Goal: Task Accomplishment & Management: Use online tool/utility

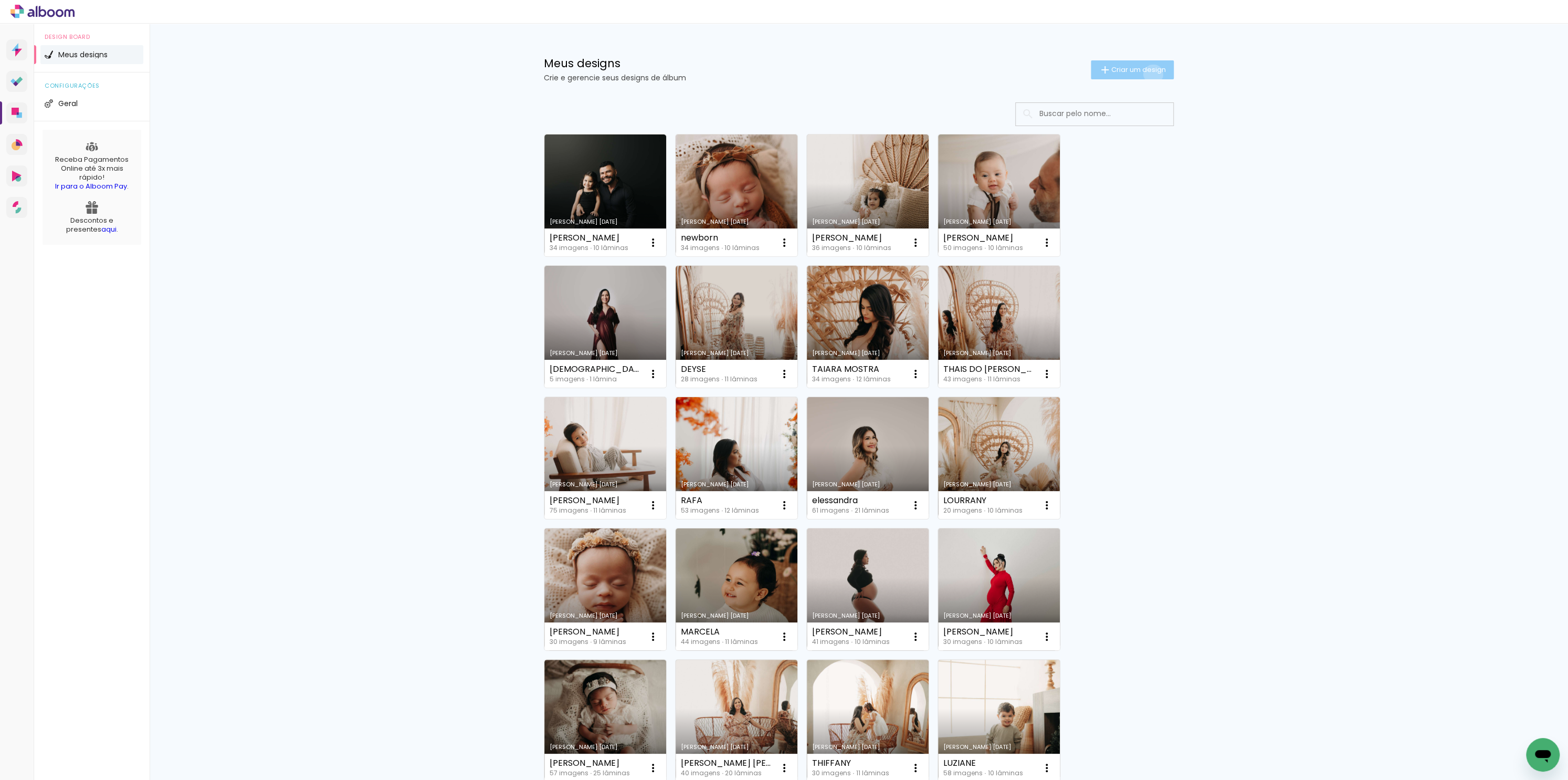
click at [1146, 74] on paper-button "Criar um design" at bounding box center [1132, 69] width 83 height 19
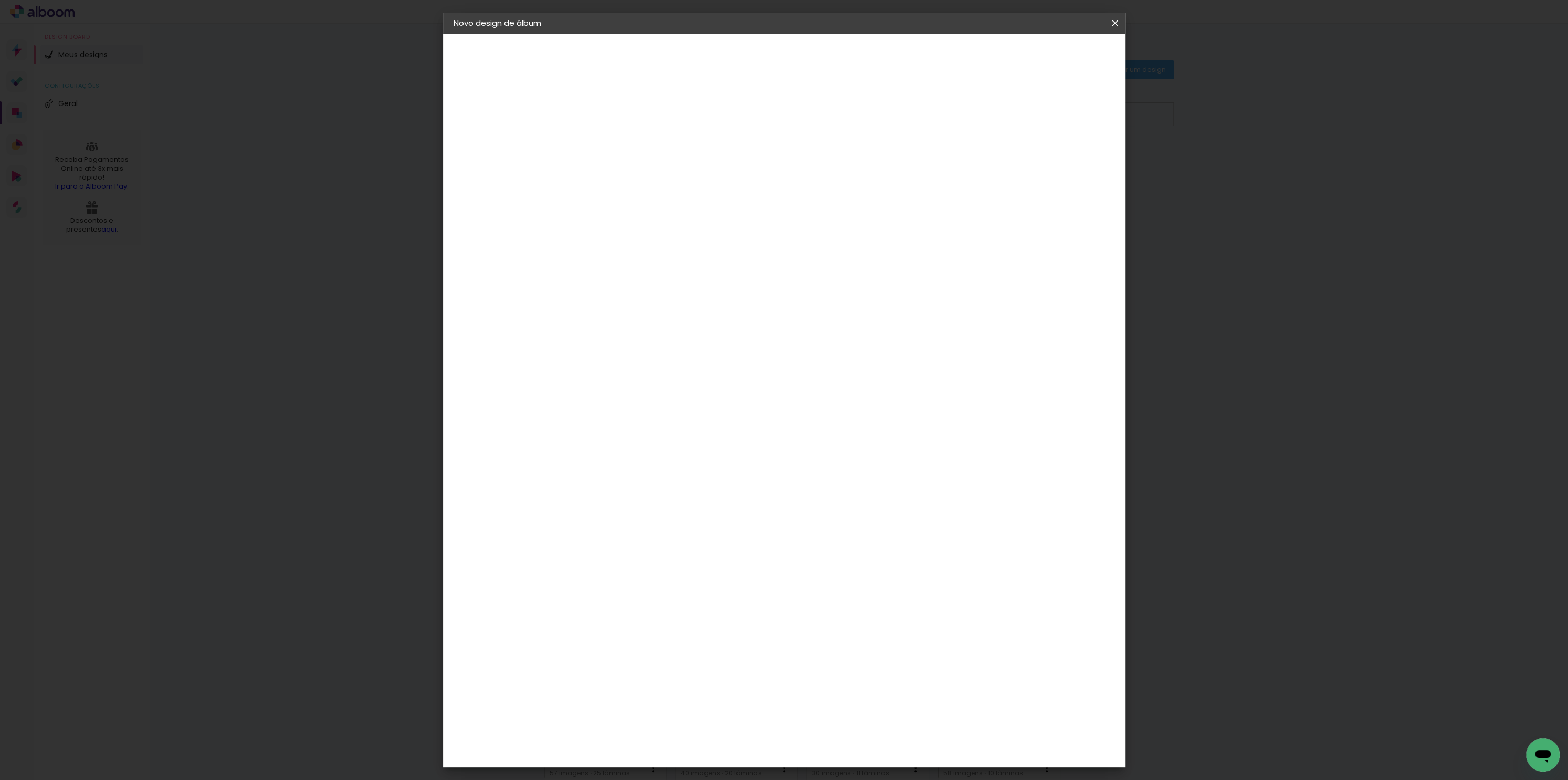
click at [625, 140] on input at bounding box center [625, 141] width 0 height 16
type input "[PERSON_NAME]"
type paper-input "[PERSON_NAME]"
click at [625, 140] on input "[PERSON_NAME]" at bounding box center [625, 141] width 0 height 16
type input "AUGUSTO 2"
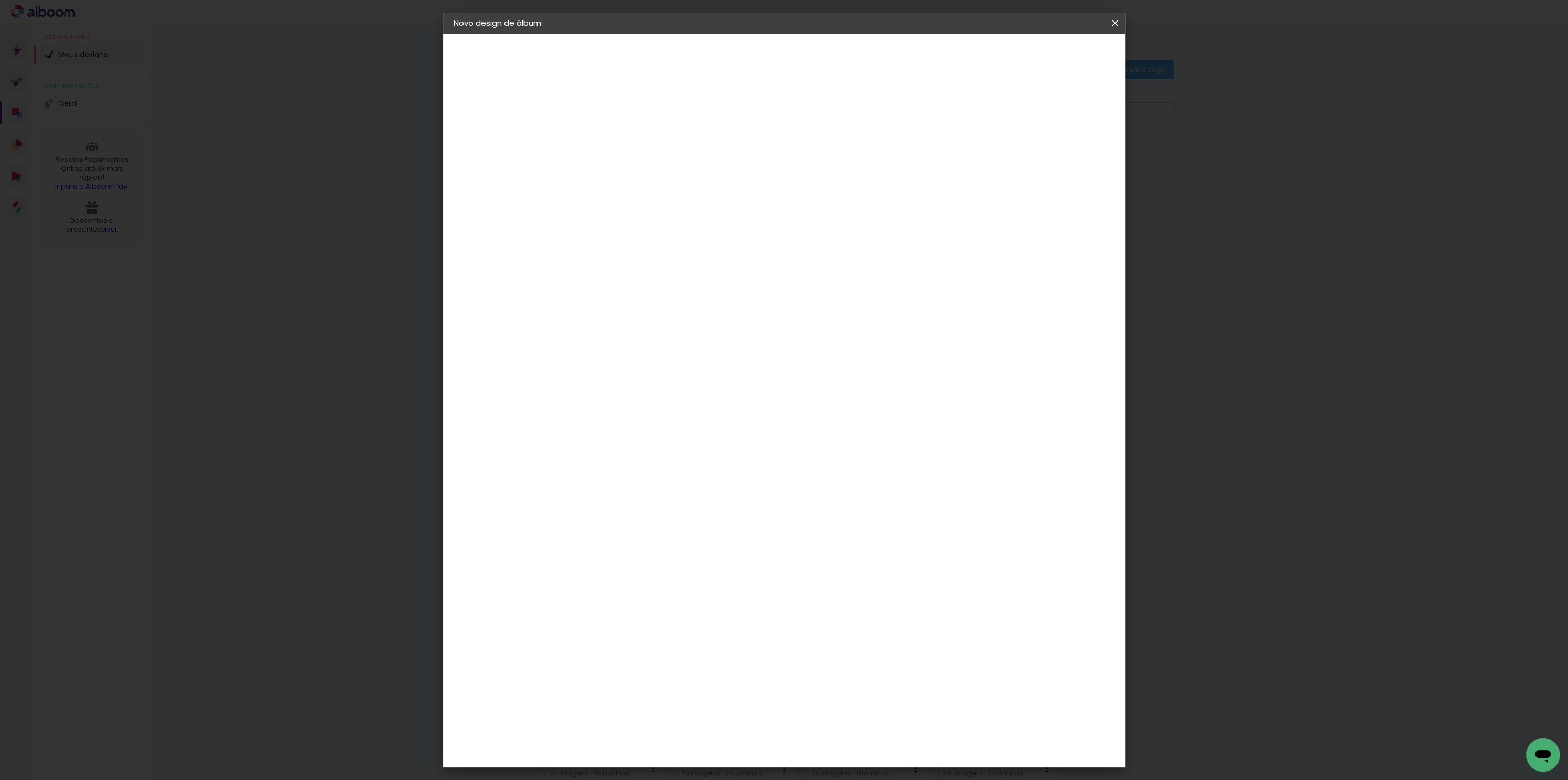
type paper-input "AUGUSTO 2"
click at [733, 60] on paper-button "Avançar" at bounding box center [707, 55] width 52 height 18
click at [822, 162] on paper-item "Tamanho Livre" at bounding box center [771, 160] width 101 height 23
click at [822, 163] on paper-item "Tamanho Livre" at bounding box center [771, 160] width 101 height 23
click at [822, 63] on paper-button "Avançar" at bounding box center [796, 55] width 52 height 18
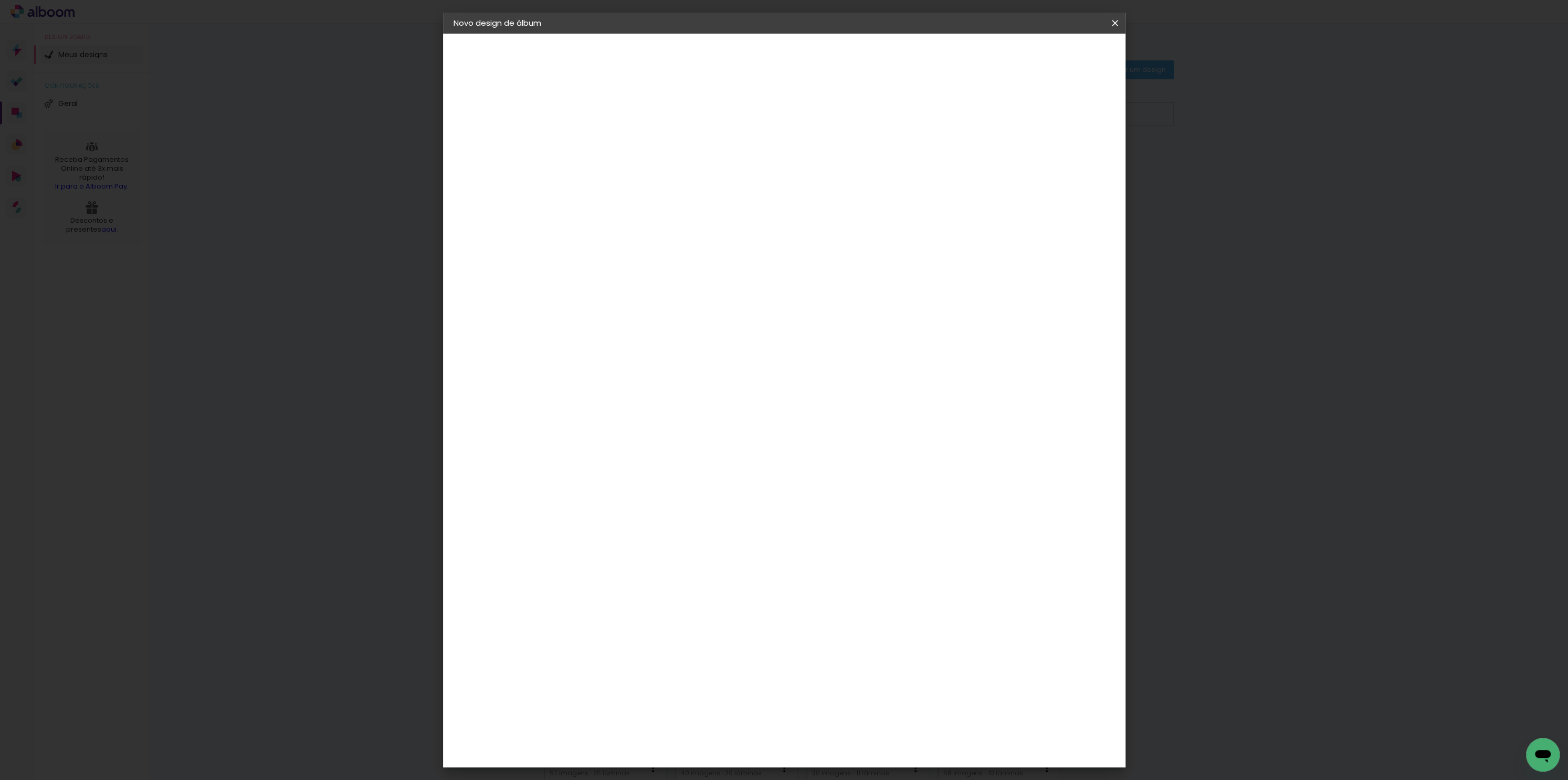
click at [589, 295] on input "30" at bounding box center [592, 298] width 27 height 16
drag, startPoint x: 589, startPoint y: 295, endPoint x: 630, endPoint y: 297, distance: 41.0
click at [630, 217] on div "30 cm cm cm mm A maioria das encadernadoras sugere 5mm de sangria." at bounding box center [826, 175] width 494 height 84
type input "20"
type paper-input "20"
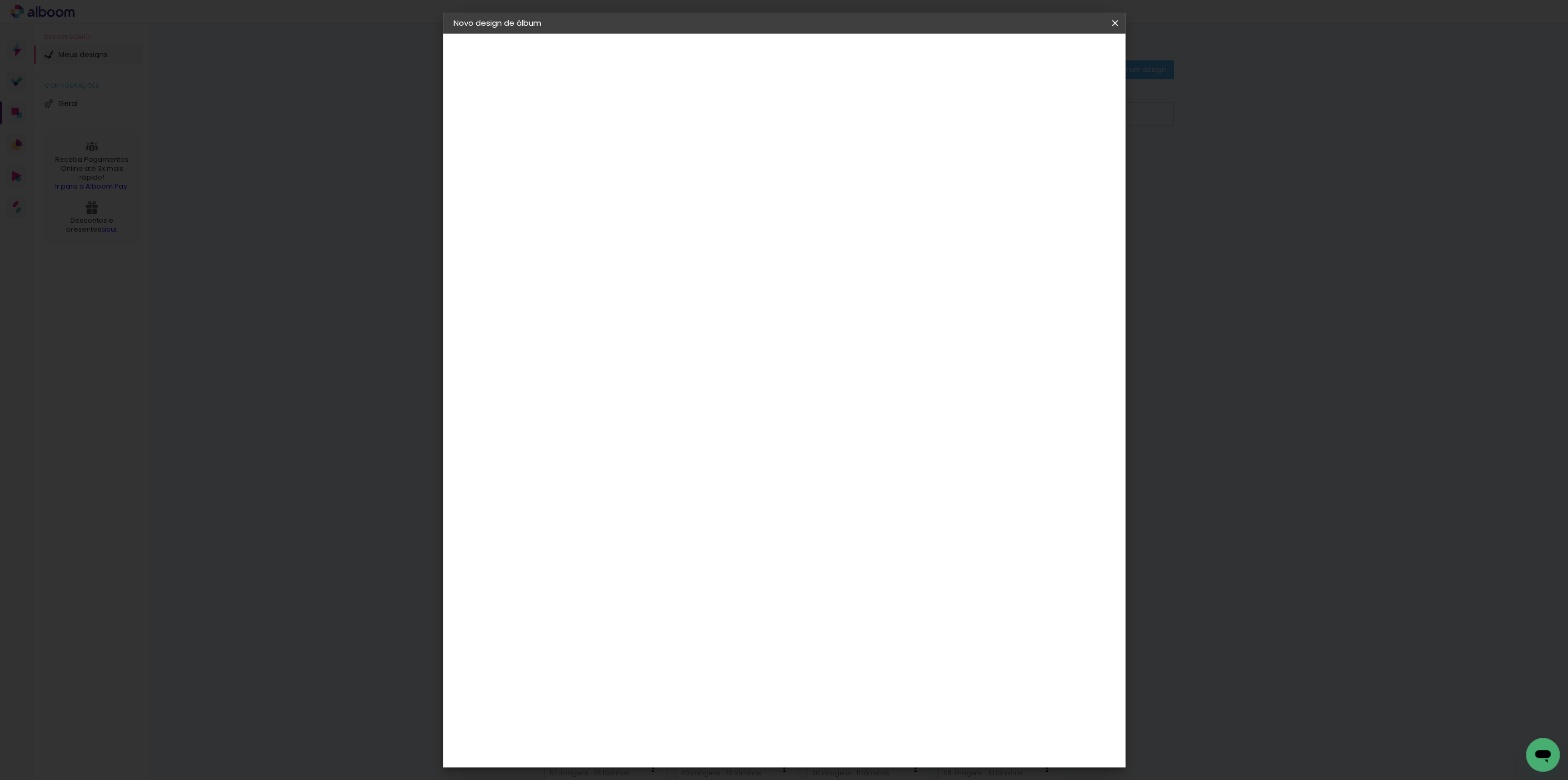
drag, startPoint x: 837, startPoint y: 365, endPoint x: 909, endPoint y: 360, distance: 72.2
click at [910, 364] on div "cm" at bounding box center [847, 369] width 410 height 37
type input "40"
type paper-input "40"
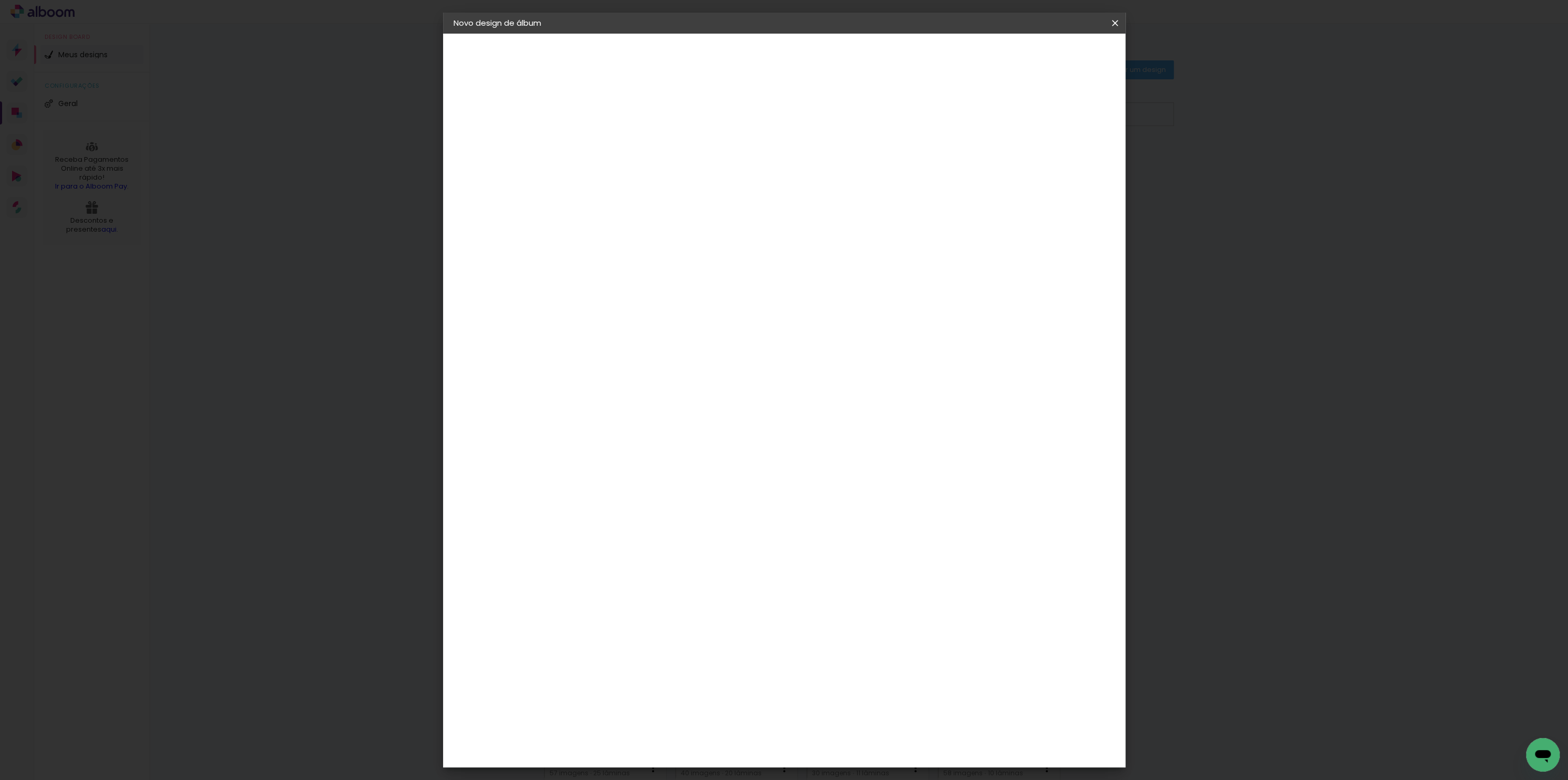
click at [1047, 54] on span "Iniciar design" at bounding box center [1023, 55] width 47 height 7
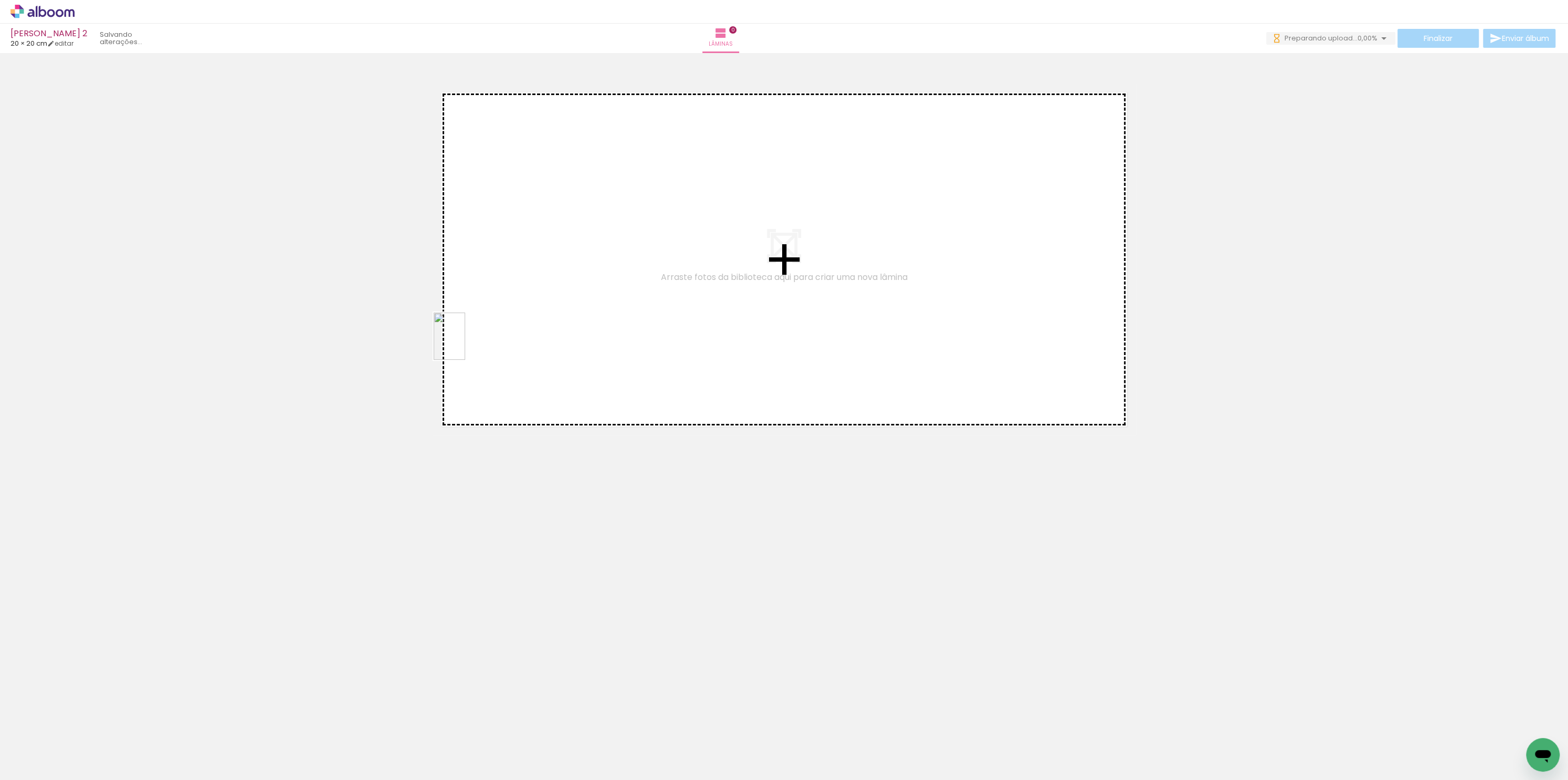
drag, startPoint x: 97, startPoint y: 745, endPoint x: 505, endPoint y: 343, distance: 572.8
click at [516, 343] on quentale-workspace at bounding box center [784, 390] width 1568 height 780
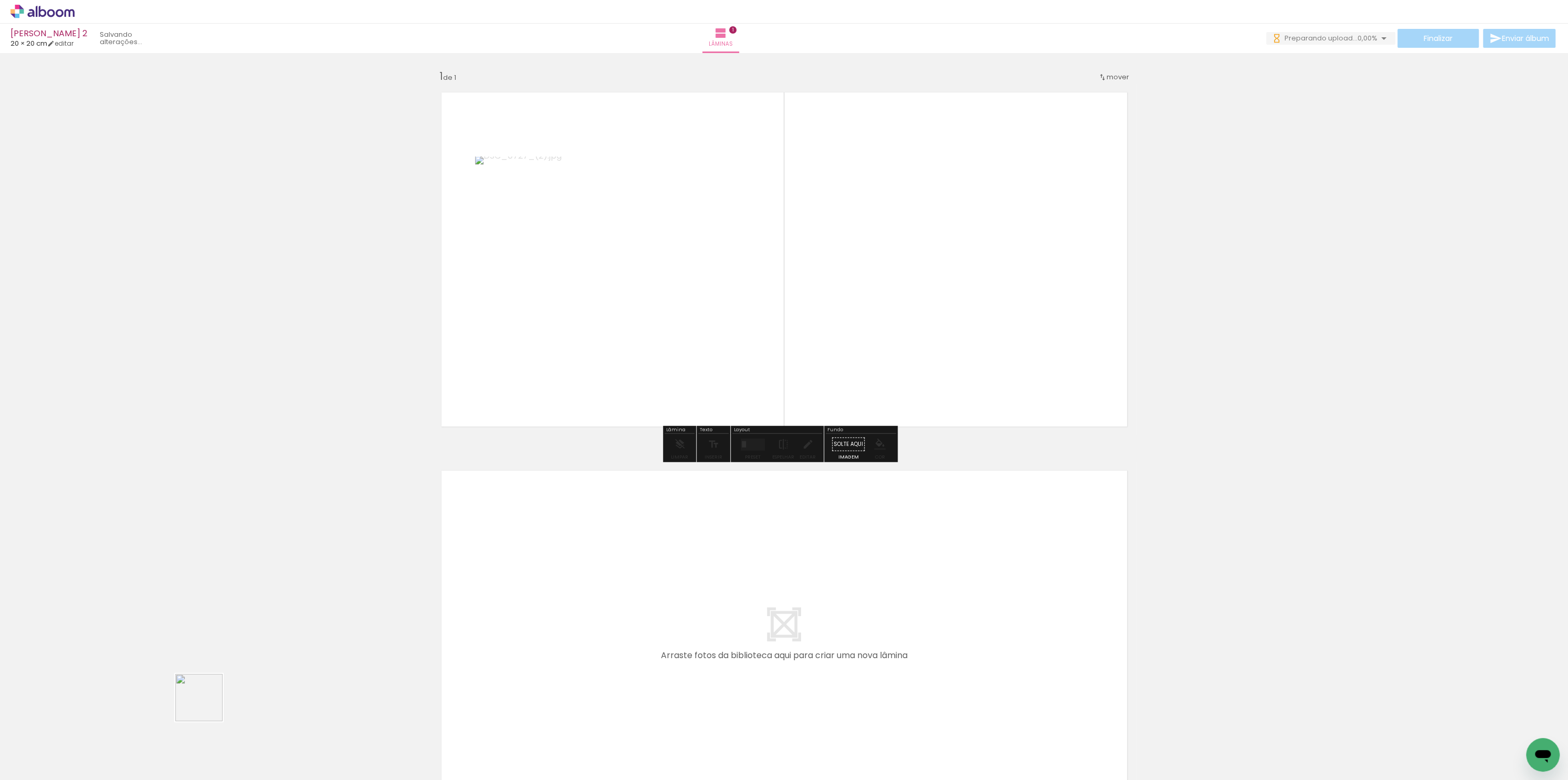
drag, startPoint x: 168, startPoint y: 742, endPoint x: 581, endPoint y: 328, distance: 584.8
click at [583, 330] on quentale-workspace at bounding box center [784, 390] width 1568 height 780
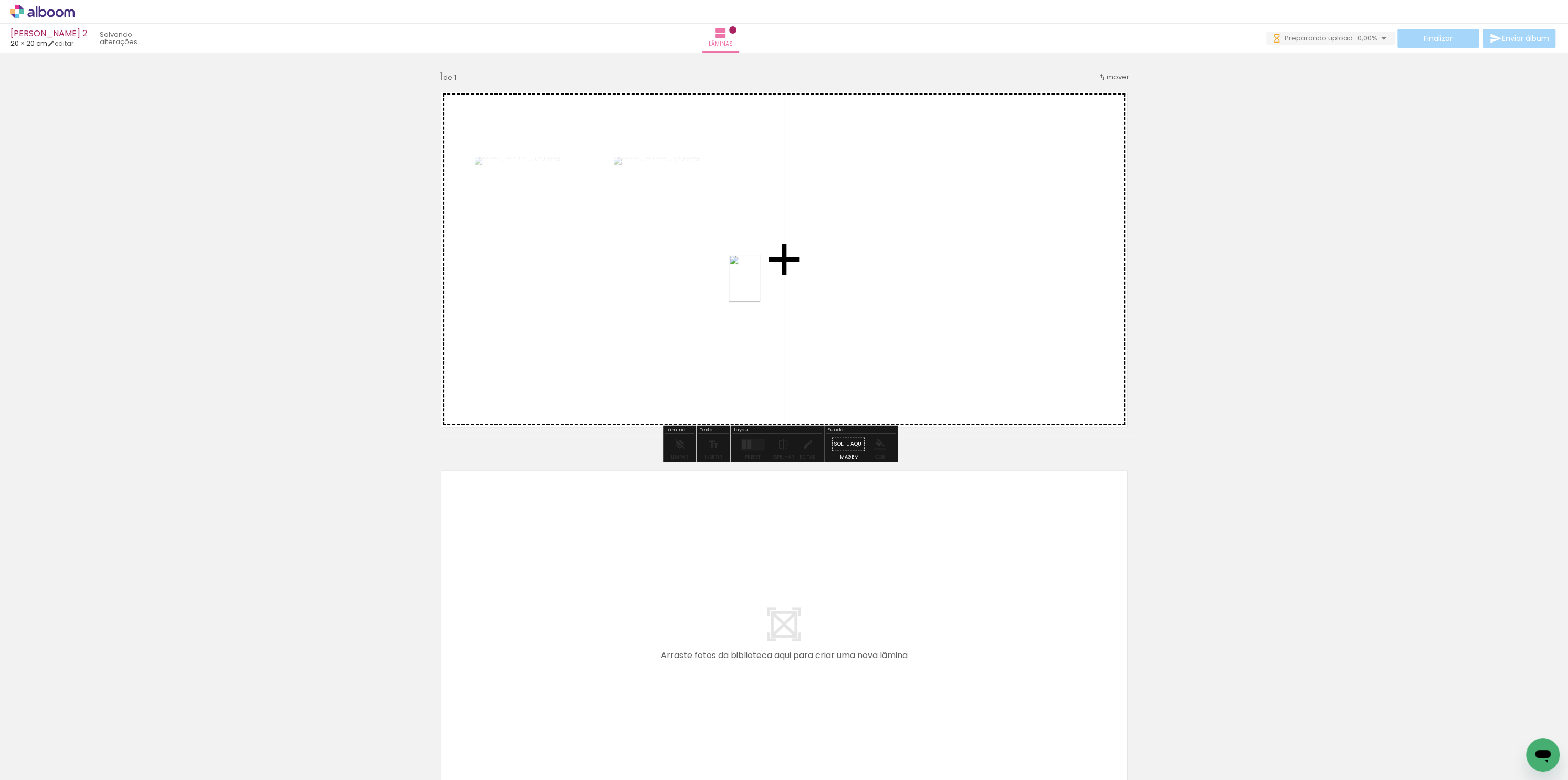
drag, startPoint x: 227, startPoint y: 759, endPoint x: 758, endPoint y: 278, distance: 716.5
click at [761, 285] on quentale-workspace at bounding box center [784, 390] width 1568 height 780
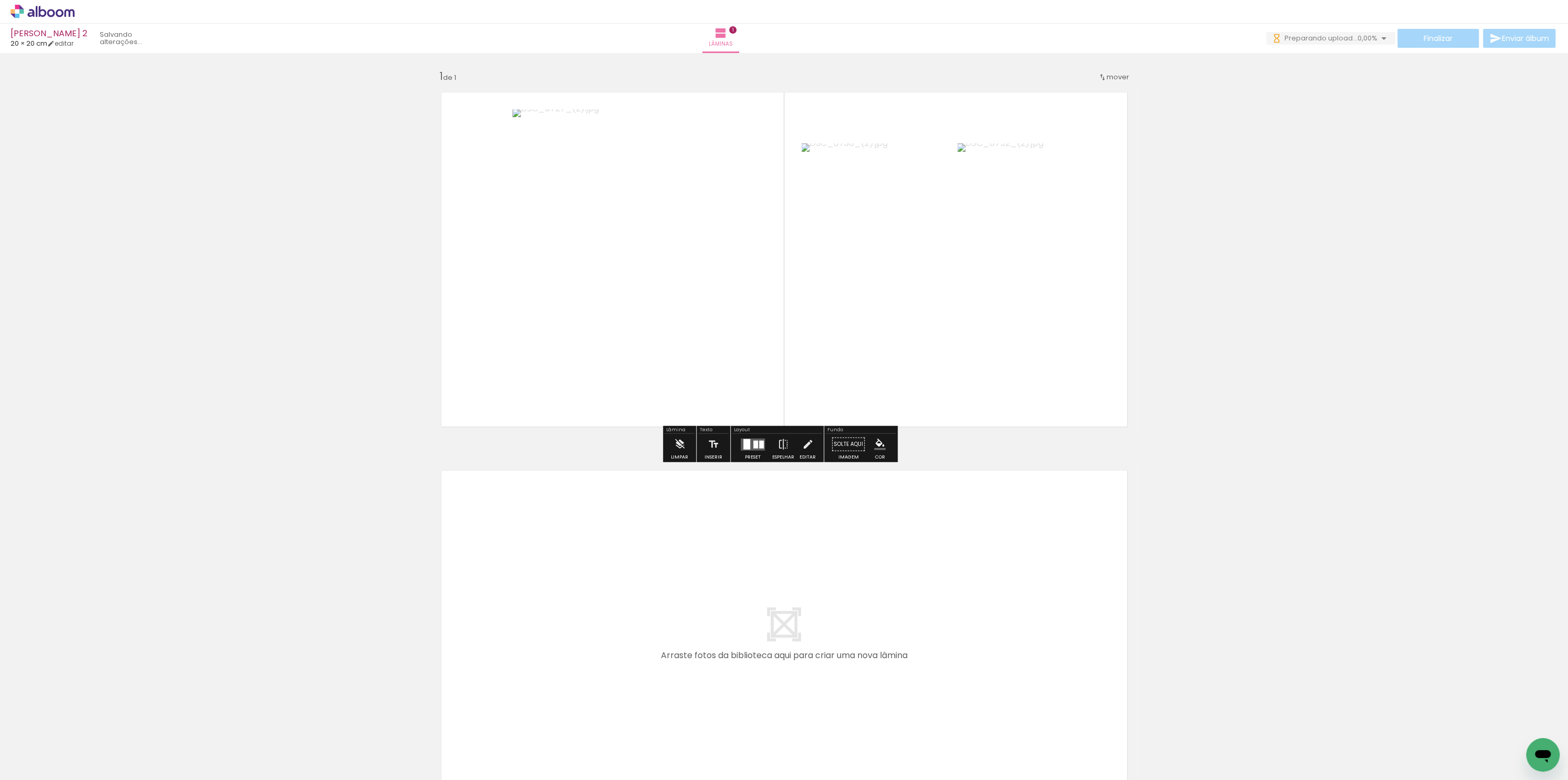
drag, startPoint x: 291, startPoint y: 750, endPoint x: 747, endPoint y: 348, distance: 607.9
click at [747, 348] on quentale-workspace at bounding box center [784, 390] width 1568 height 780
drag, startPoint x: 377, startPoint y: 712, endPoint x: 492, endPoint y: 567, distance: 185.1
click at [492, 567] on quentale-workspace at bounding box center [784, 390] width 1568 height 780
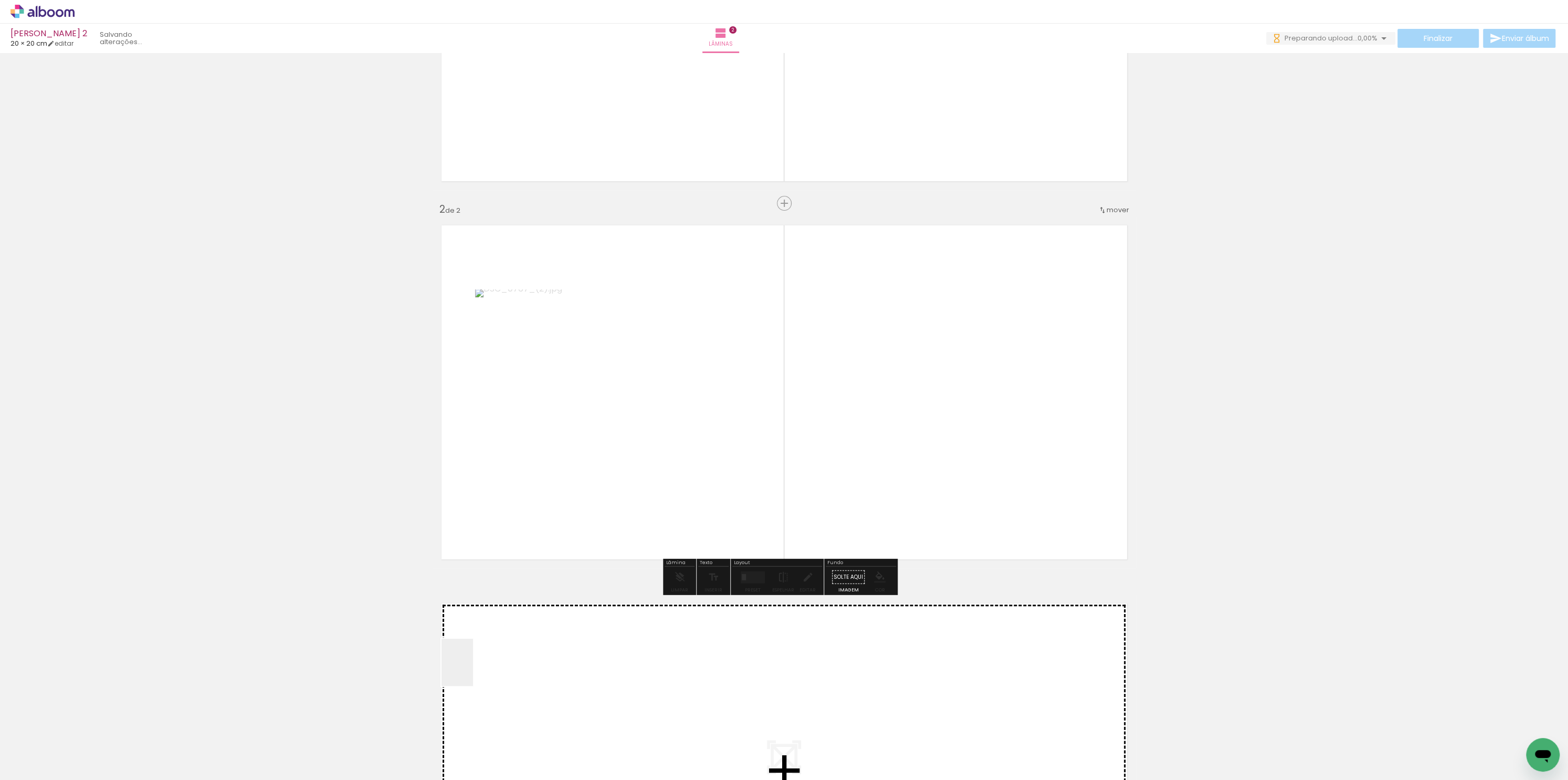
scroll to position [254, 0]
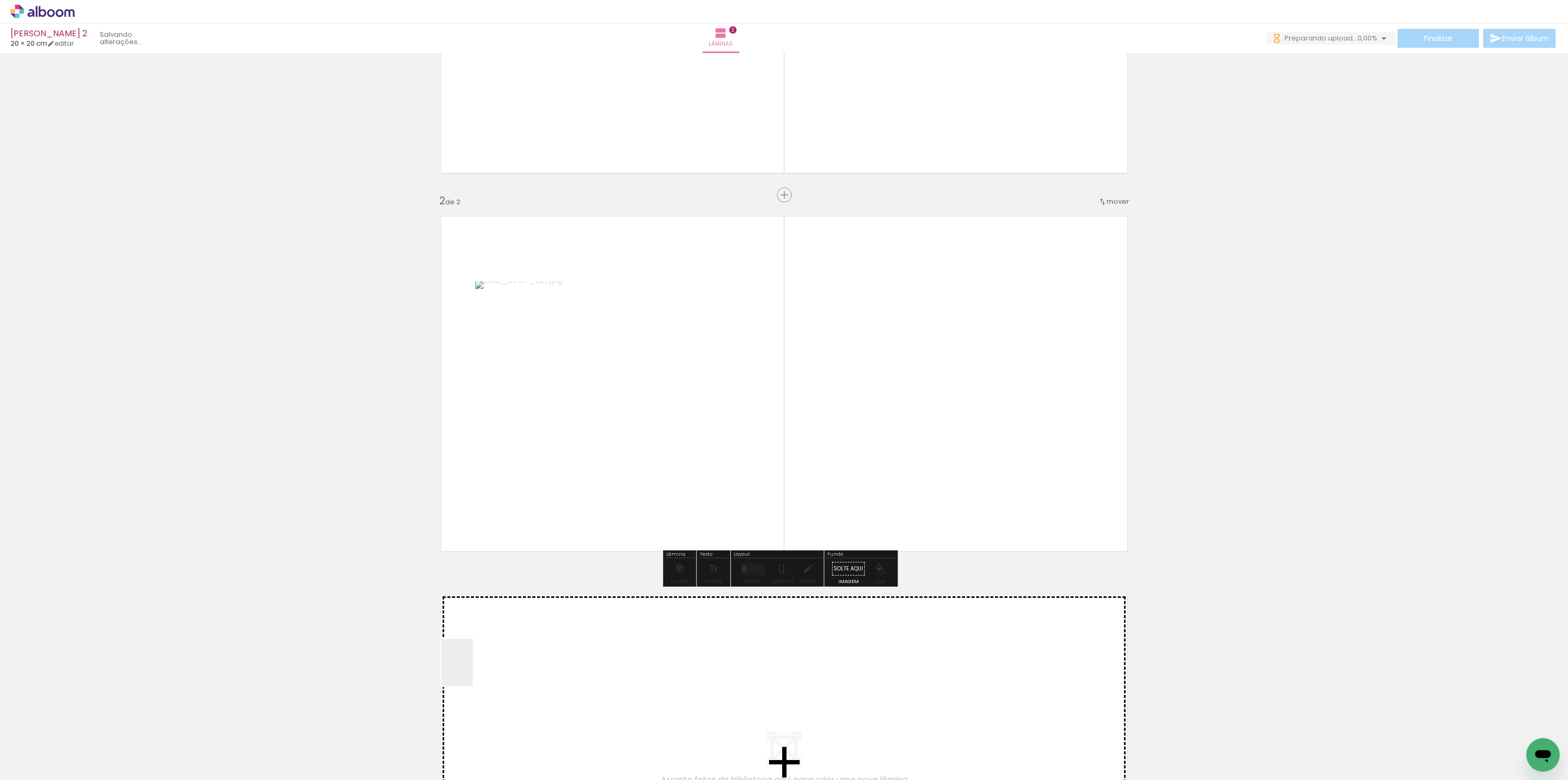
drag, startPoint x: 473, startPoint y: 670, endPoint x: 600, endPoint y: 468, distance: 238.6
click at [607, 465] on quentale-workspace at bounding box center [784, 390] width 1568 height 780
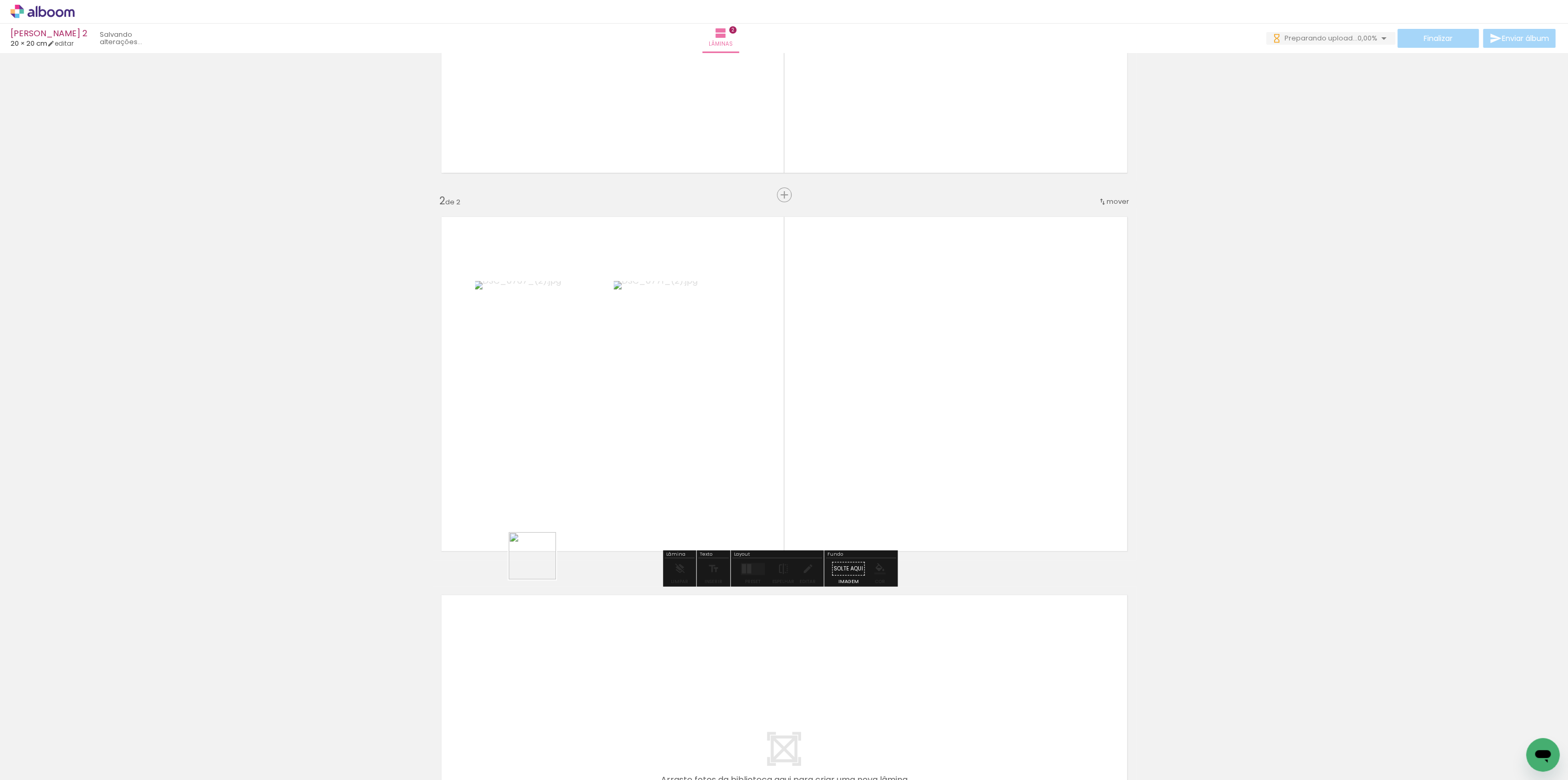
drag, startPoint x: 472, startPoint y: 717, endPoint x: 640, endPoint y: 399, distance: 359.6
click at [646, 399] on quentale-workspace at bounding box center [784, 390] width 1568 height 780
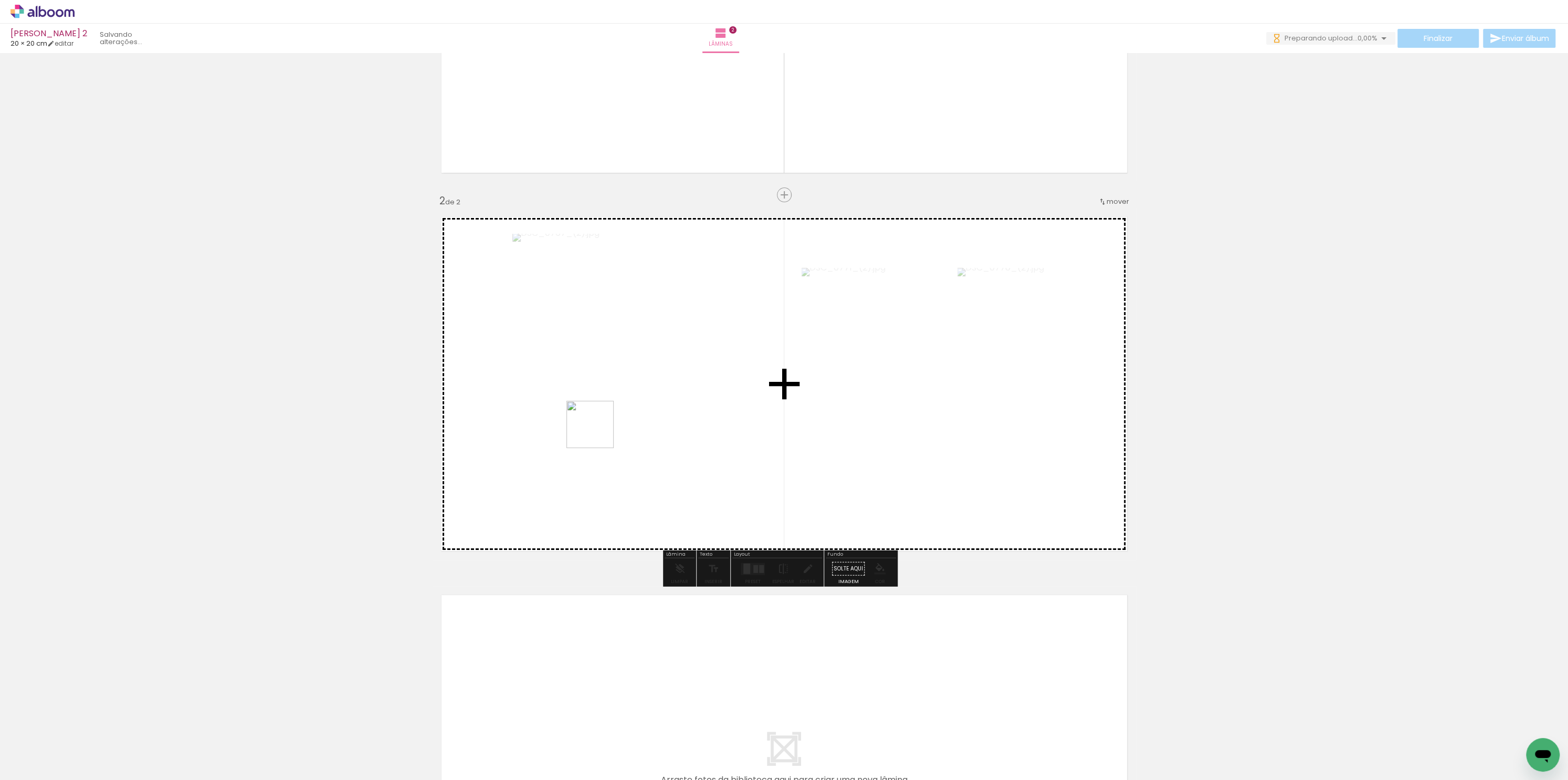
drag, startPoint x: 514, startPoint y: 742, endPoint x: 593, endPoint y: 391, distance: 359.8
click at [598, 409] on quentale-workspace at bounding box center [784, 390] width 1568 height 780
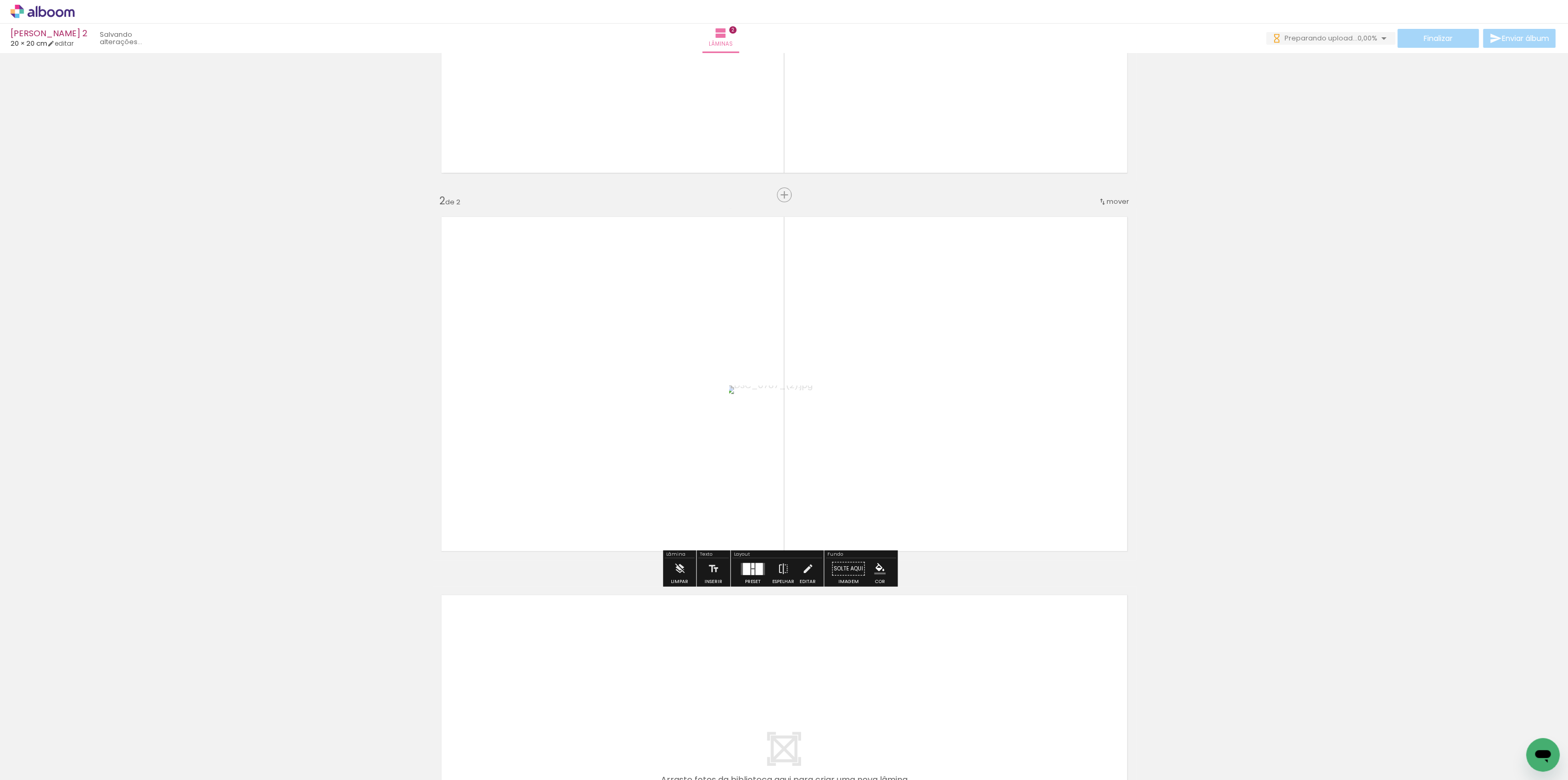
scroll to position [0, 0]
click at [566, 619] on quentale-workspace at bounding box center [784, 390] width 1568 height 780
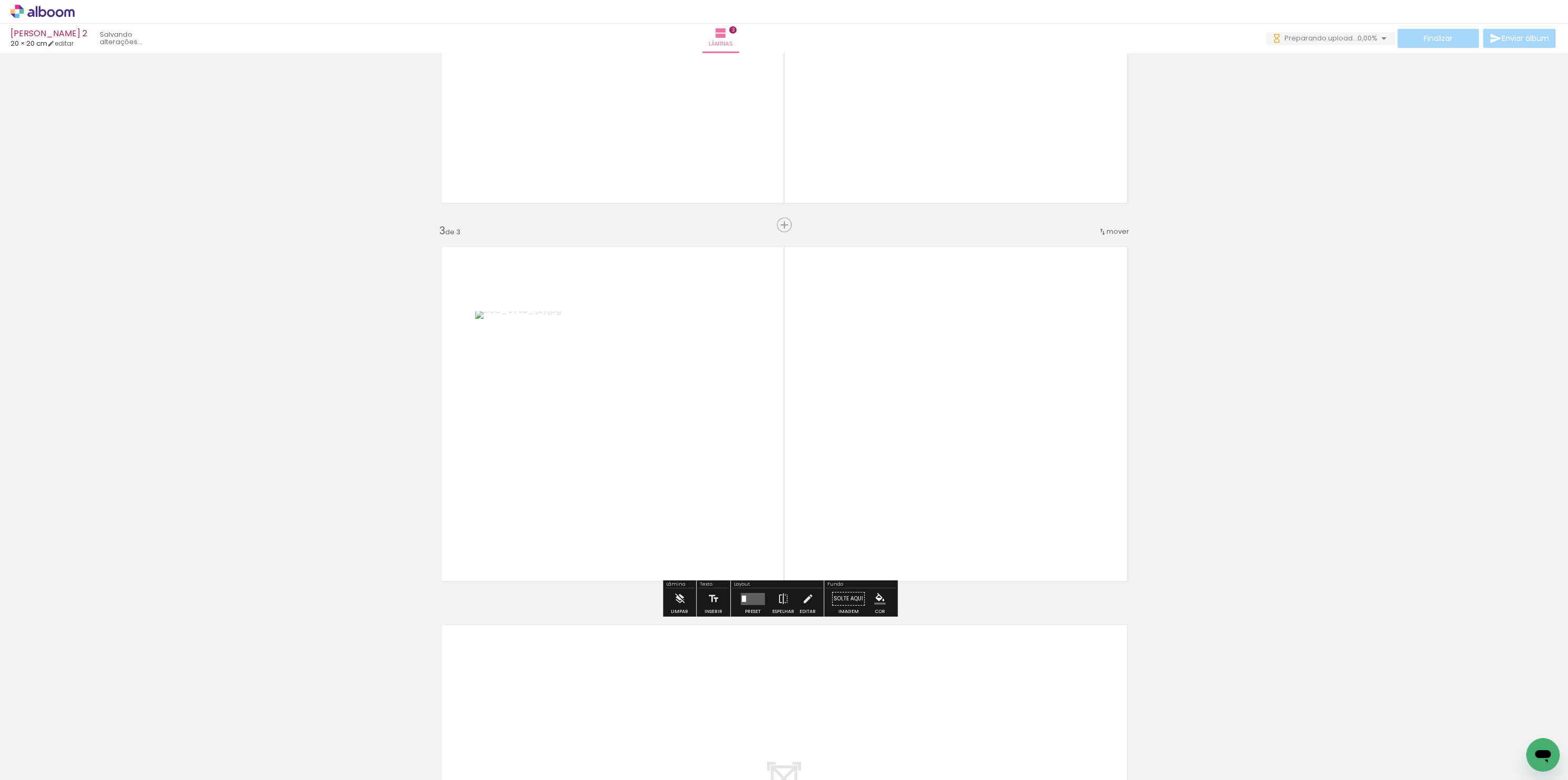
scroll to position [631, 0]
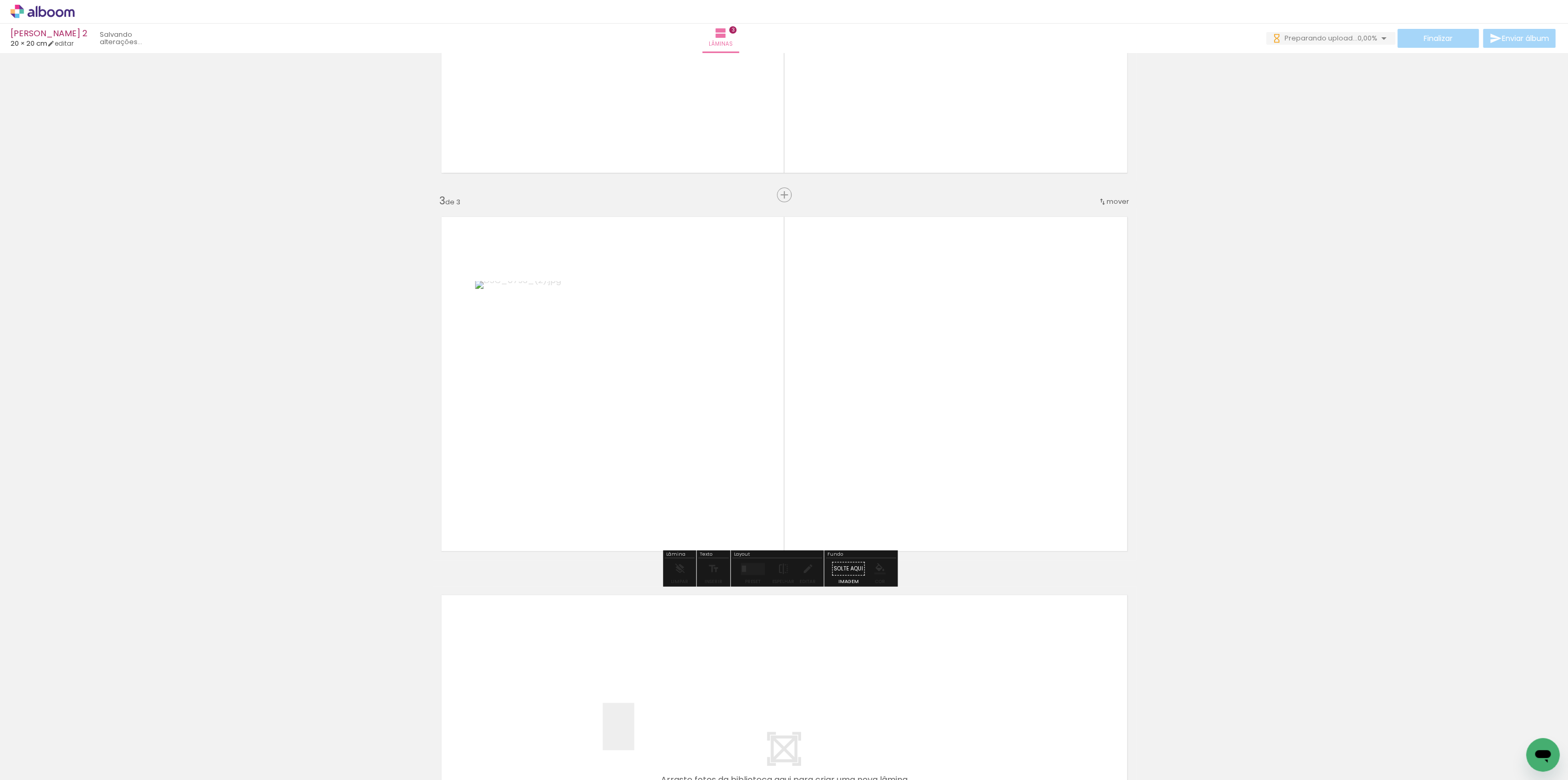
drag, startPoint x: 634, startPoint y: 734, endPoint x: 698, endPoint y: 445, distance: 296.0
click at [698, 445] on quentale-workspace at bounding box center [784, 390] width 1568 height 780
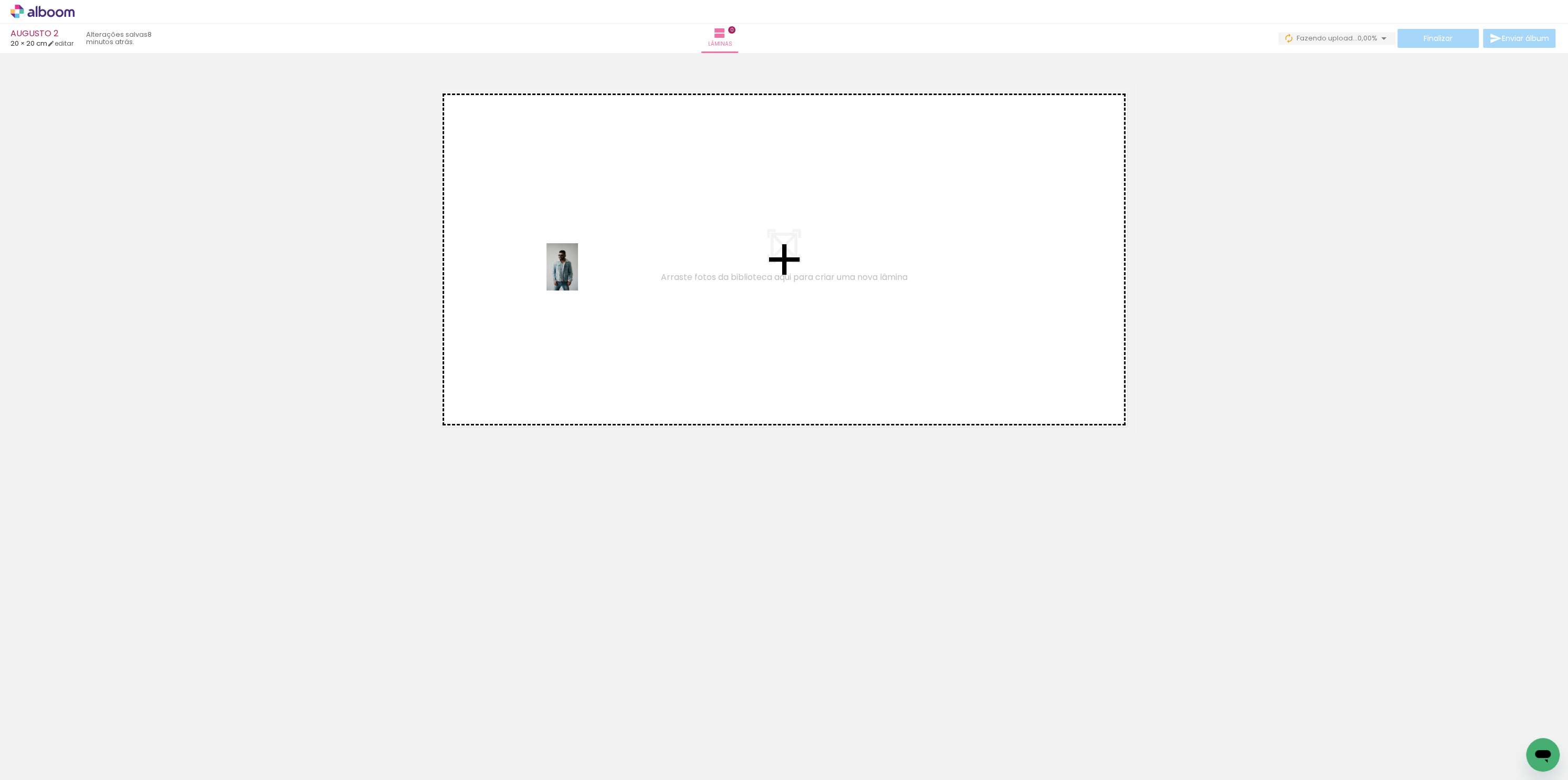
drag, startPoint x: 117, startPoint y: 719, endPoint x: 578, endPoint y: 275, distance: 640.0
click at [578, 275] on quentale-workspace at bounding box center [784, 390] width 1568 height 780
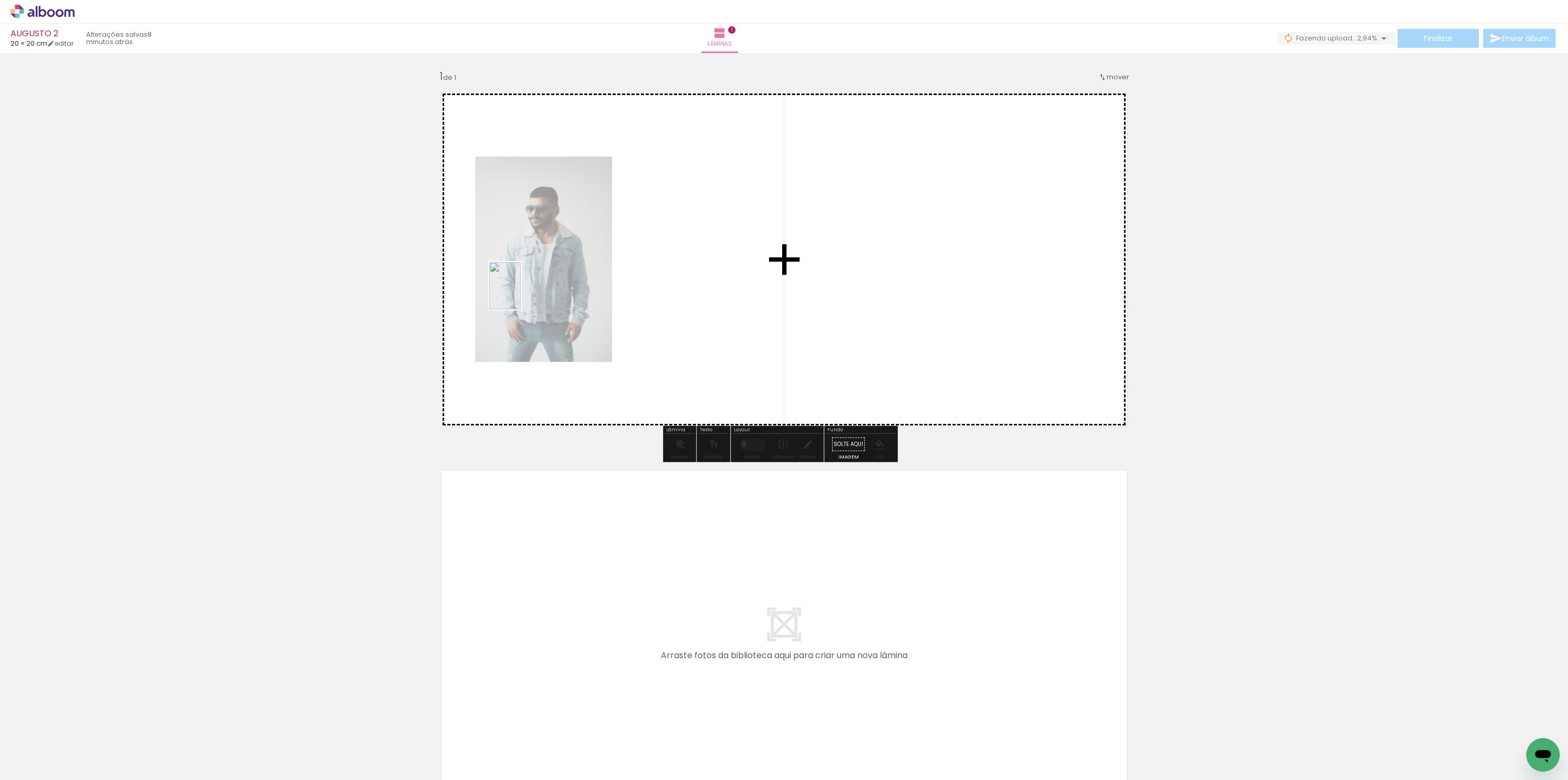
drag, startPoint x: 164, startPoint y: 758, endPoint x: 518, endPoint y: 287, distance: 589.2
click at [521, 293] on quentale-workspace at bounding box center [784, 390] width 1568 height 780
drag, startPoint x: 232, startPoint y: 746, endPoint x: 637, endPoint y: 267, distance: 627.3
click at [637, 267] on quentale-workspace at bounding box center [784, 390] width 1568 height 780
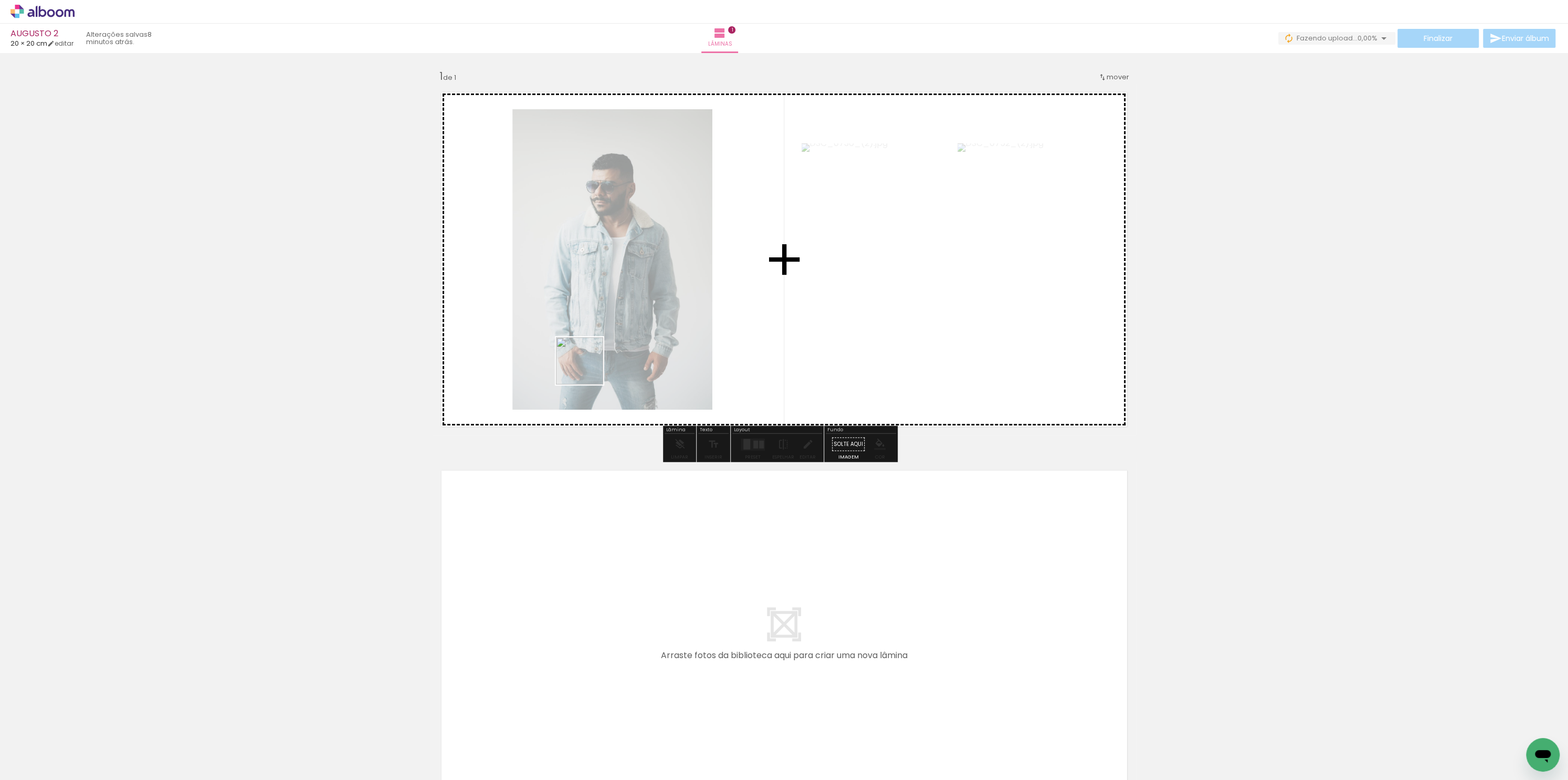
drag, startPoint x: 290, startPoint y: 744, endPoint x: 637, endPoint y: 319, distance: 548.7
click at [643, 323] on quentale-workspace at bounding box center [784, 390] width 1568 height 780
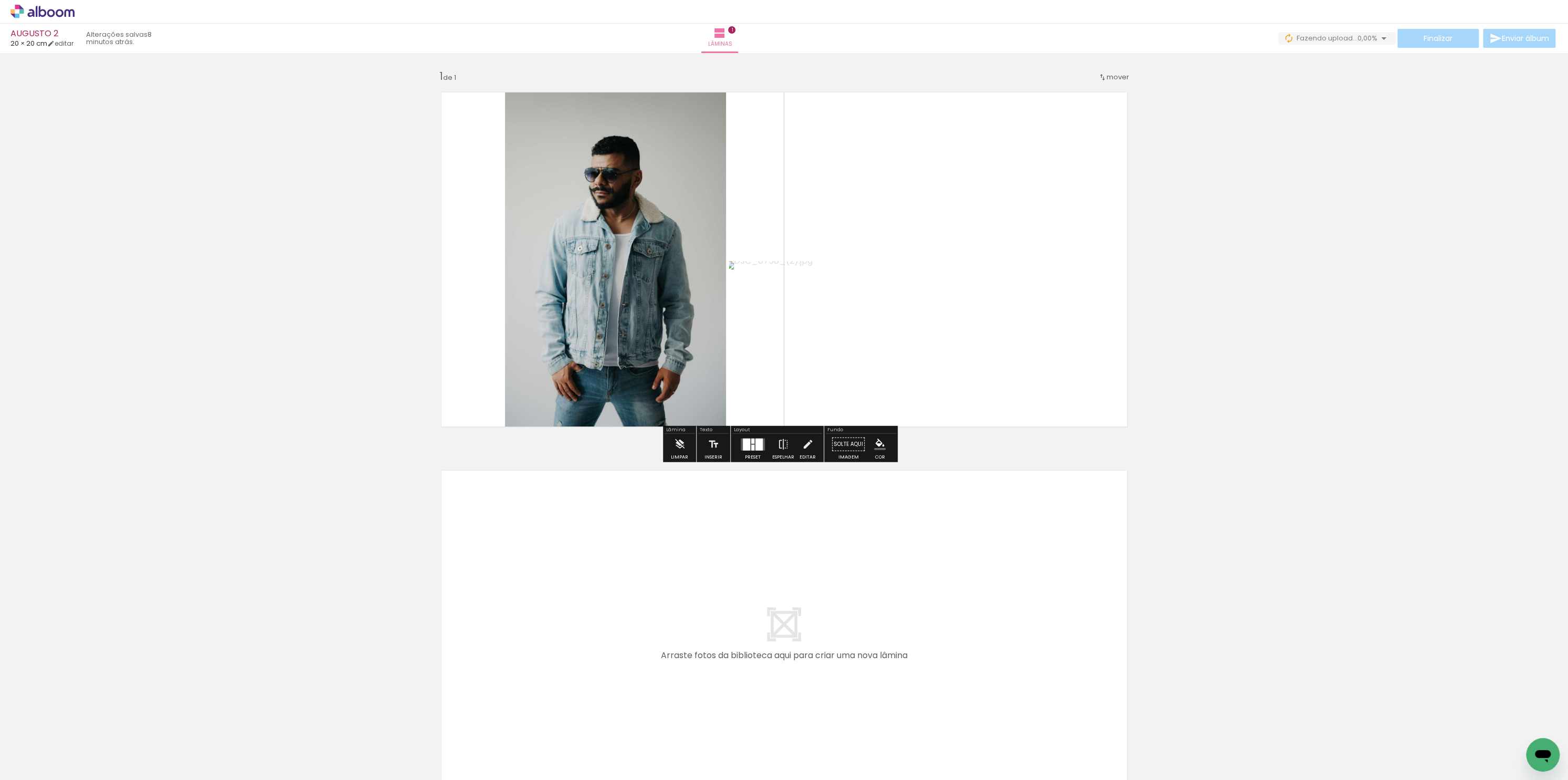
drag, startPoint x: 336, startPoint y: 730, endPoint x: 388, endPoint y: 577, distance: 161.6
click at [385, 572] on quentale-workspace at bounding box center [784, 390] width 1568 height 780
click at [374, 756] on quentale-thumb at bounding box center [399, 744] width 59 height 60
drag, startPoint x: 355, startPoint y: 755, endPoint x: 562, endPoint y: 613, distance: 251.0
click at [562, 613] on quentale-workspace at bounding box center [784, 390] width 1568 height 780
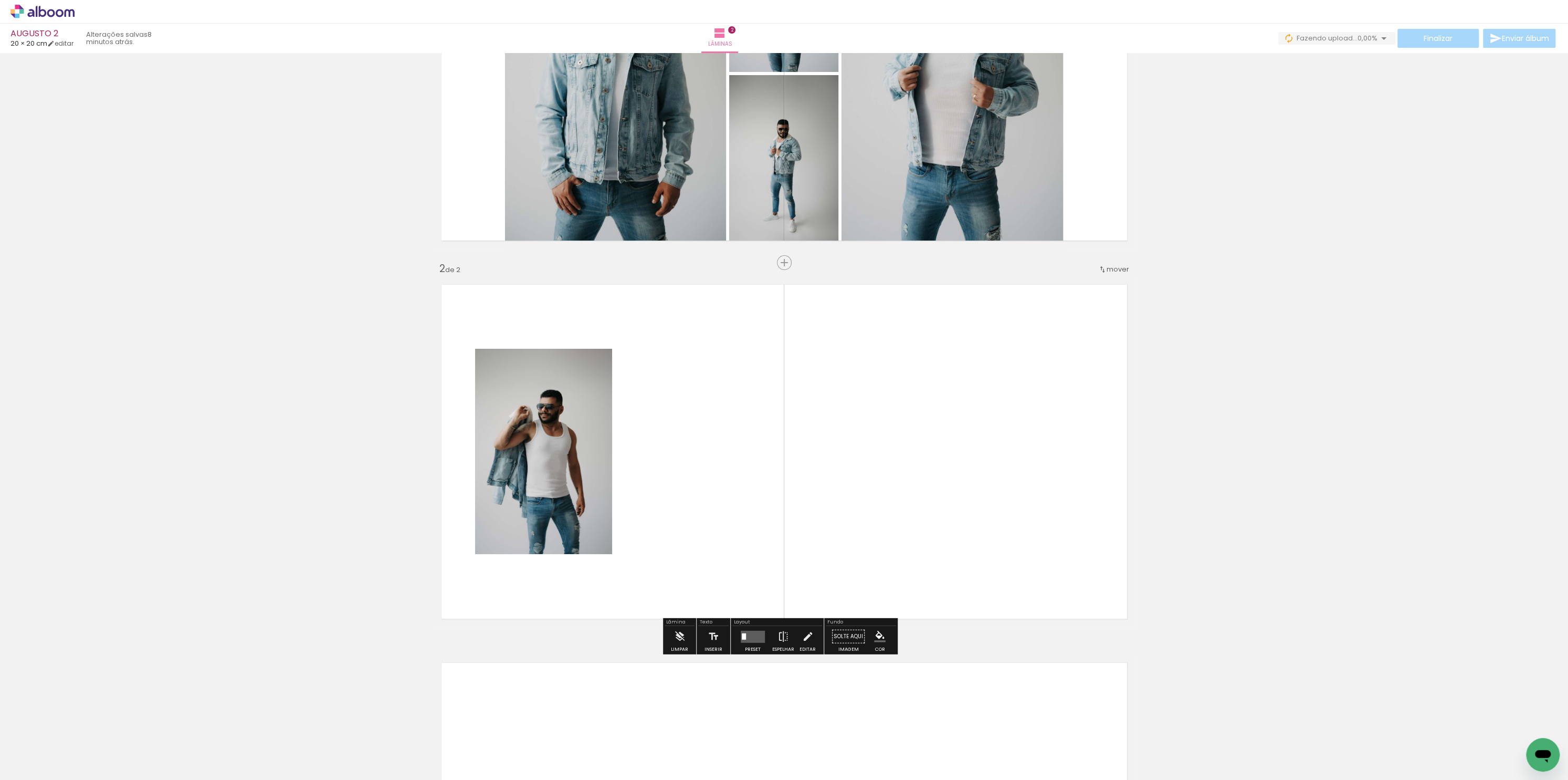
scroll to position [254, 0]
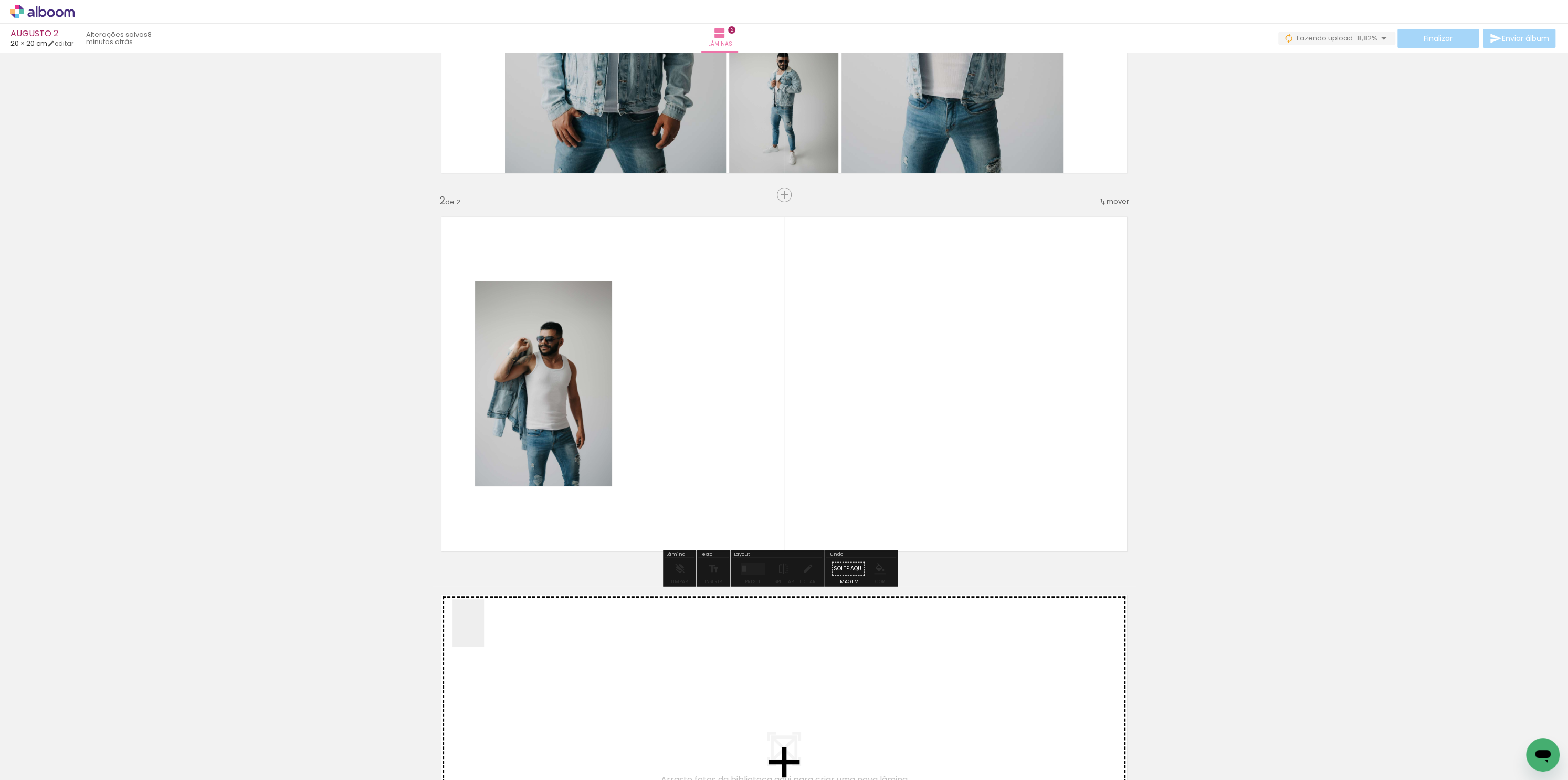
drag, startPoint x: 402, startPoint y: 754, endPoint x: 670, endPoint y: 411, distance: 435.3
click at [670, 411] on quentale-workspace at bounding box center [784, 390] width 1568 height 780
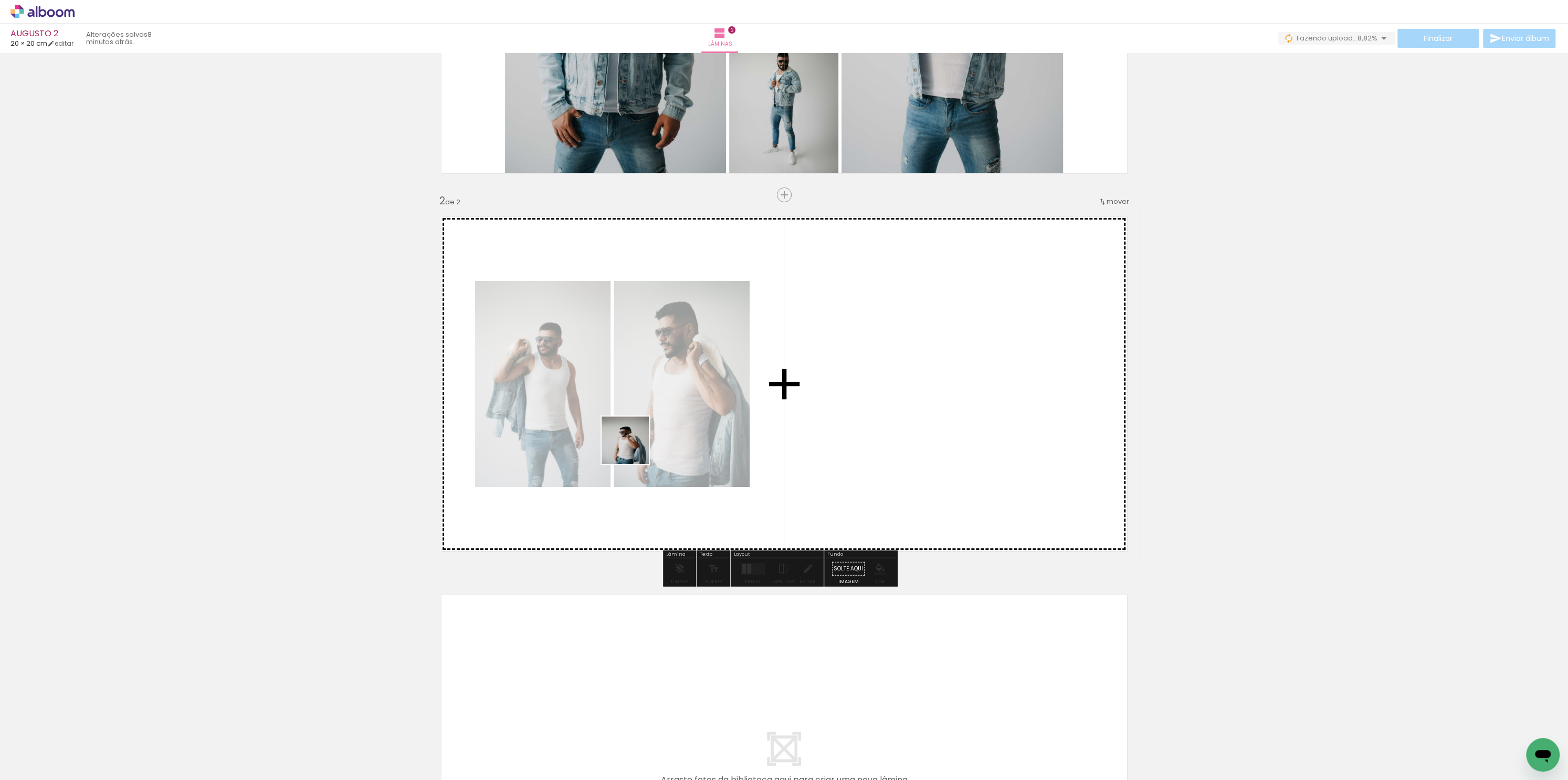
drag, startPoint x: 460, startPoint y: 757, endPoint x: 635, endPoint y: 444, distance: 358.6
click at [635, 444] on quentale-workspace at bounding box center [784, 390] width 1568 height 780
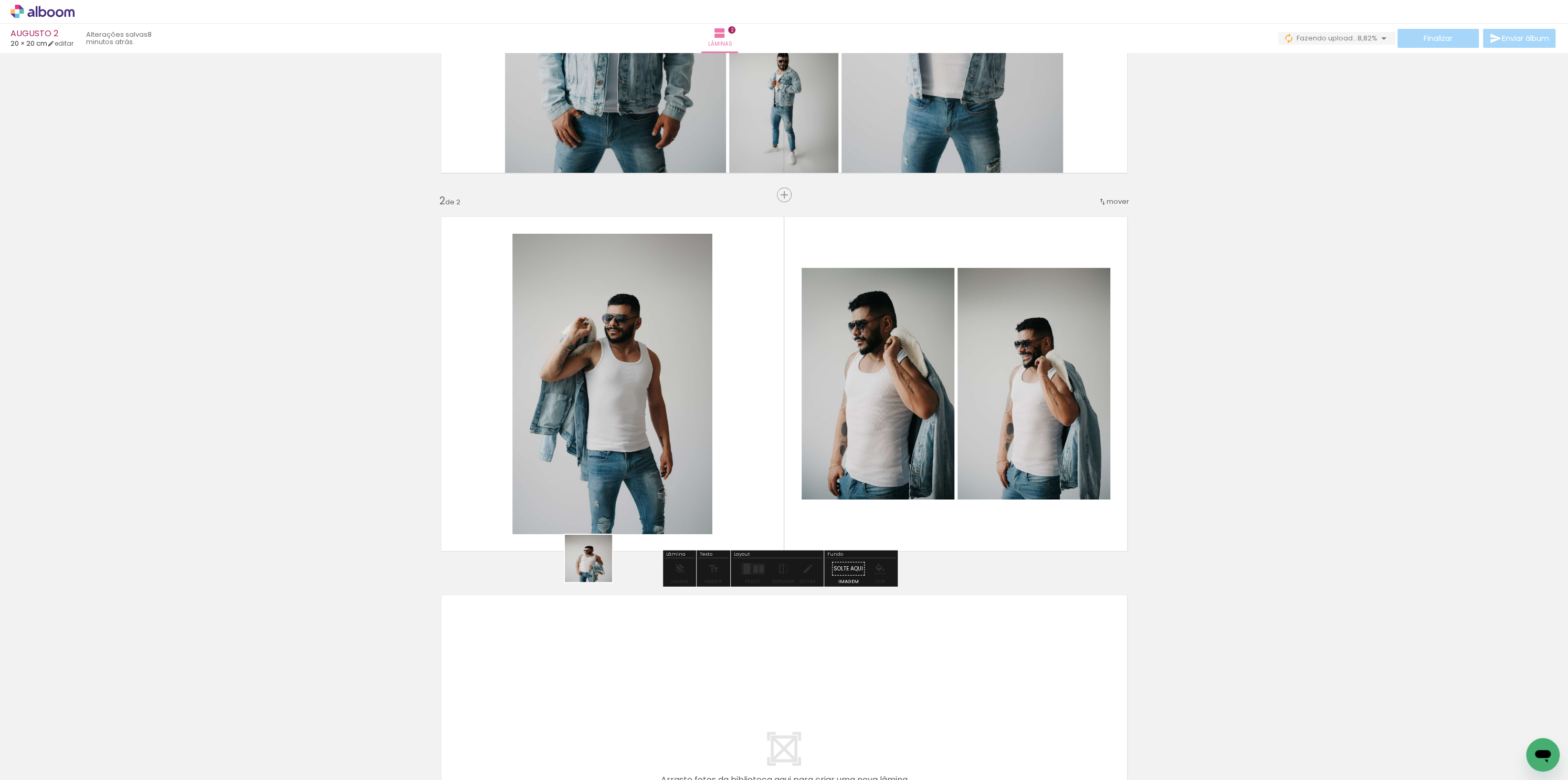
drag, startPoint x: 554, startPoint y: 651, endPoint x: 667, endPoint y: 440, distance: 239.4
click at [667, 440] on quentale-workspace at bounding box center [784, 390] width 1568 height 780
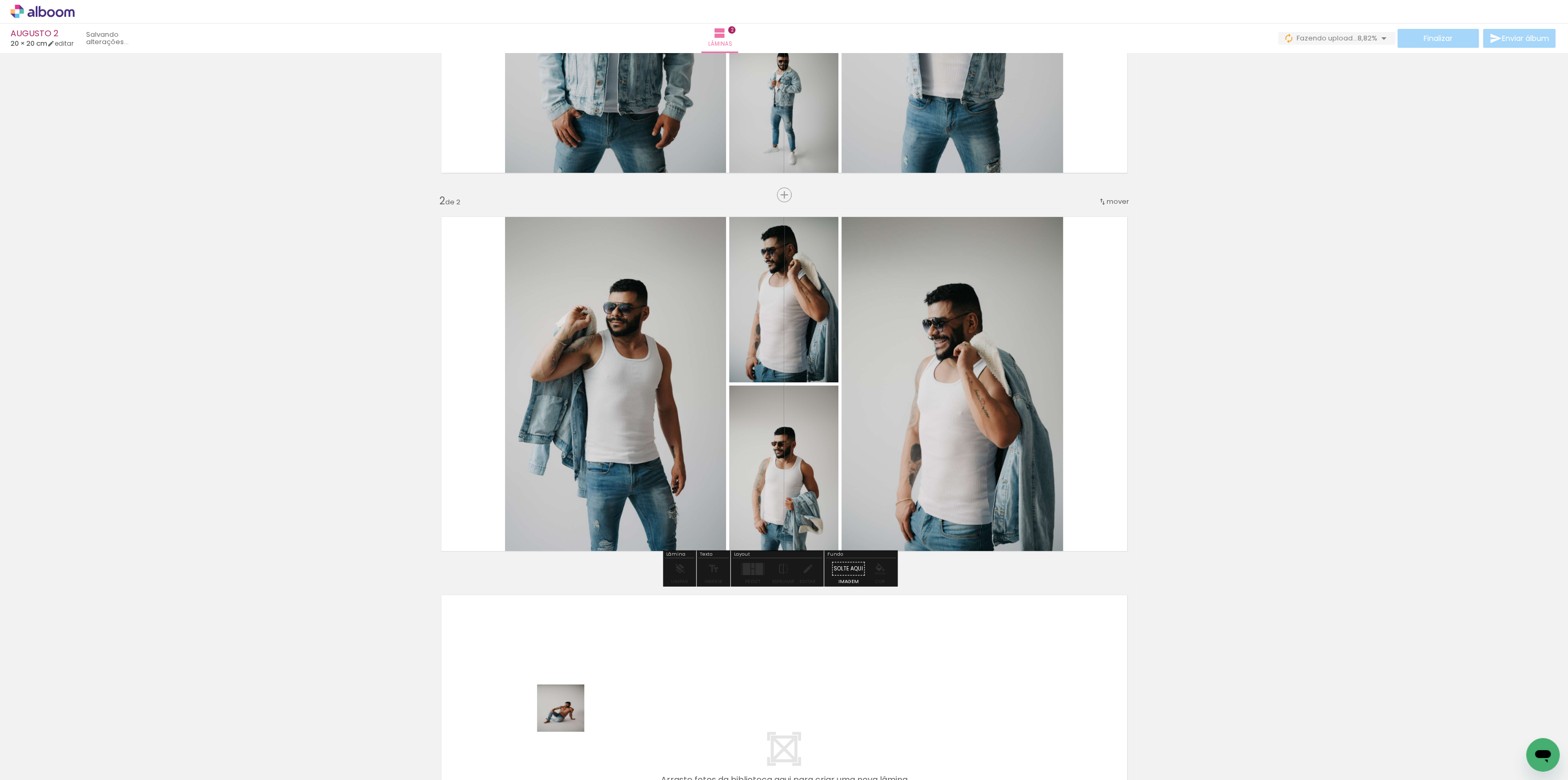
drag, startPoint x: 573, startPoint y: 757, endPoint x: 561, endPoint y: 653, distance: 104.7
click at [561, 653] on quentale-workspace at bounding box center [784, 390] width 1568 height 780
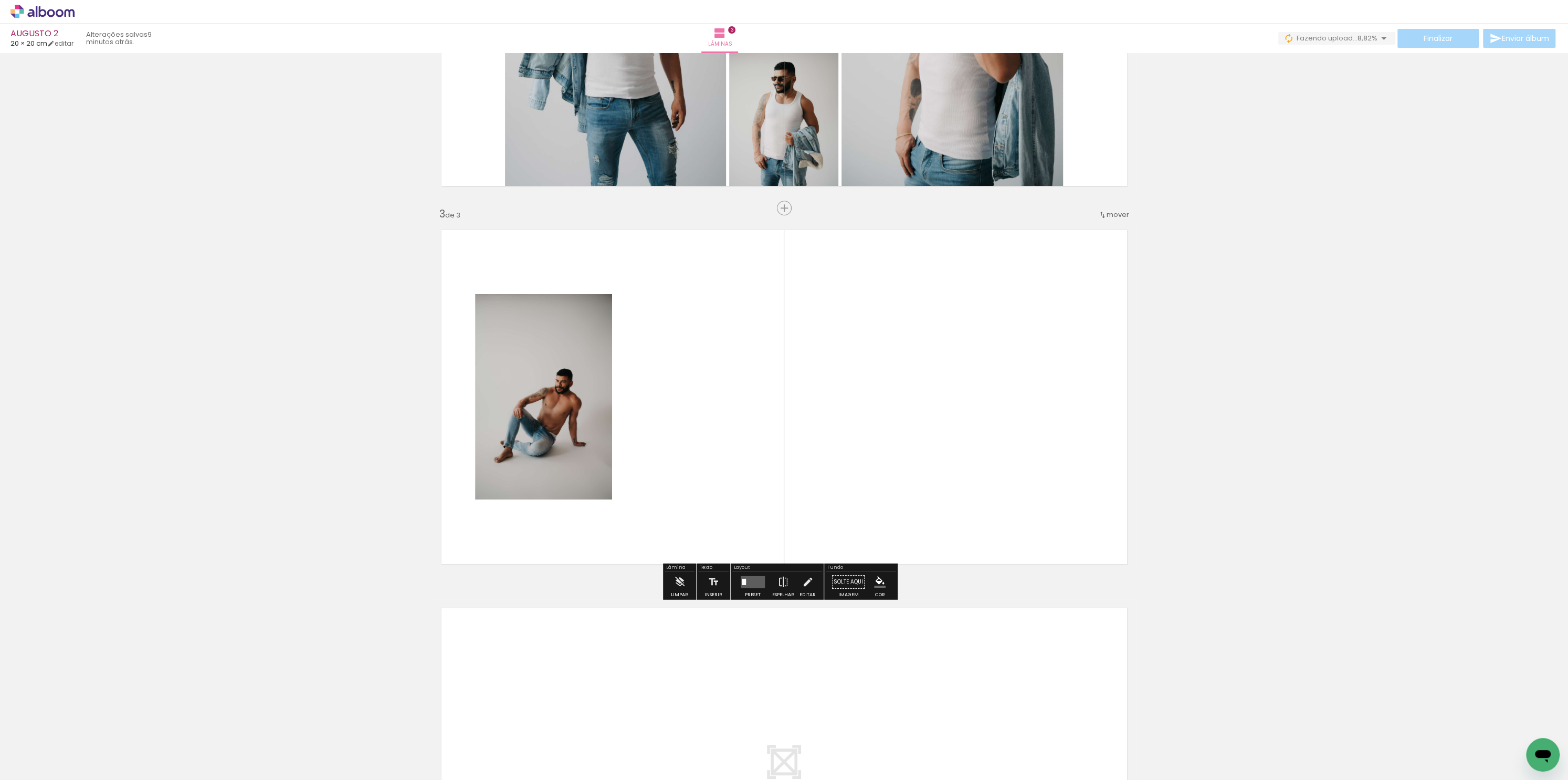
scroll to position [631, 0]
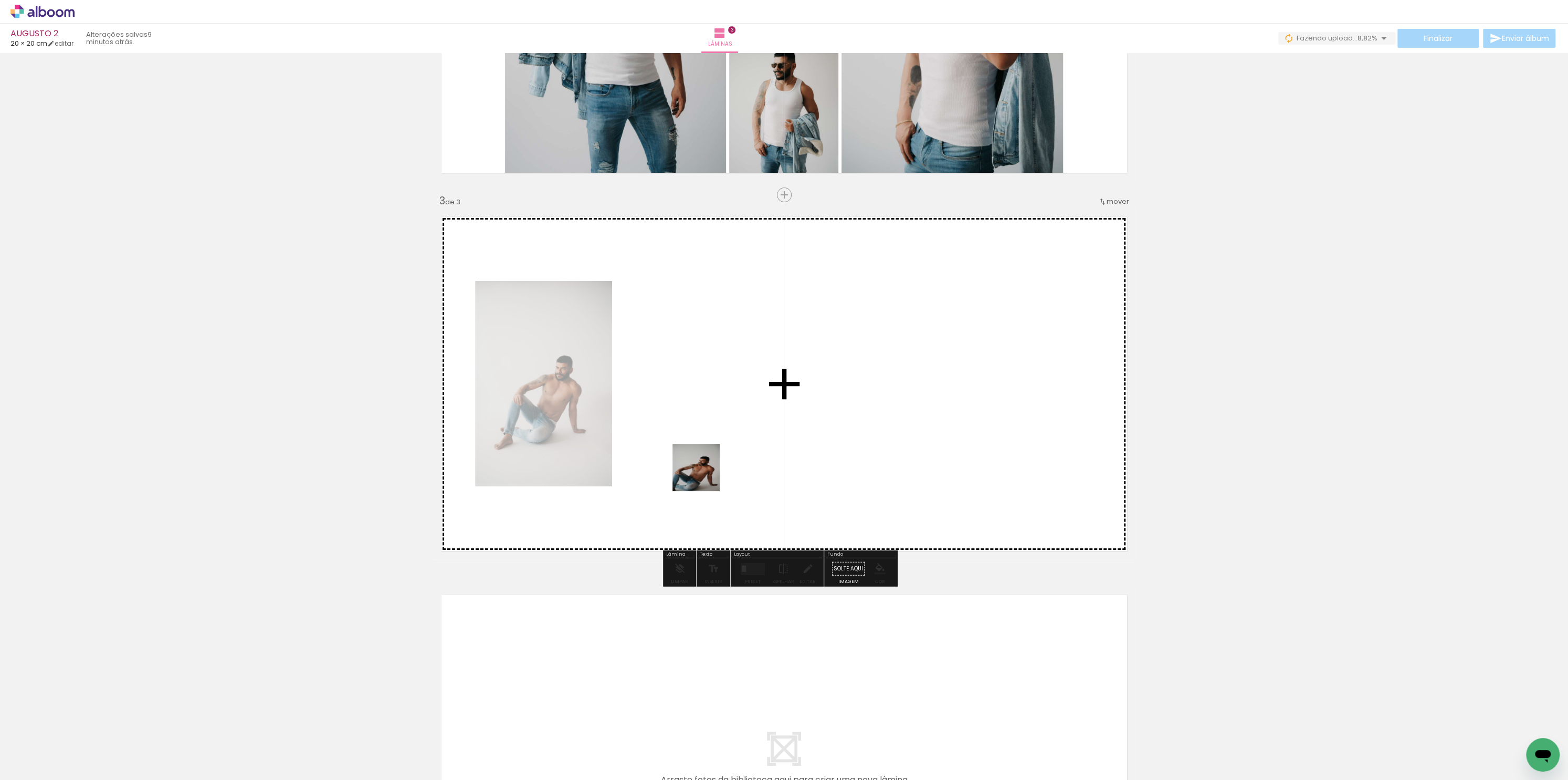
drag, startPoint x: 651, startPoint y: 745, endPoint x: 704, endPoint y: 473, distance: 277.1
click at [704, 473] on quentale-workspace at bounding box center [784, 390] width 1568 height 780
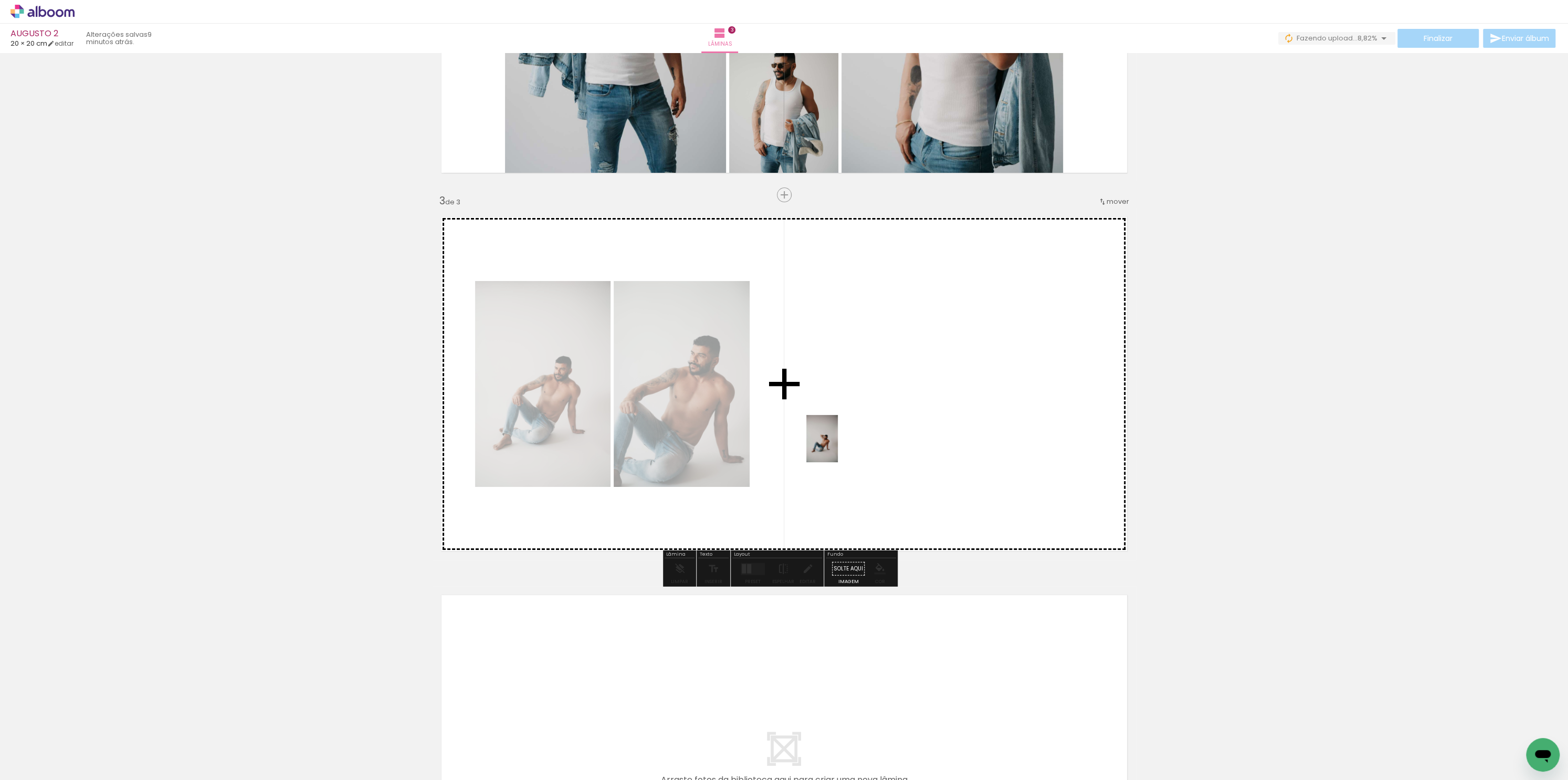
drag, startPoint x: 693, startPoint y: 753, endPoint x: 838, endPoint y: 443, distance: 342.2
click at [838, 446] on quentale-workspace at bounding box center [784, 390] width 1568 height 780
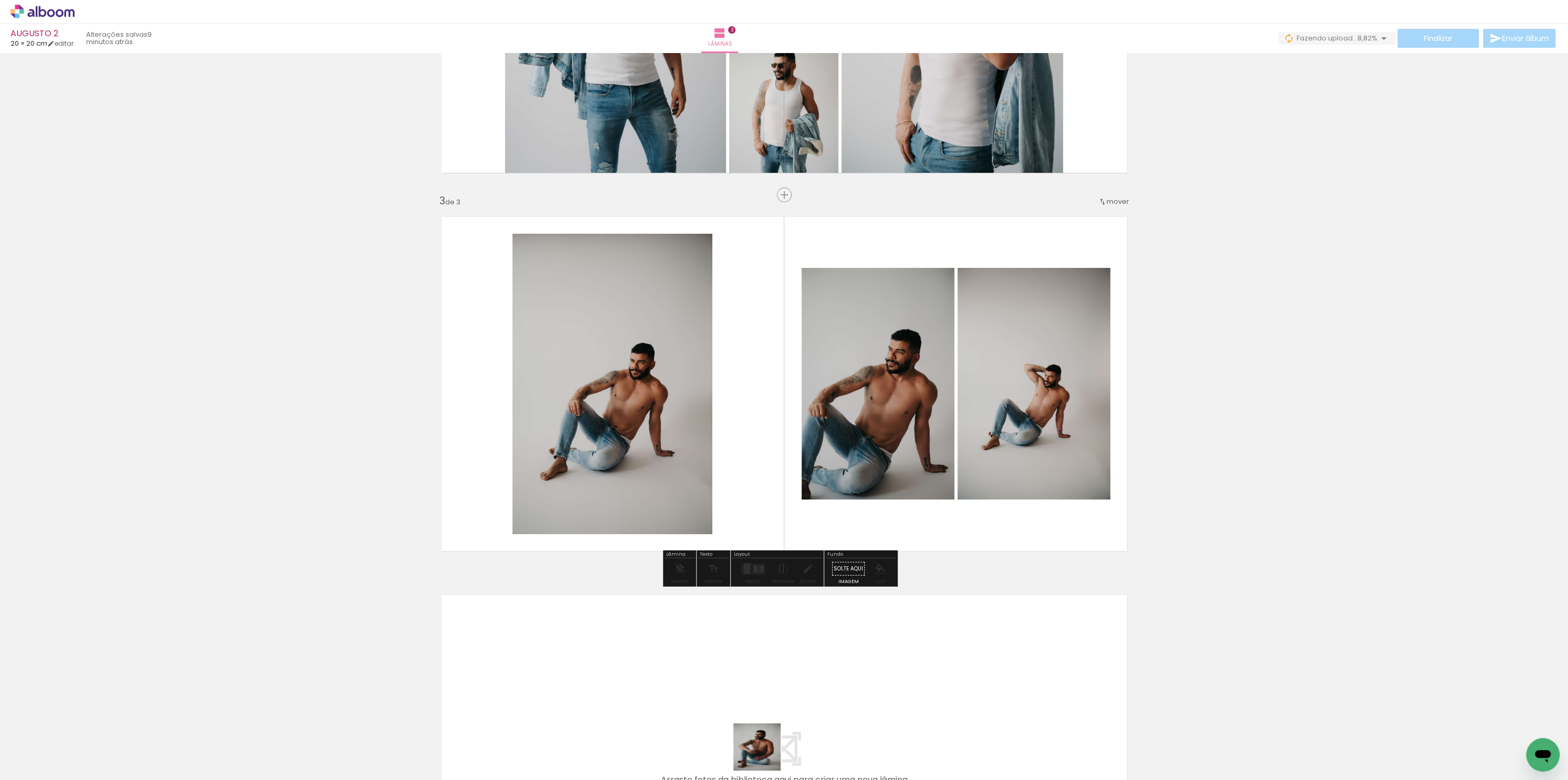
drag, startPoint x: 765, startPoint y: 758, endPoint x: 735, endPoint y: 659, distance: 103.4
click at [735, 659] on quentale-workspace at bounding box center [784, 390] width 1568 height 780
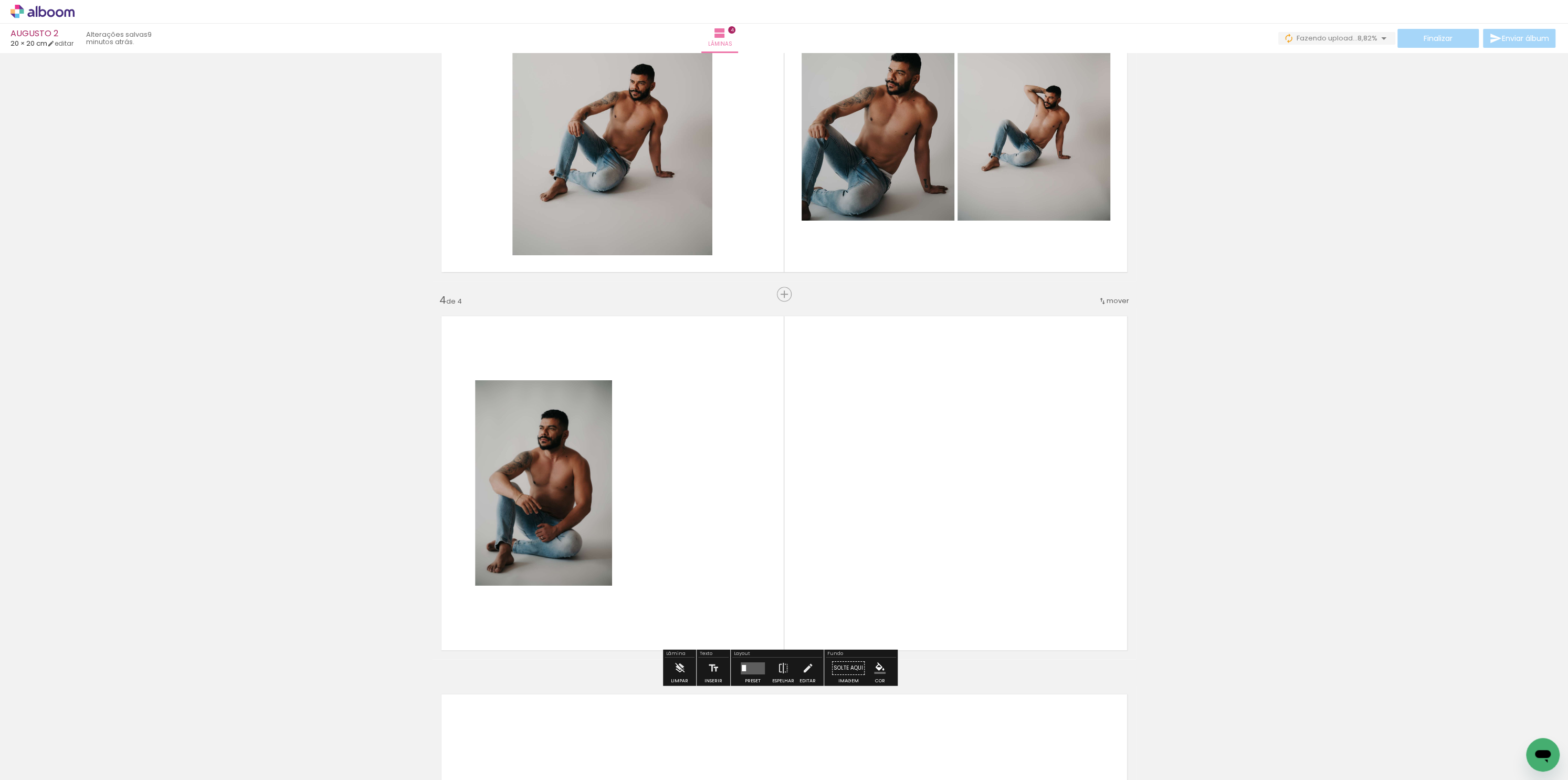
scroll to position [1010, 0]
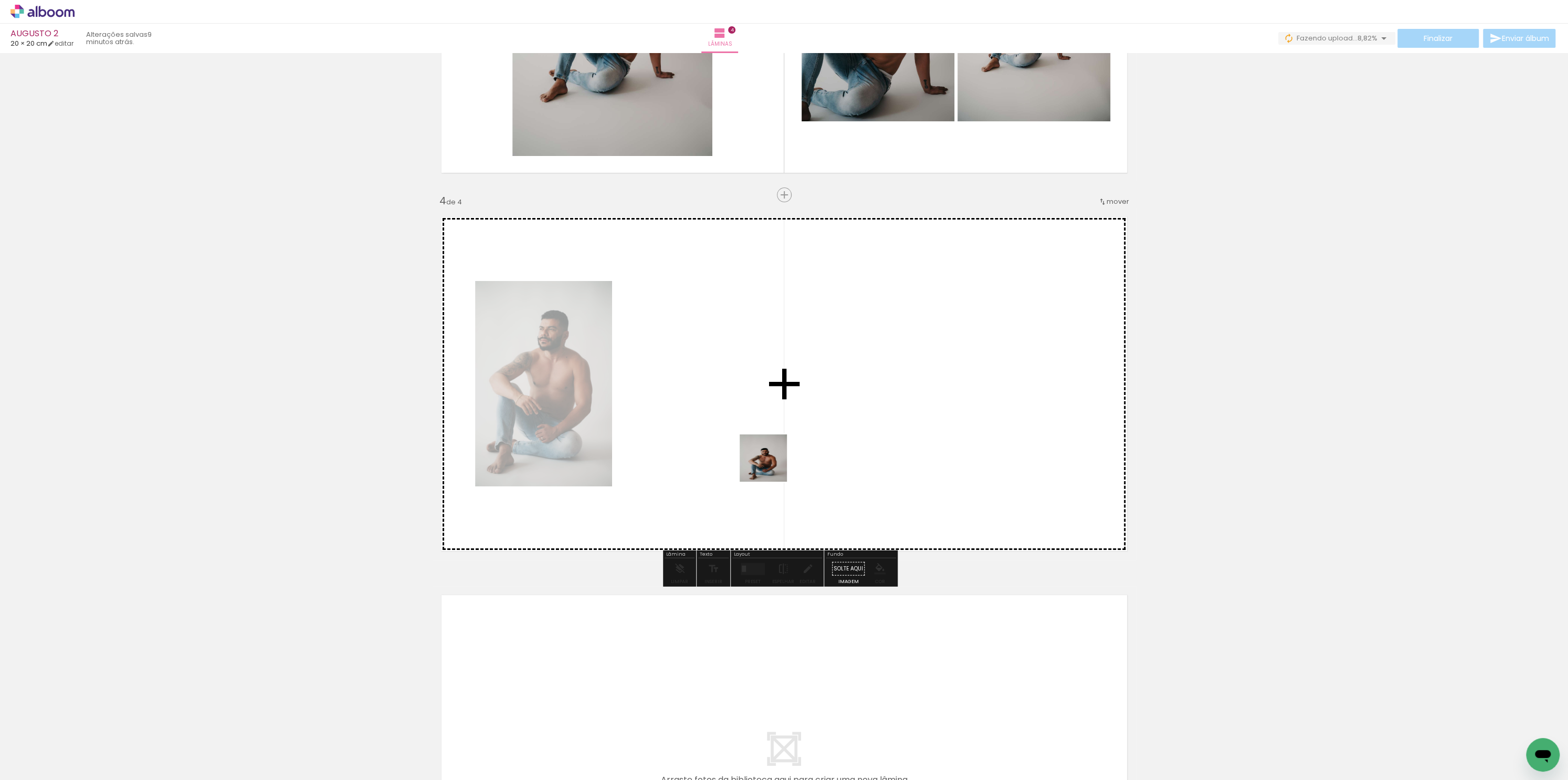
drag, startPoint x: 822, startPoint y: 757, endPoint x: 769, endPoint y: 452, distance: 309.6
click at [771, 457] on quentale-workspace at bounding box center [784, 390] width 1568 height 780
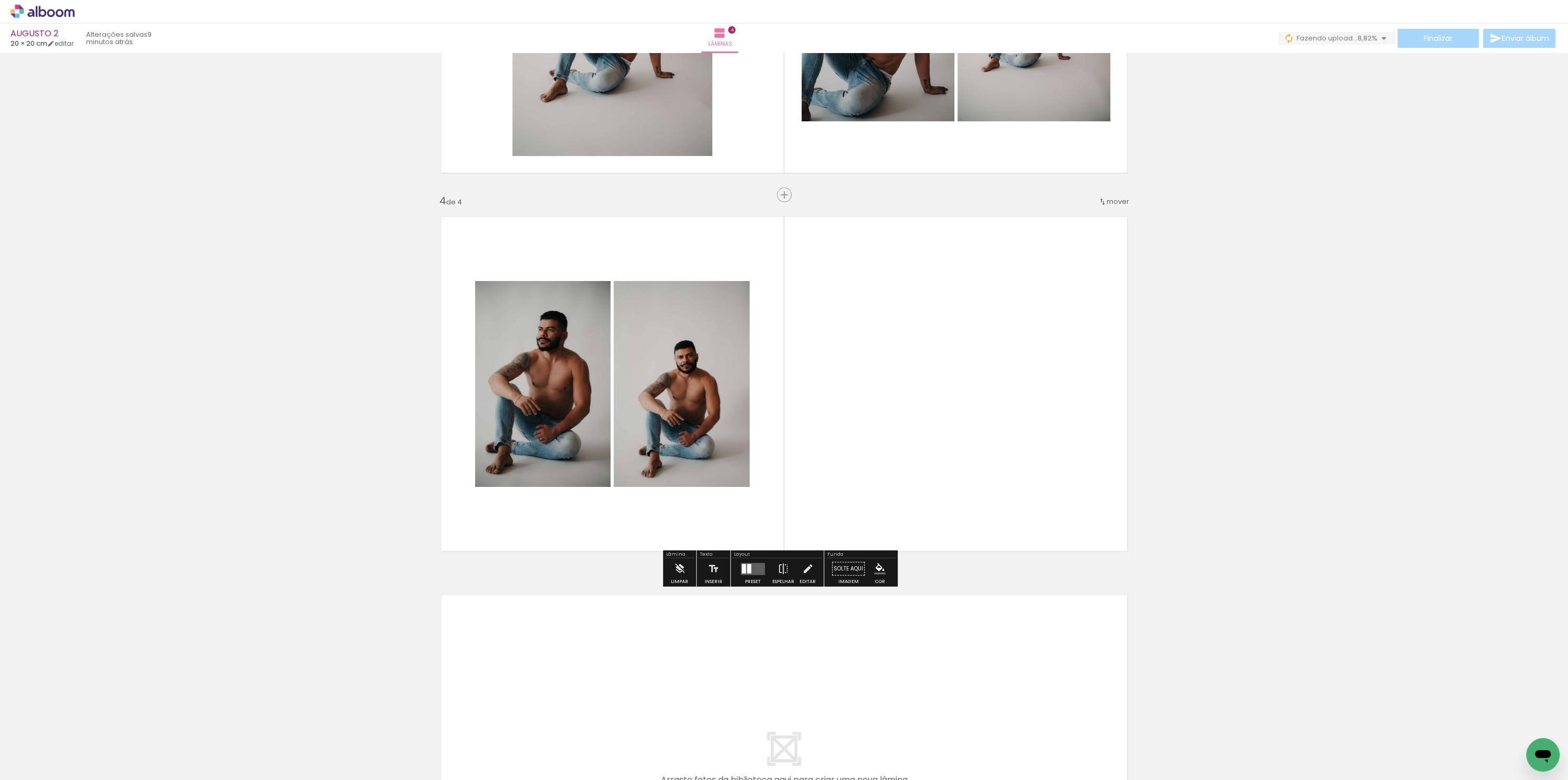
drag, startPoint x: 872, startPoint y: 751, endPoint x: 875, endPoint y: 498, distance: 253.0
click at [880, 507] on quentale-workspace at bounding box center [784, 390] width 1568 height 780
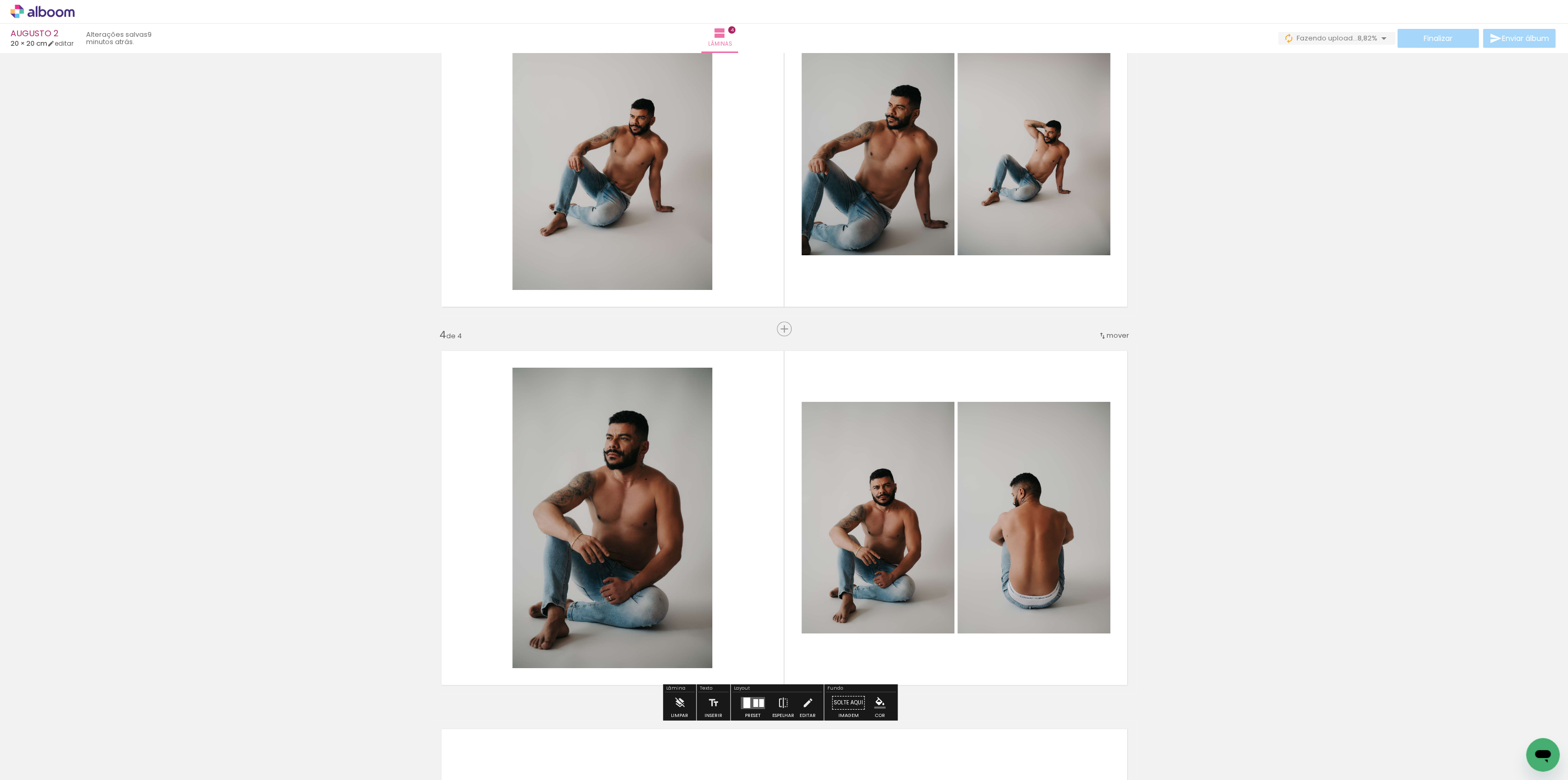
scroll to position [874, 0]
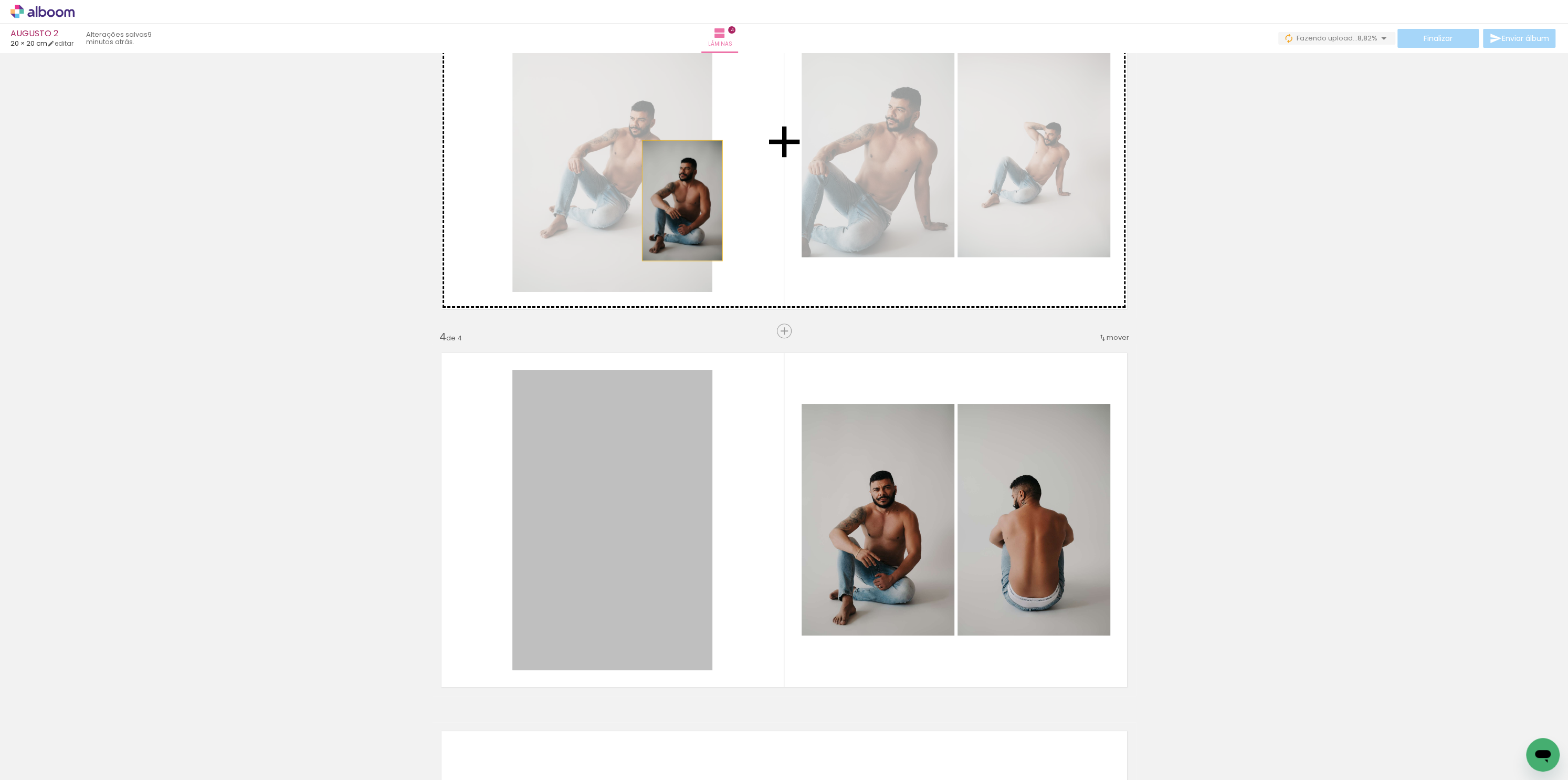
drag, startPoint x: 613, startPoint y: 477, endPoint x: 672, endPoint y: 196, distance: 287.1
click at [677, 199] on div "Inserir lâmina 1 de 4 Inserir lâmina 2 de 4 Inserir lâmina 3 de 4 Inserir lâmin…" at bounding box center [784, 128] width 1568 height 1891
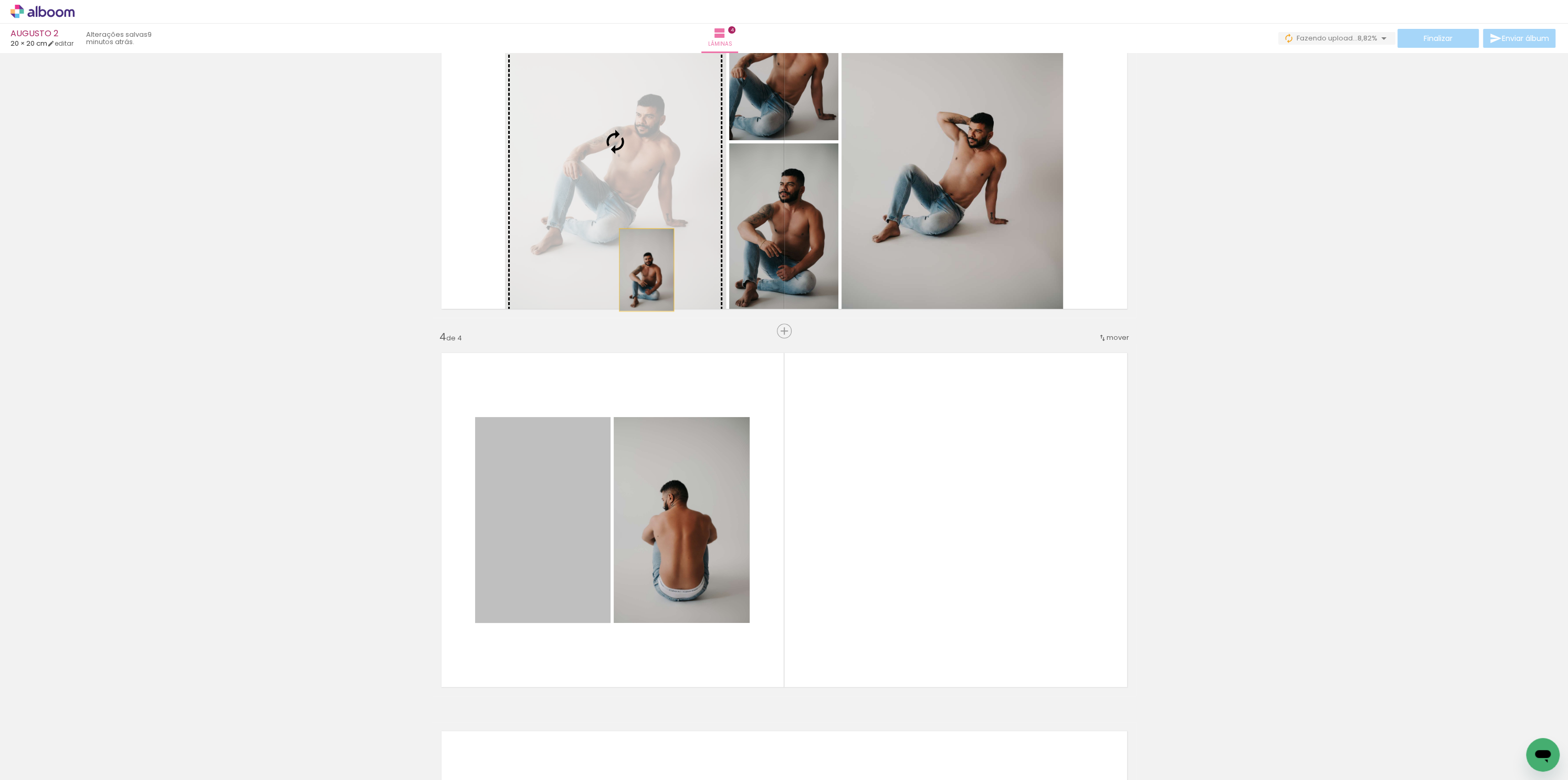
drag, startPoint x: 563, startPoint y: 501, endPoint x: 662, endPoint y: 241, distance: 278.2
click at [662, 241] on div "Inserir lâmina 1 de 4 Inserir lâmina 2 de 4 Inserir lâmina 3 de 4 Inserir lâmin…" at bounding box center [784, 128] width 1568 height 1891
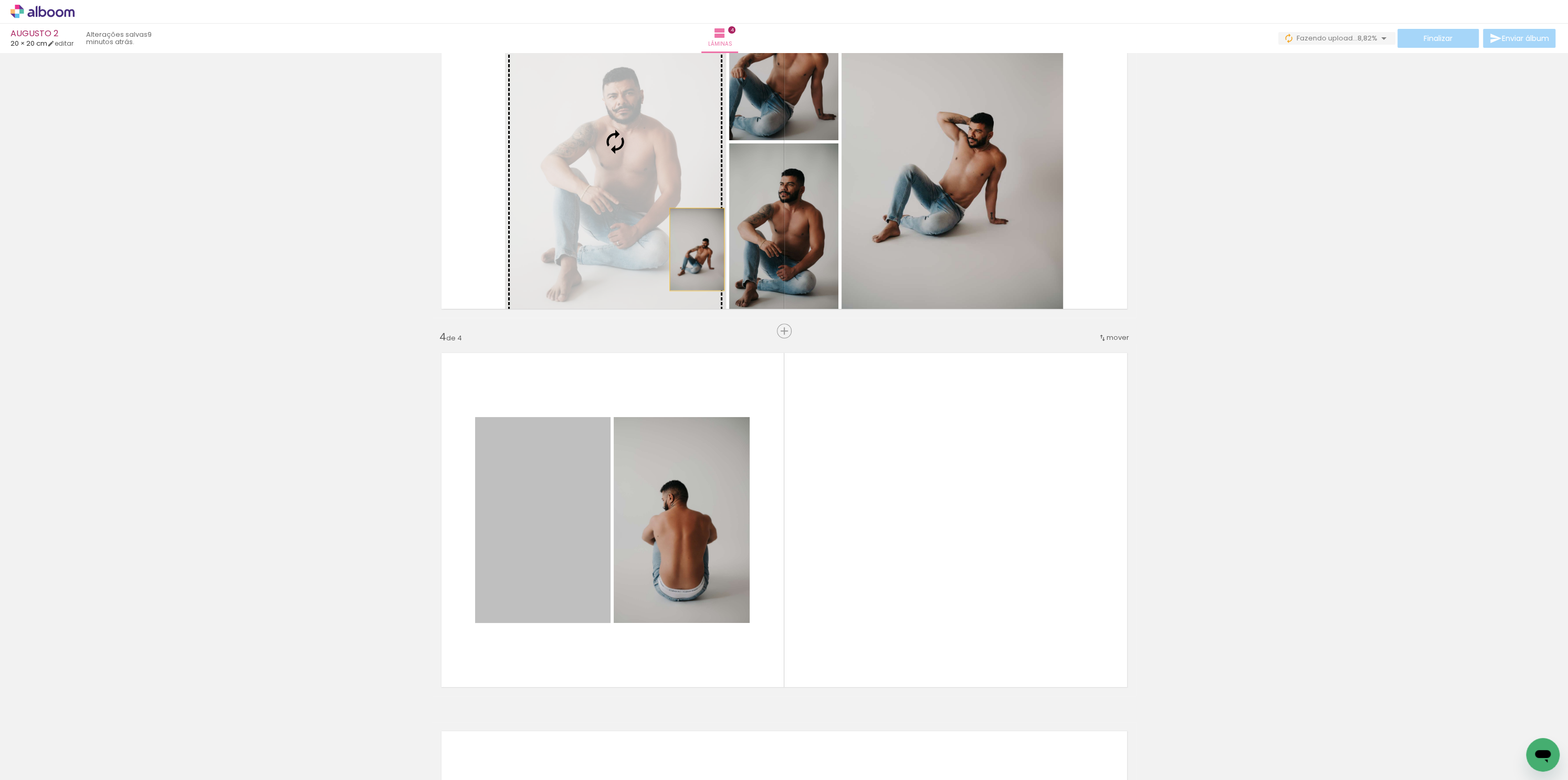
drag, startPoint x: 544, startPoint y: 513, endPoint x: 691, endPoint y: 249, distance: 302.2
click at [691, 249] on div "Inserir lâmina 1 de 4 Inserir lâmina 2 de 4 Inserir lâmina 3 de 4 Inserir lâmin…" at bounding box center [784, 128] width 1568 height 1891
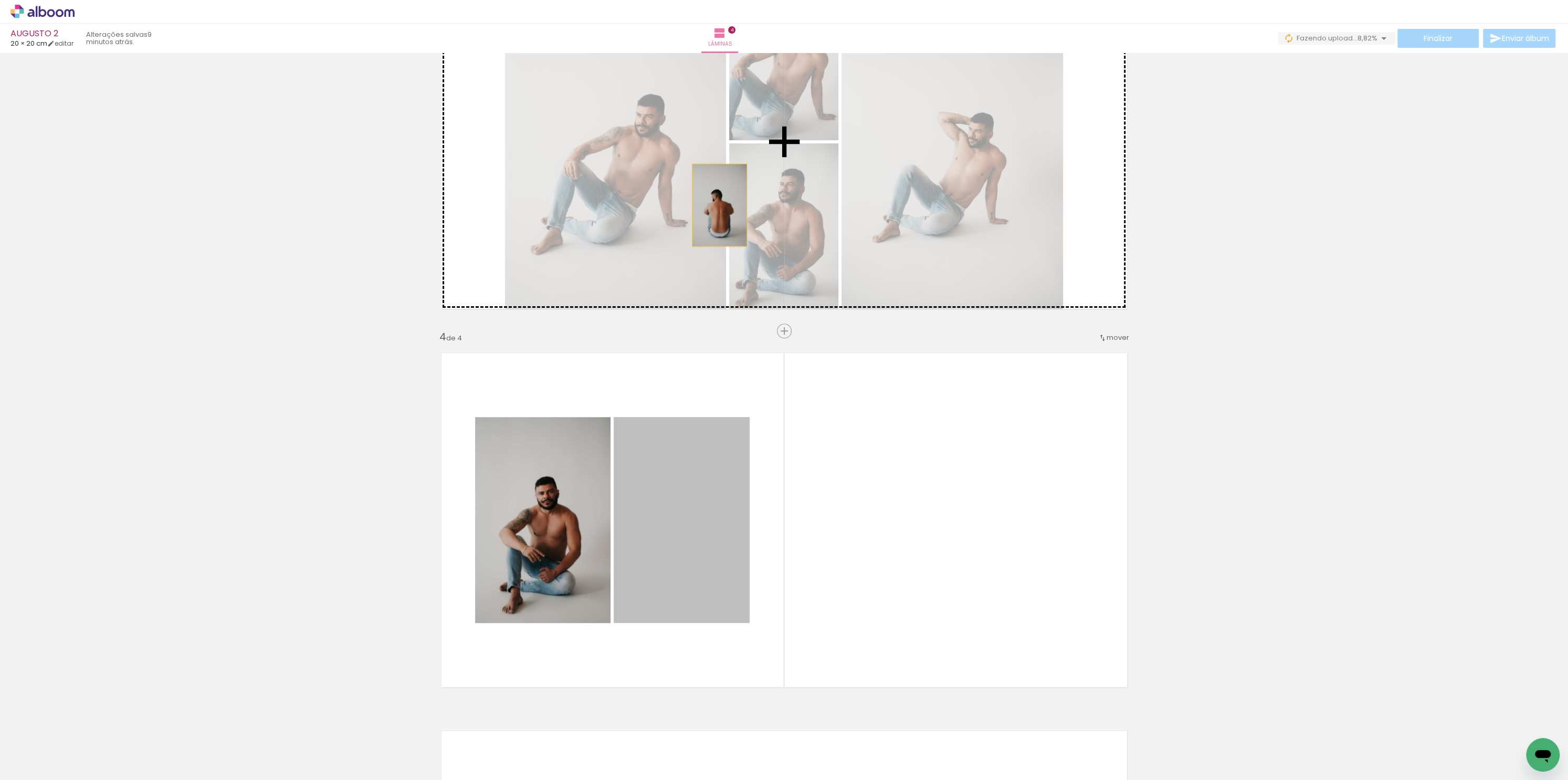
drag, startPoint x: 690, startPoint y: 516, endPoint x: 714, endPoint y: 205, distance: 311.9
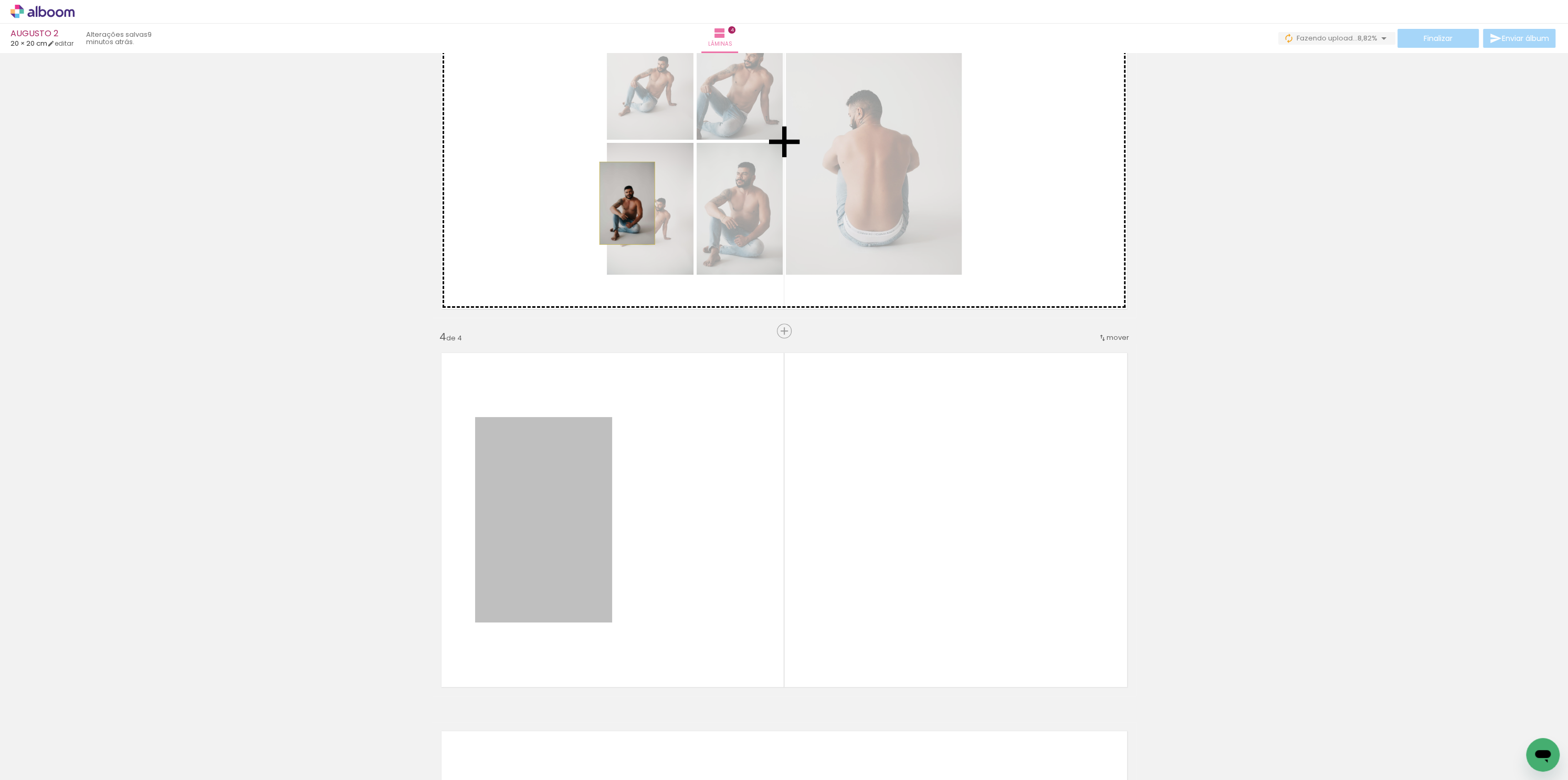
drag, startPoint x: 533, startPoint y: 507, endPoint x: 621, endPoint y: 203, distance: 316.5
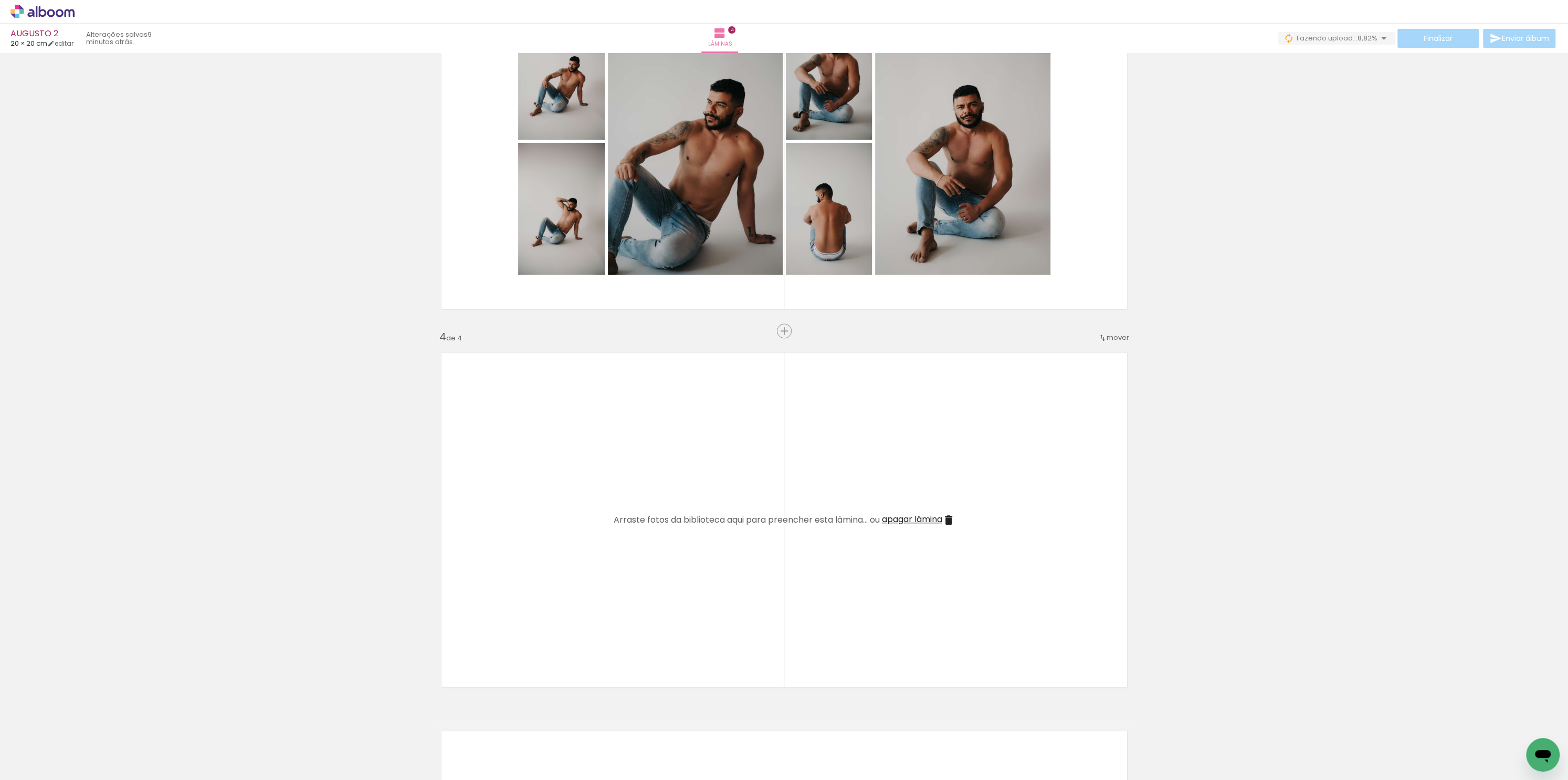
drag, startPoint x: 933, startPoint y: 742, endPoint x: 867, endPoint y: 574, distance: 180.5
click at [867, 577] on quentale-workspace at bounding box center [784, 390] width 1568 height 780
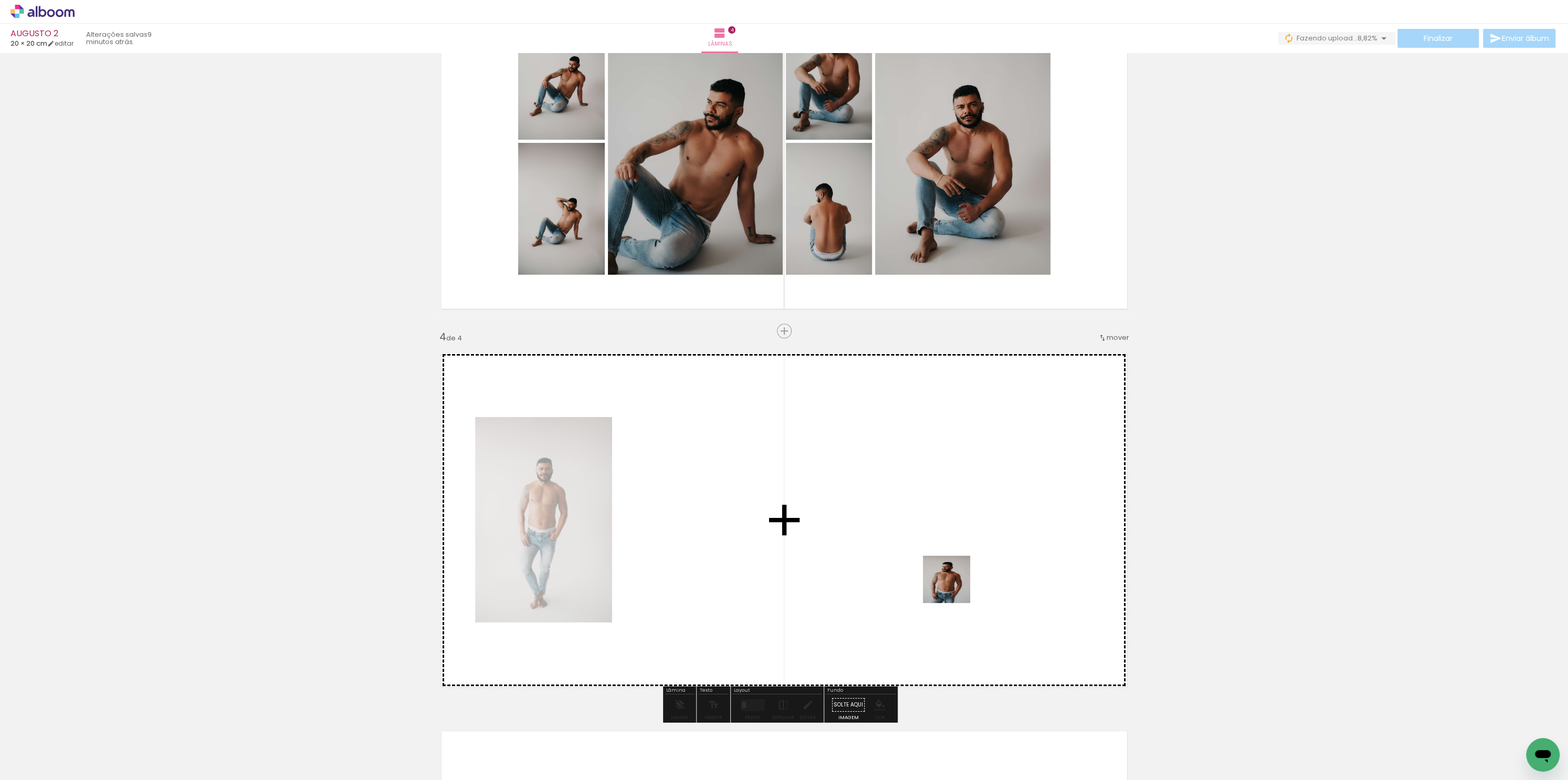
drag, startPoint x: 996, startPoint y: 753, endPoint x: 953, endPoint y: 585, distance: 173.4
click at [954, 586] on quentale-workspace at bounding box center [784, 390] width 1568 height 780
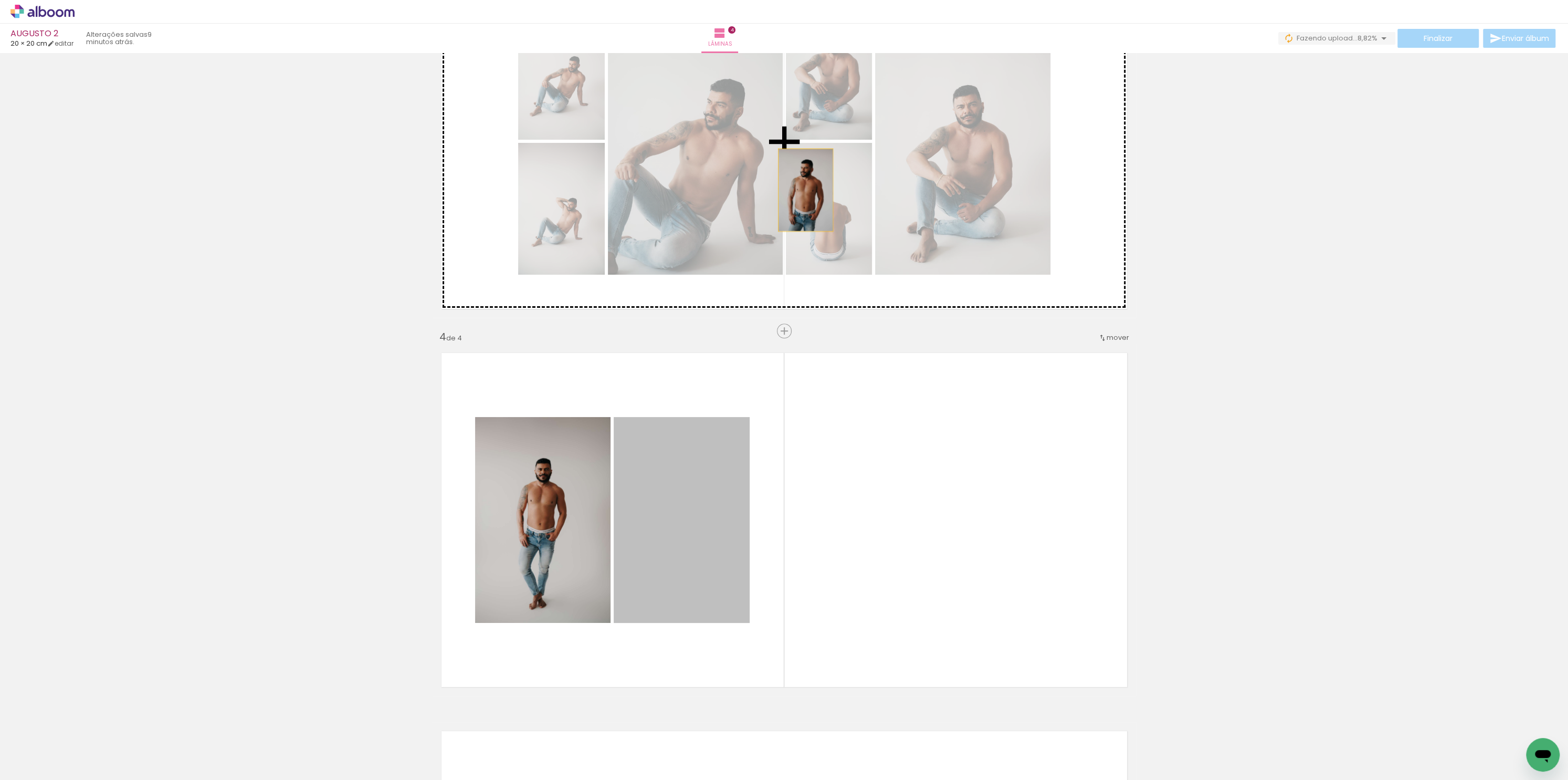
drag, startPoint x: 704, startPoint y: 518, endPoint x: 805, endPoint y: 177, distance: 355.6
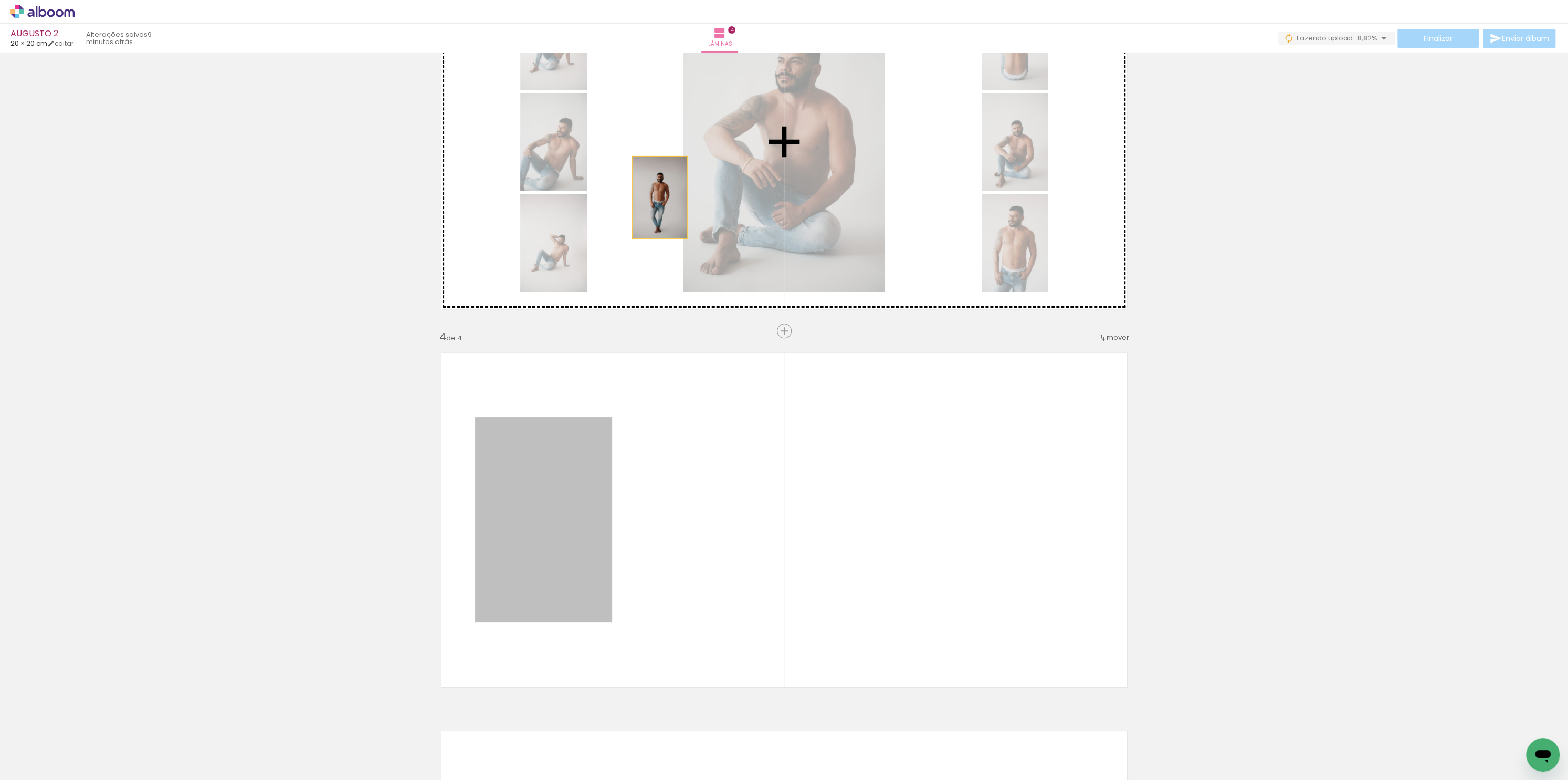
drag, startPoint x: 575, startPoint y: 408, endPoint x: 654, endPoint y: 197, distance: 225.3
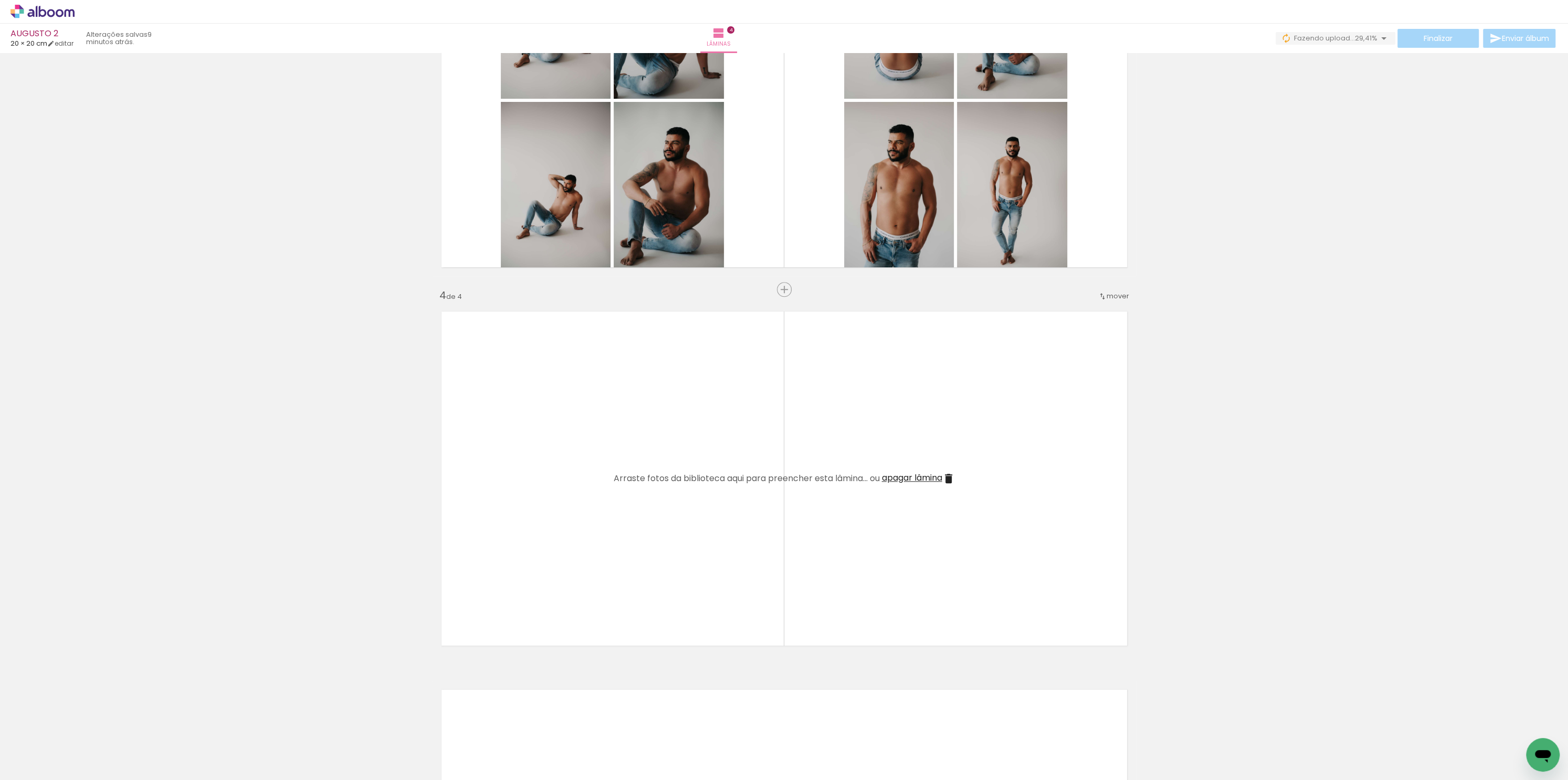
scroll to position [963, 0]
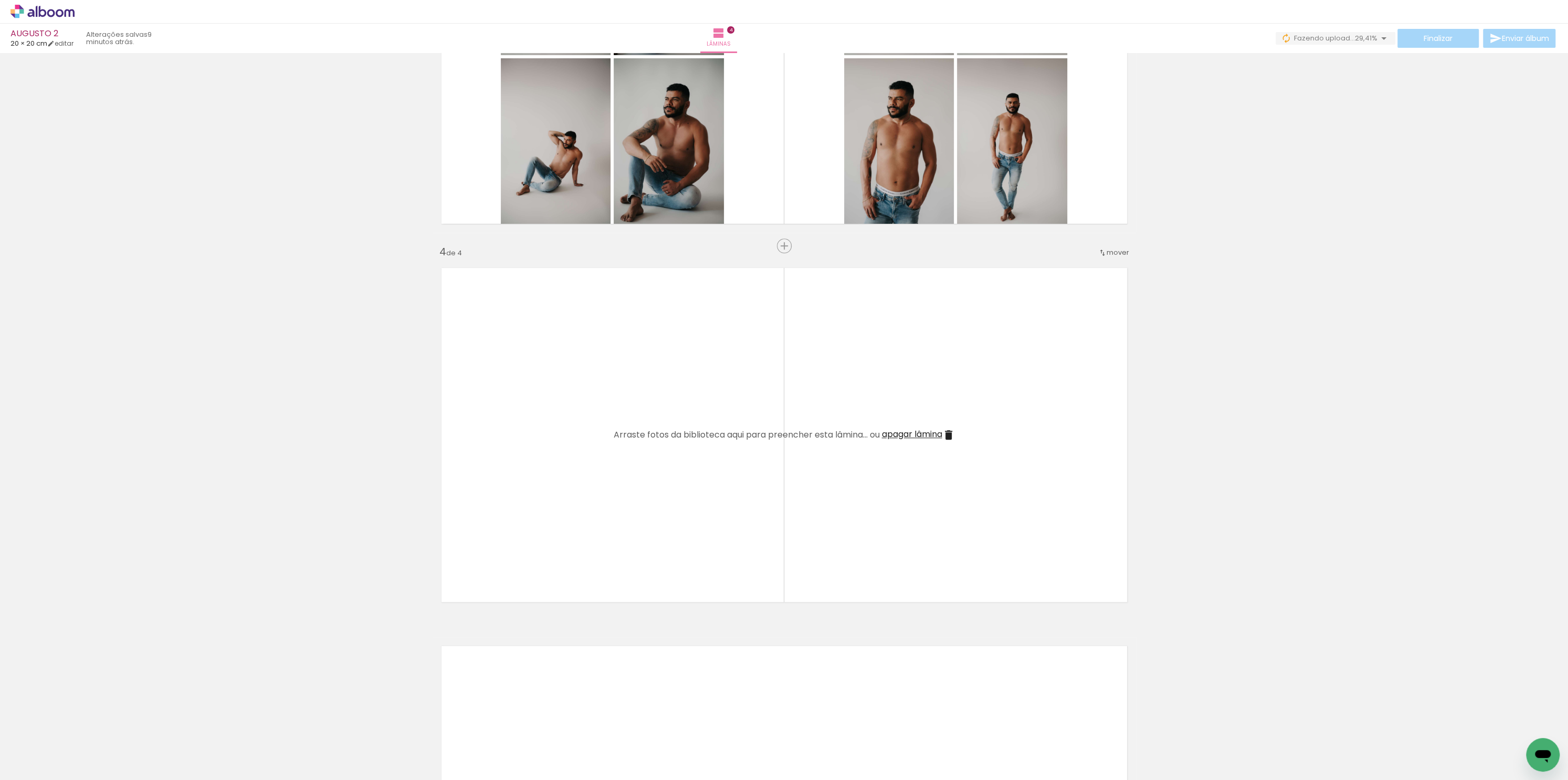
drag, startPoint x: 1567, startPoint y: 444, endPoint x: 1567, endPoint y: 461, distance: 17.0
click at [1567, 476] on div "Inserir lâmina 1 de 4 Inserir lâmina 2 de 4 Inserir lâmina 3 de 4 Inserir lâmin…" at bounding box center [784, 416] width 1568 height 727
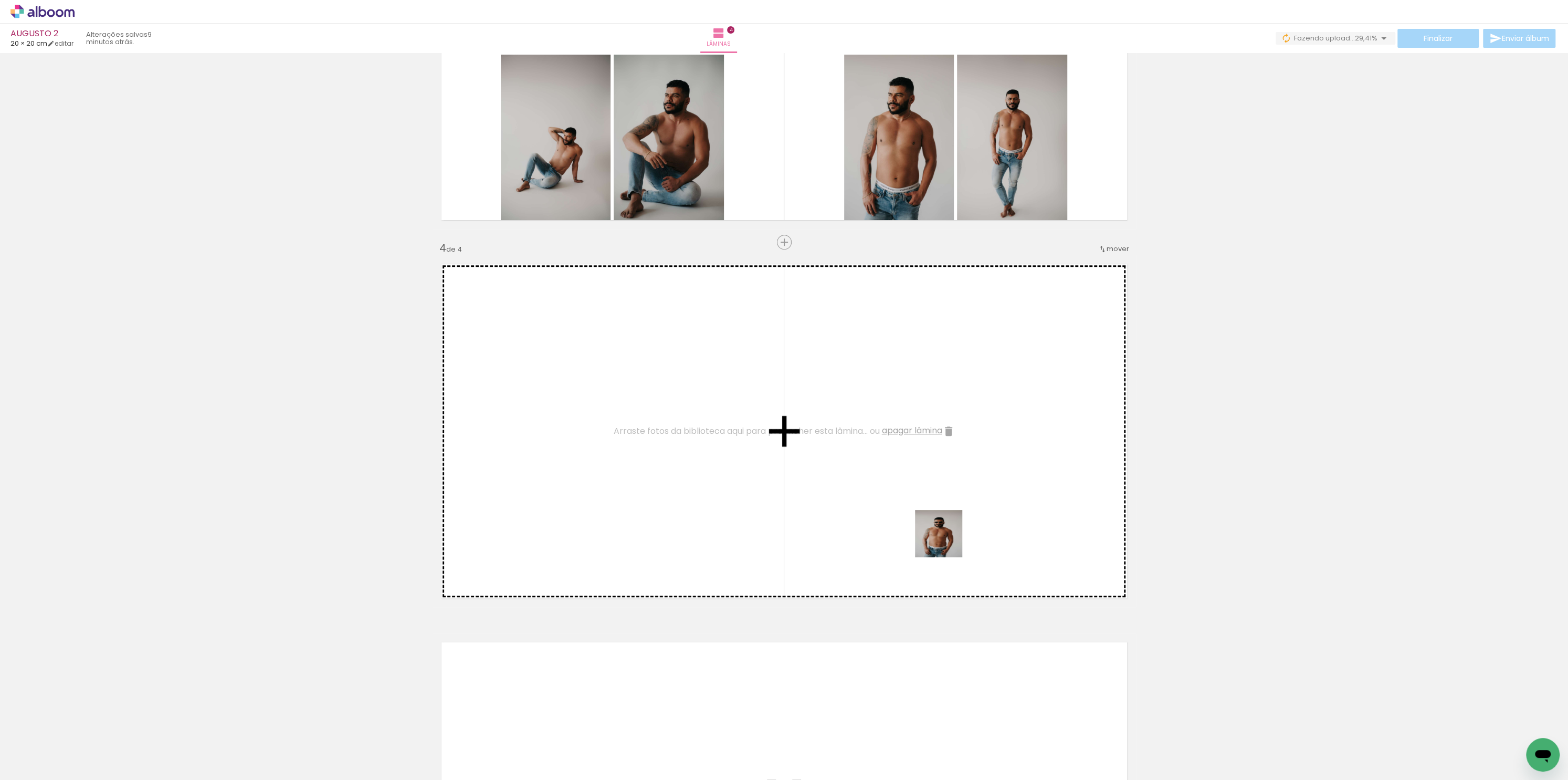
drag, startPoint x: 1049, startPoint y: 757, endPoint x: 970, endPoint y: 563, distance: 209.5
click at [943, 537] on quentale-workspace at bounding box center [784, 390] width 1568 height 780
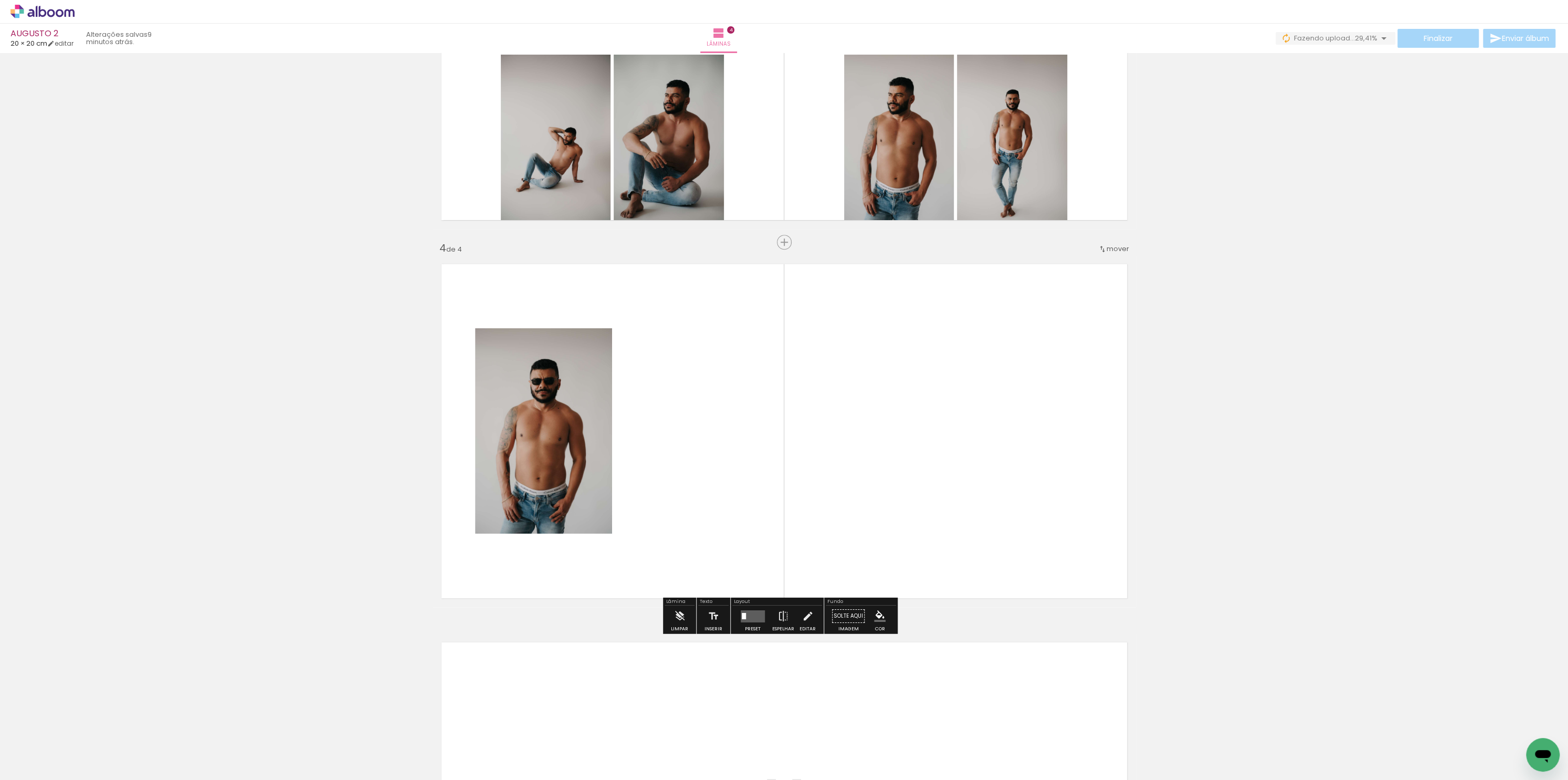
drag, startPoint x: 1113, startPoint y: 762, endPoint x: 1026, endPoint y: 579, distance: 202.6
click at [1027, 581] on quentale-workspace at bounding box center [784, 390] width 1568 height 780
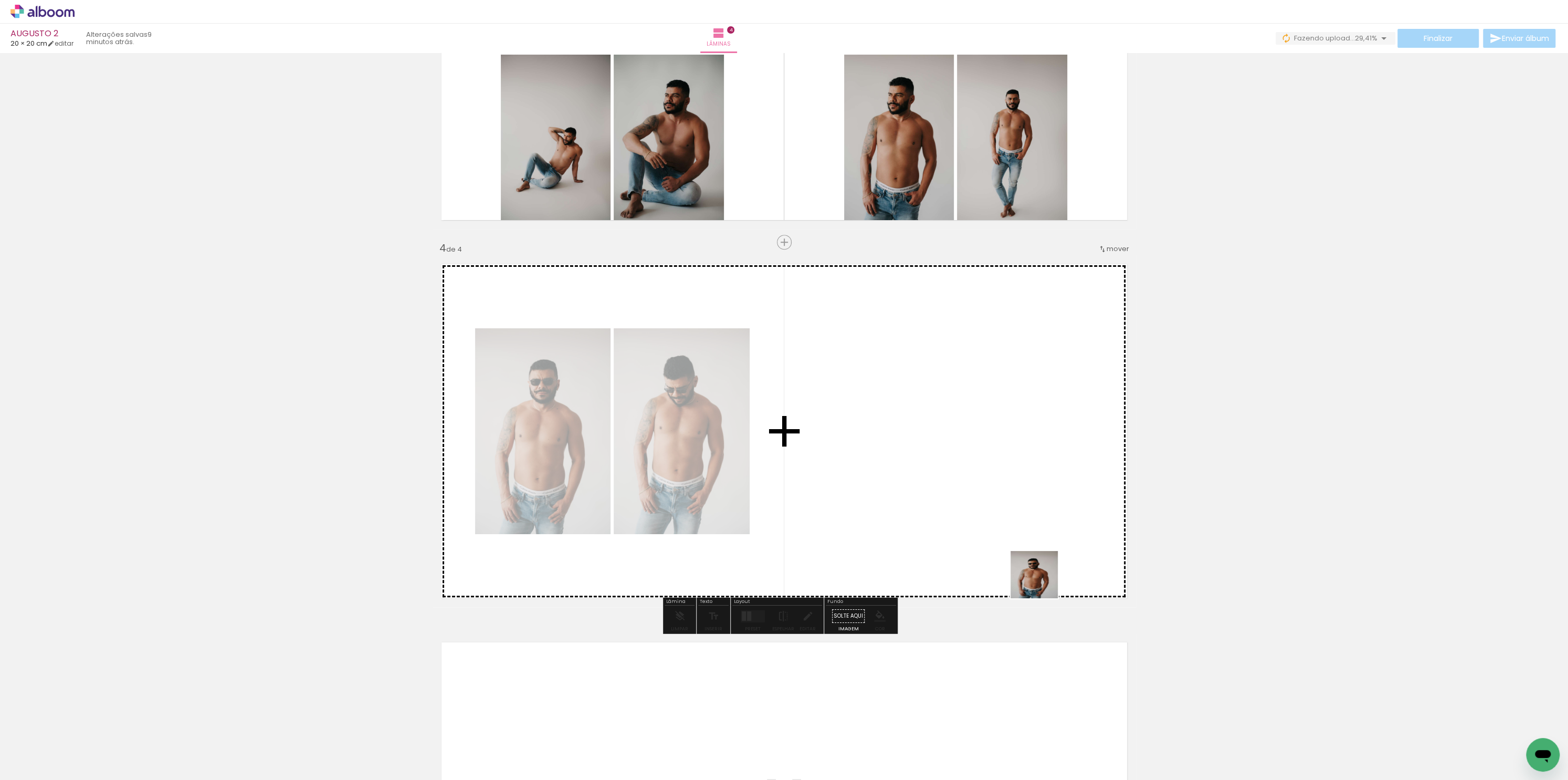
drag, startPoint x: 1154, startPoint y: 712, endPoint x: 1017, endPoint y: 557, distance: 206.9
click at [1017, 557] on quentale-workspace at bounding box center [784, 390] width 1568 height 780
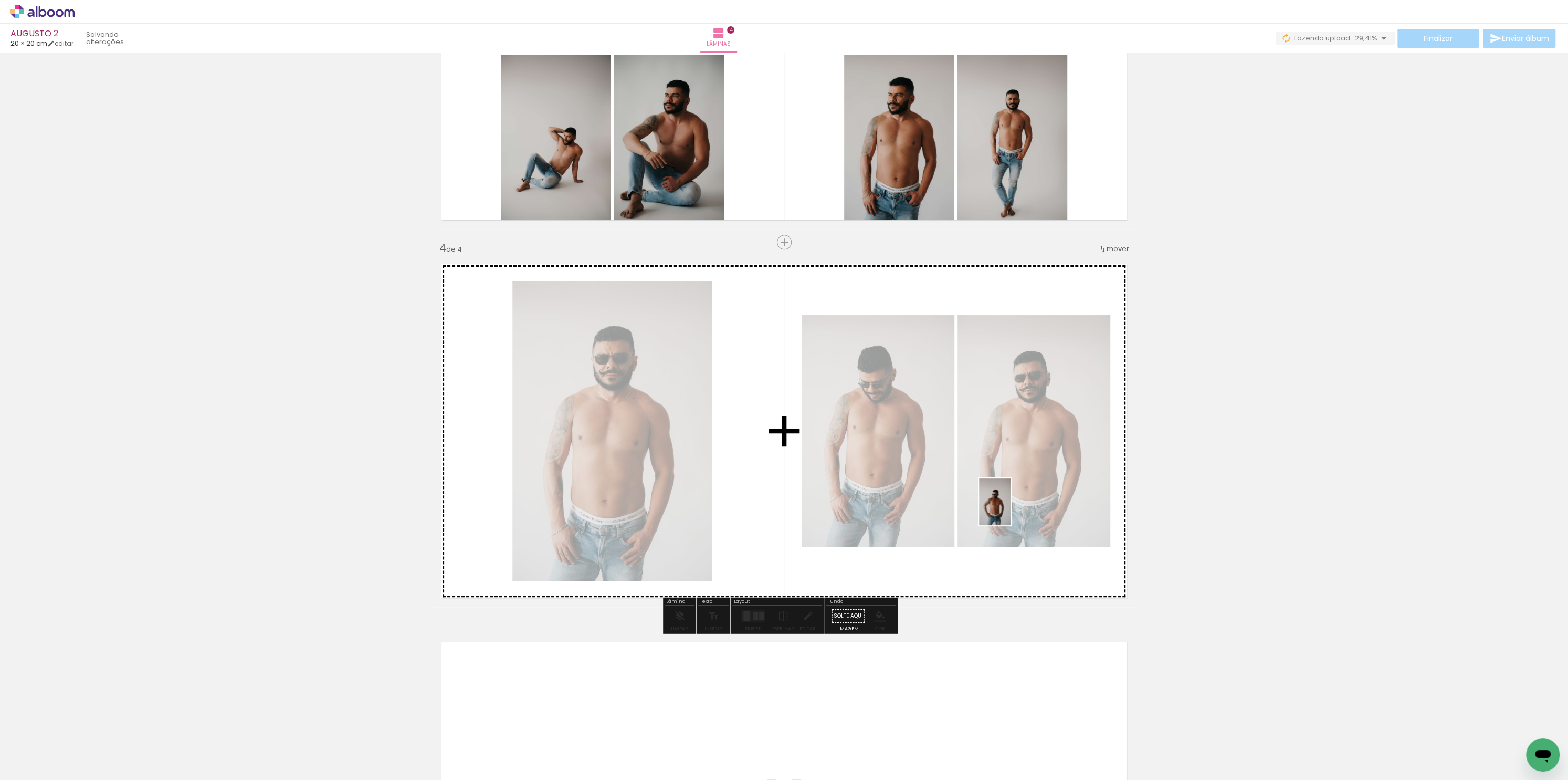
drag, startPoint x: 1237, startPoint y: 748, endPoint x: 1010, endPoint y: 510, distance: 328.9
click at [1010, 510] on quentale-workspace at bounding box center [784, 390] width 1568 height 780
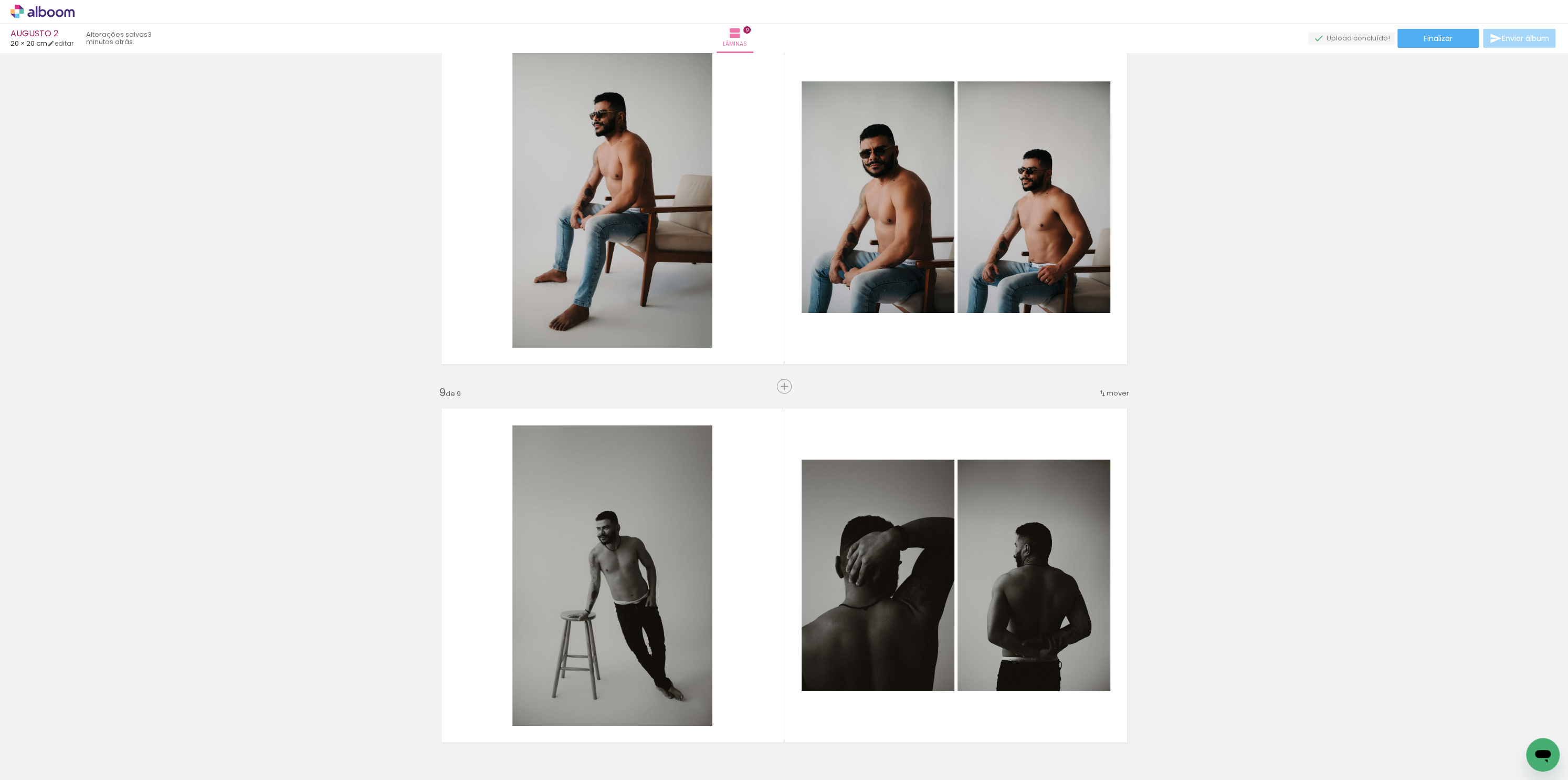
scroll to position [2710, 0]
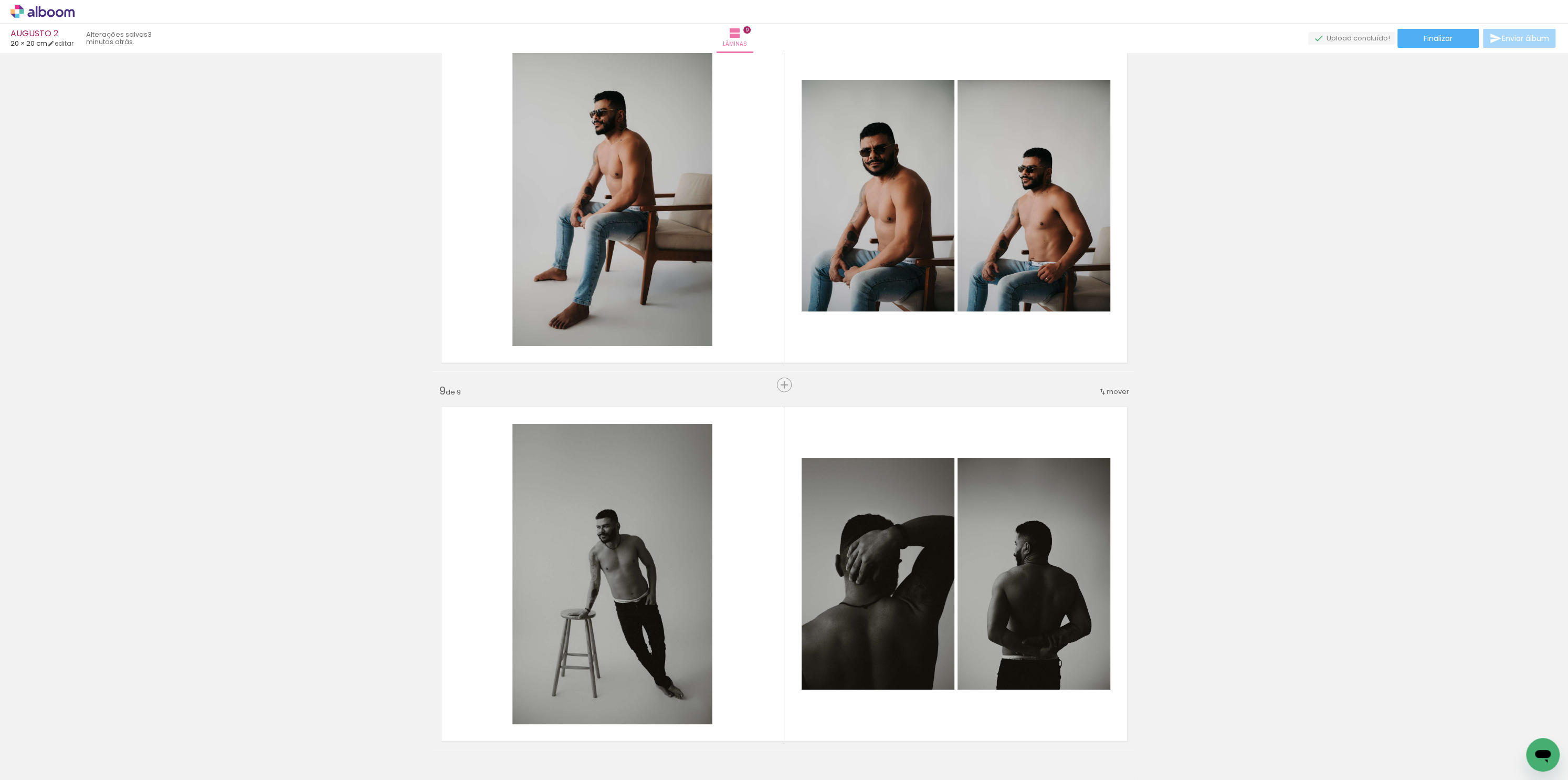
drag, startPoint x: 1567, startPoint y: 553, endPoint x: 1567, endPoint y: 693, distance: 140.0
click at [1567, 693] on div "Inserir lâmina 1 de 9 Inserir lâmina 2 de 9 Inserir lâmina 3 de 9 Inserir lâmin…" at bounding box center [784, 416] width 1568 height 727
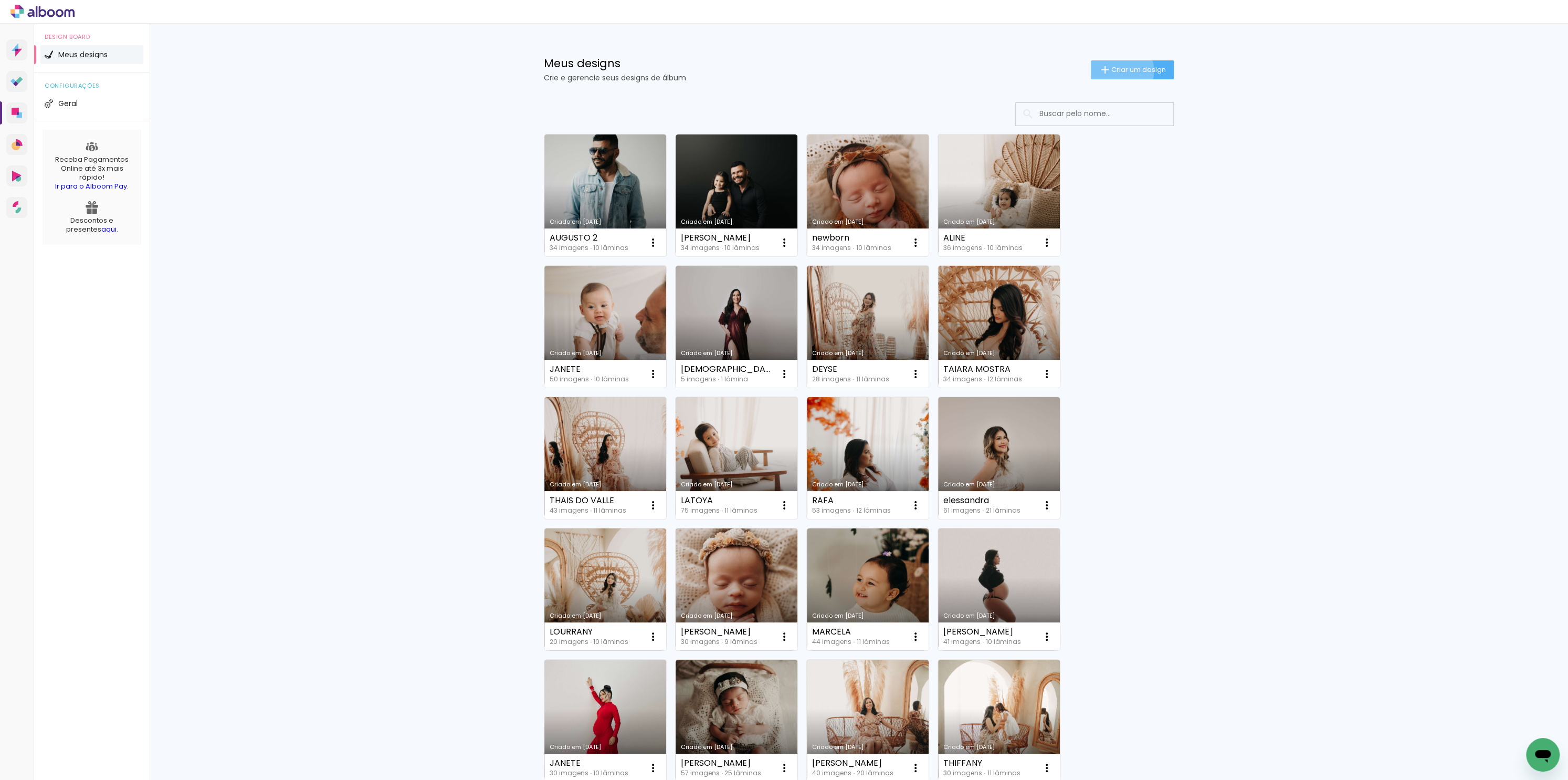
click at [1113, 70] on span "Criar um design" at bounding box center [1139, 69] width 55 height 7
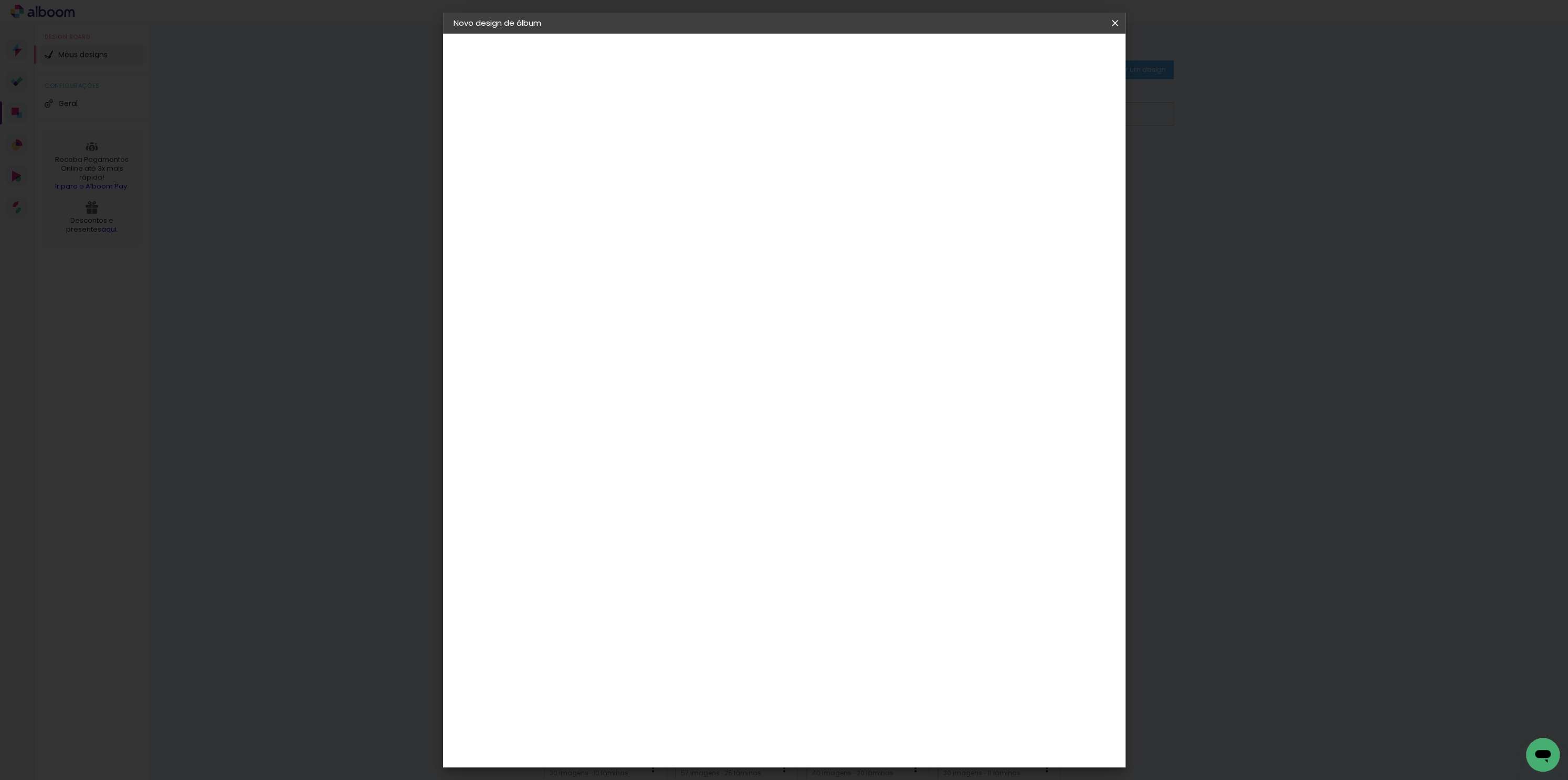
click at [625, 138] on input at bounding box center [625, 141] width 0 height 16
type input "[PERSON_NAME]"
type paper-input "[PERSON_NAME]"
click at [0, 0] on slot "Avançar" at bounding box center [0, 0] width 0 height 0
click at [822, 161] on paper-item "Tamanho Livre" at bounding box center [771, 160] width 101 height 23
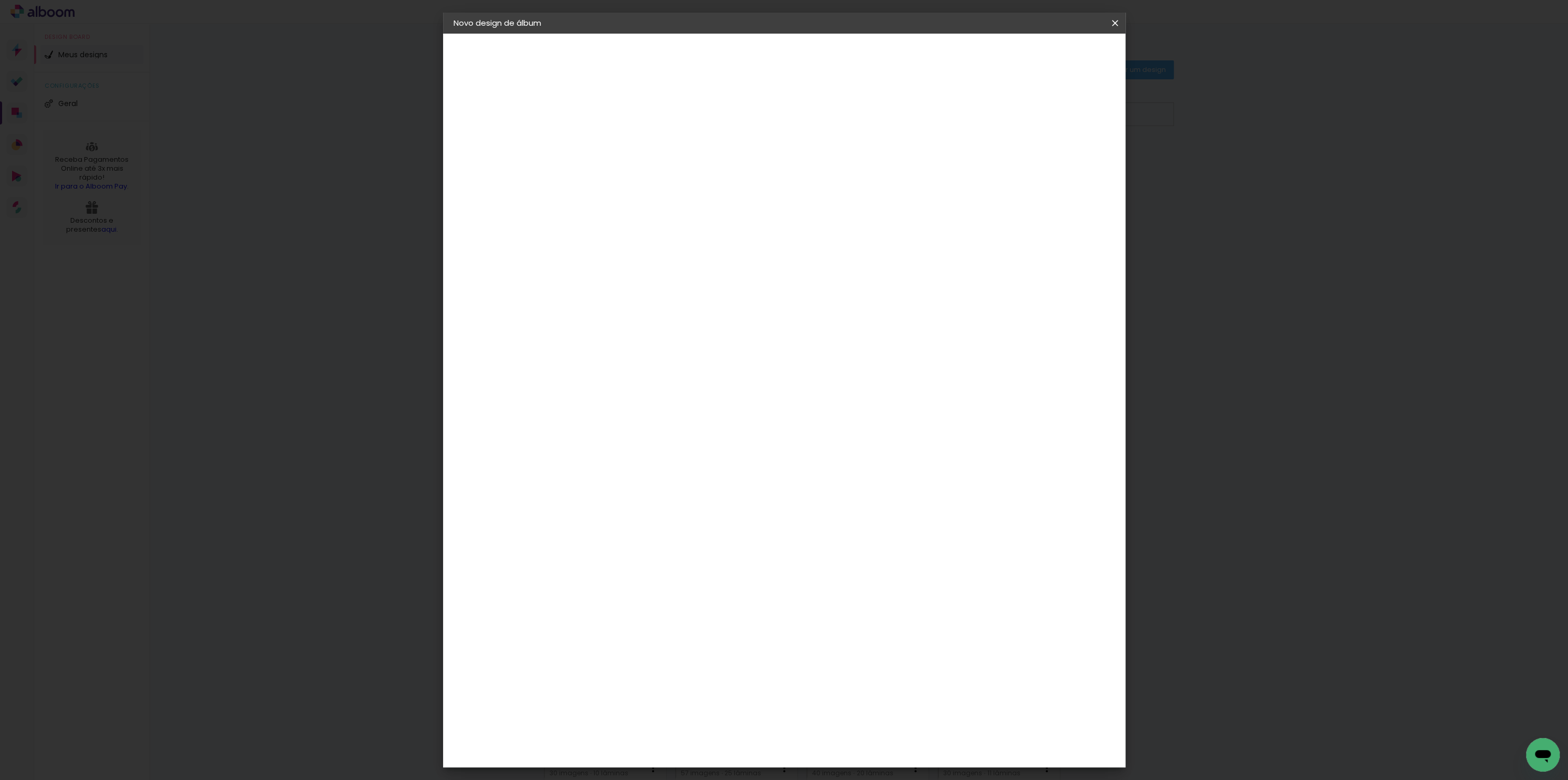
click at [0, 0] on slot "Avançar" at bounding box center [0, 0] width 0 height 0
drag, startPoint x: 838, startPoint y: 437, endPoint x: 935, endPoint y: 427, distance: 97.5
click at [934, 430] on div "cm" at bounding box center [847, 437] width 410 height 37
type input "4"
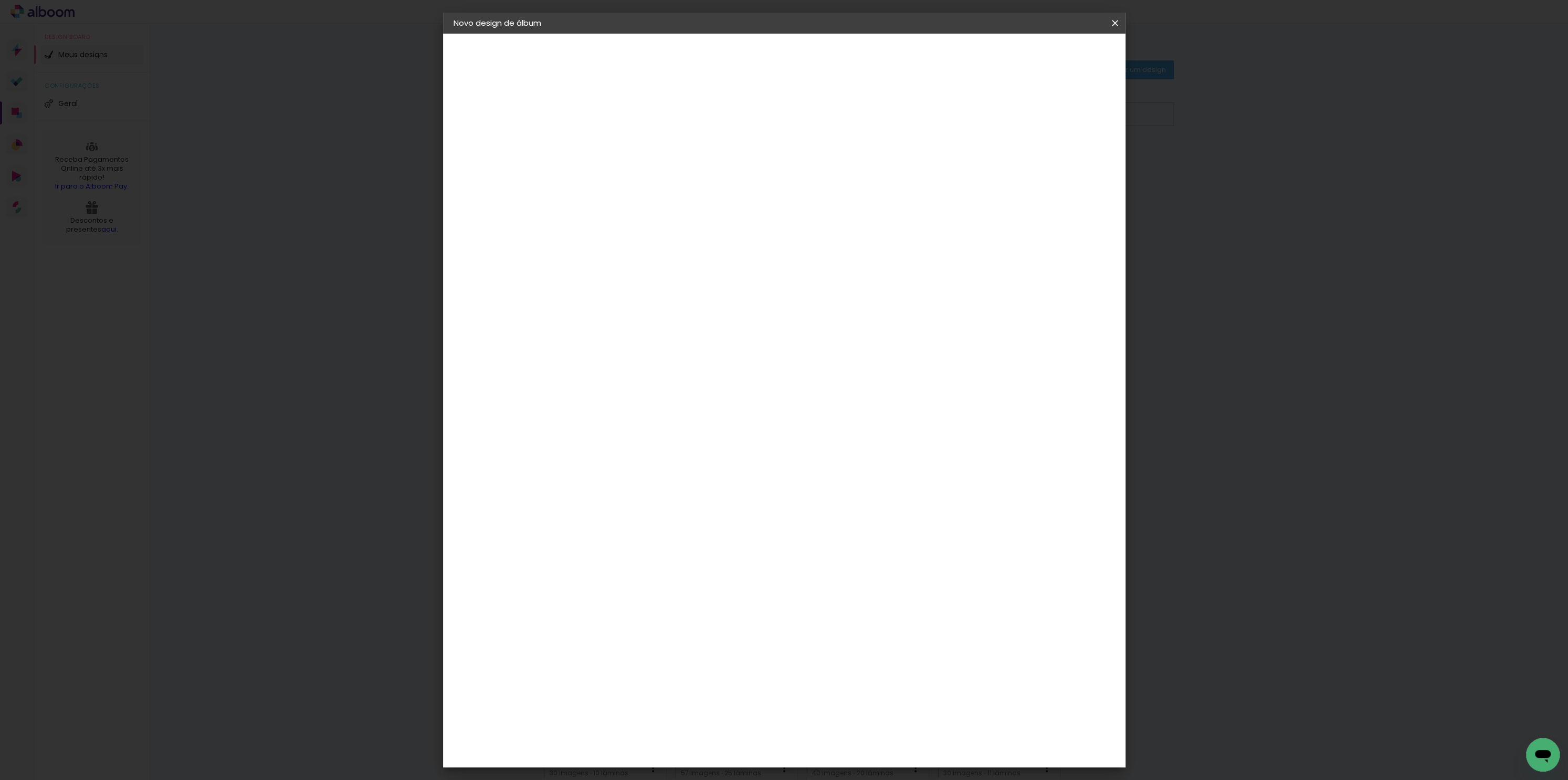
type input "50"
type paper-input "50"
click at [1047, 56] on span "Iniciar design" at bounding box center [1023, 55] width 47 height 7
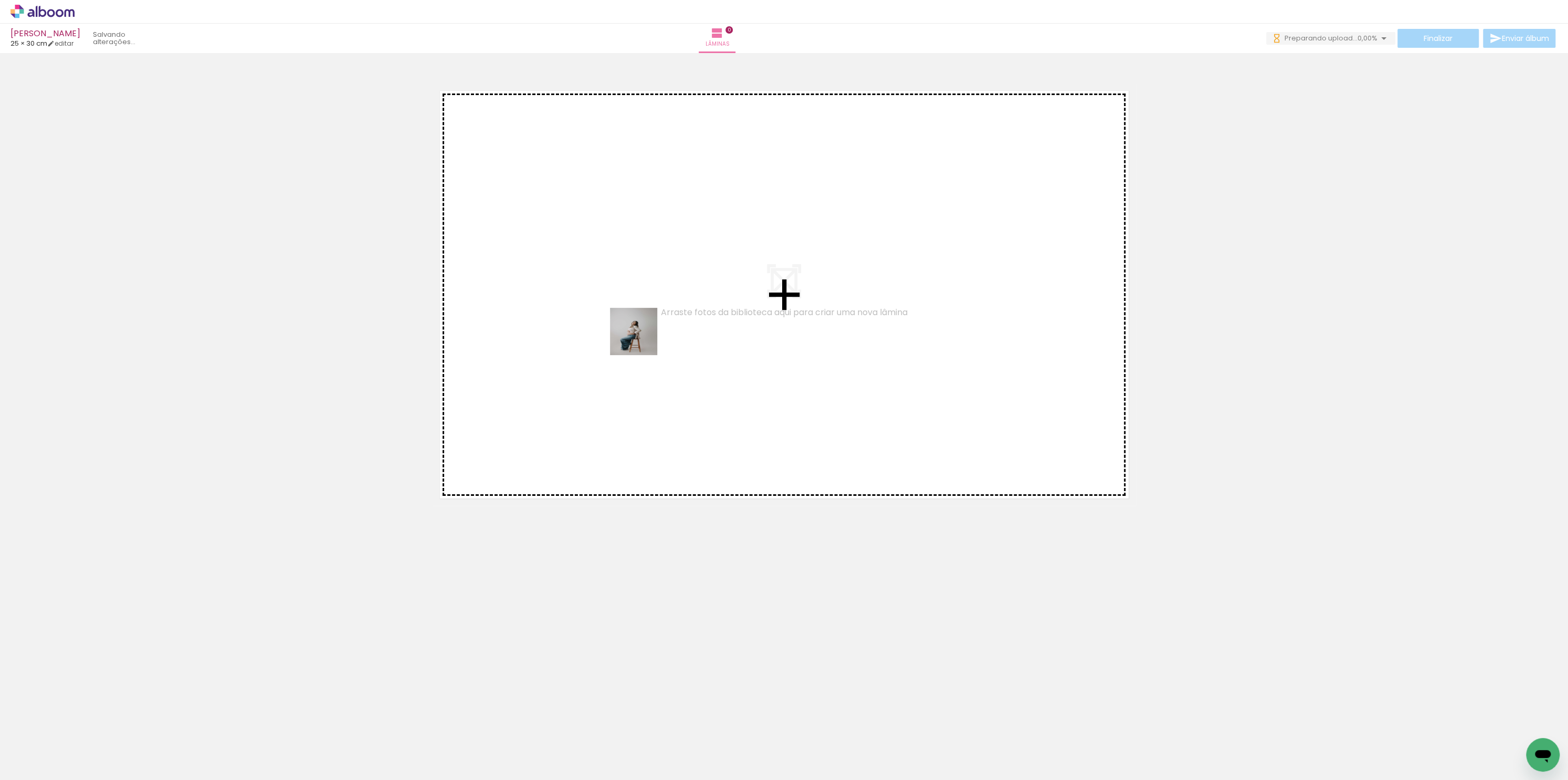
drag, startPoint x: 132, startPoint y: 717, endPoint x: 651, endPoint y: 321, distance: 652.8
click at [656, 333] on quentale-workspace at bounding box center [784, 390] width 1568 height 780
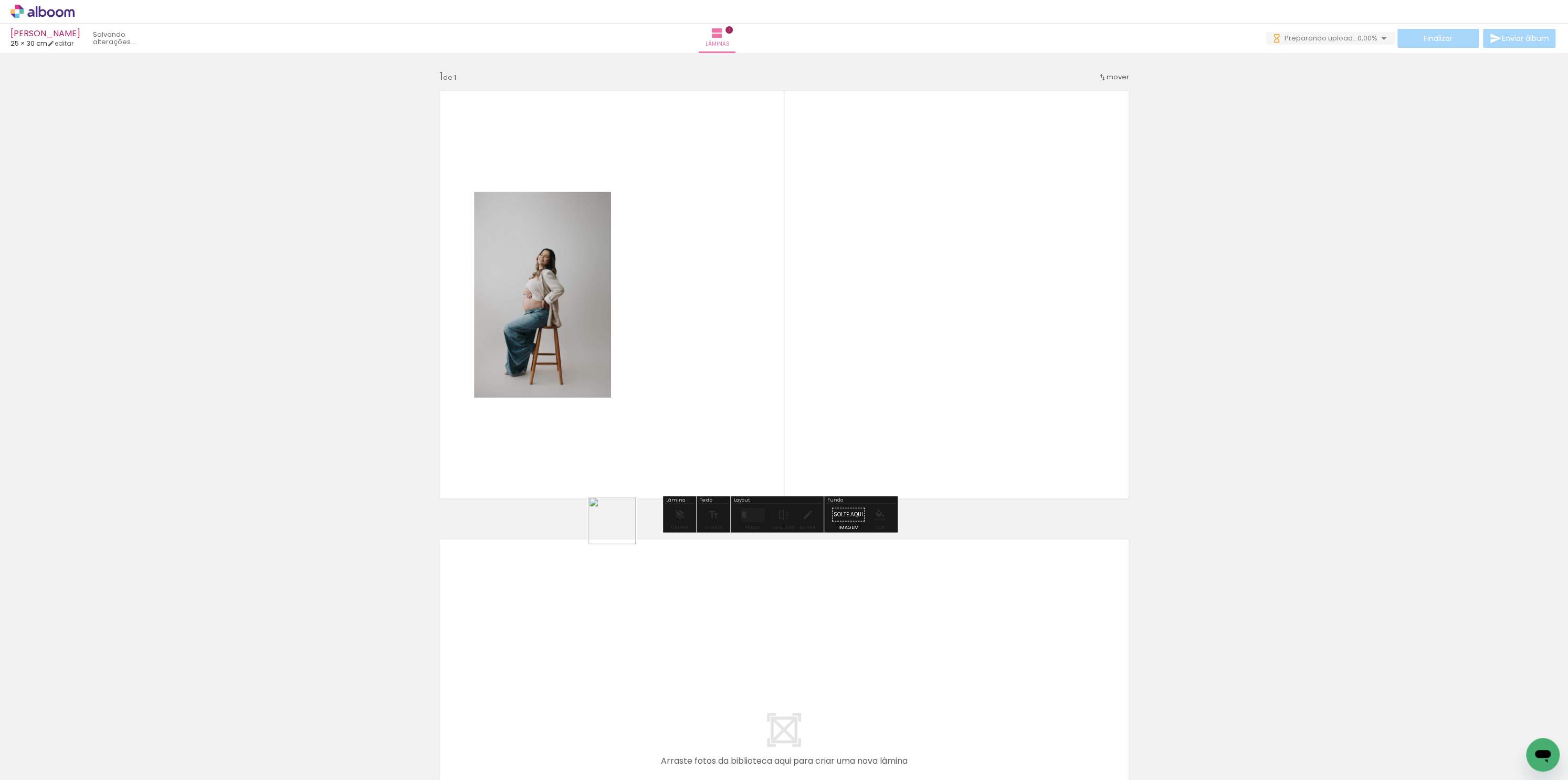
drag, startPoint x: 523, startPoint y: 755, endPoint x: 671, endPoint y: 427, distance: 359.8
click at [685, 429] on quentale-workspace at bounding box center [784, 390] width 1568 height 780
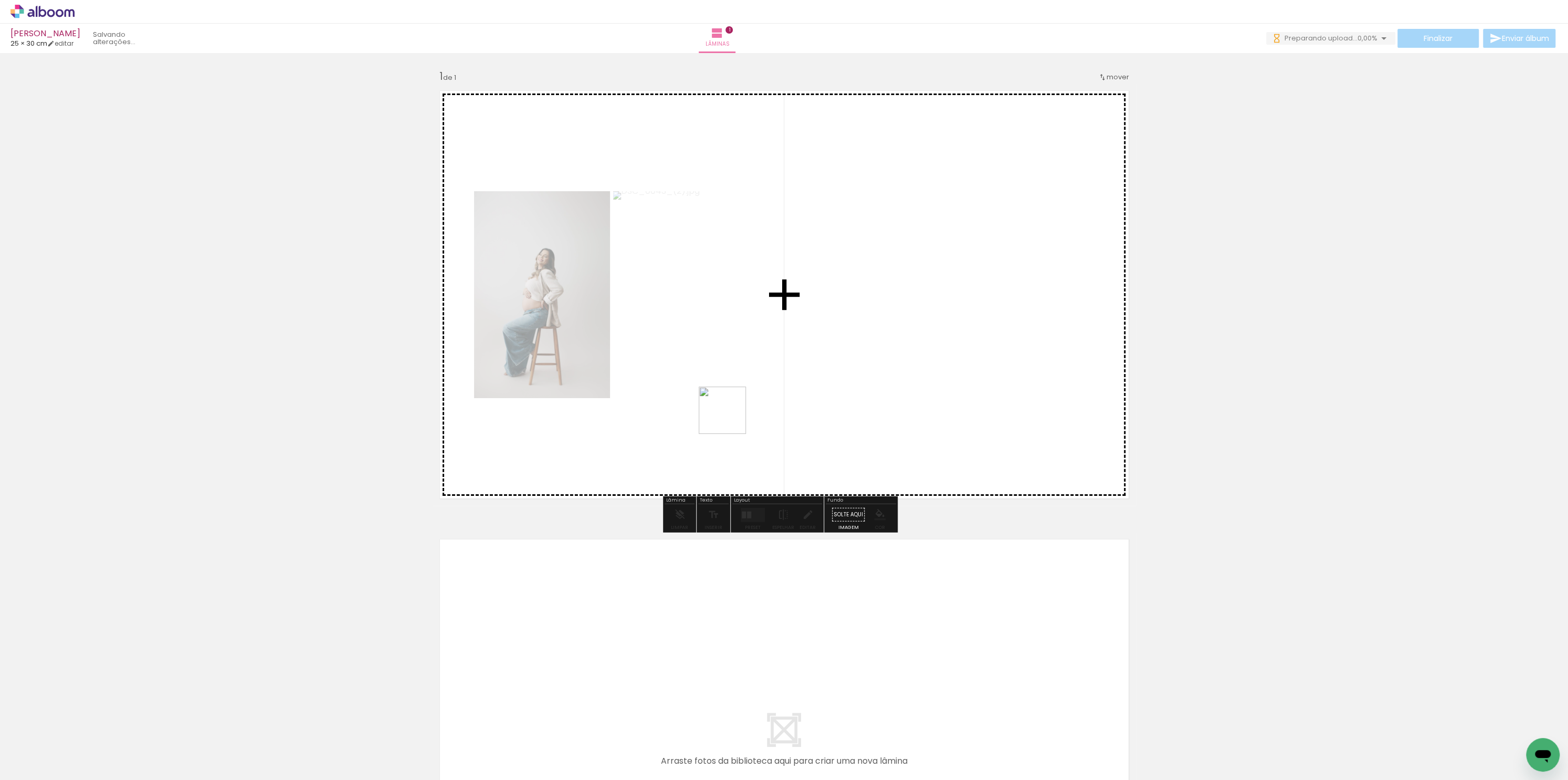
drag, startPoint x: 573, startPoint y: 757, endPoint x: 724, endPoint y: 410, distance: 378.4
click at [732, 414] on quentale-workspace at bounding box center [784, 390] width 1568 height 780
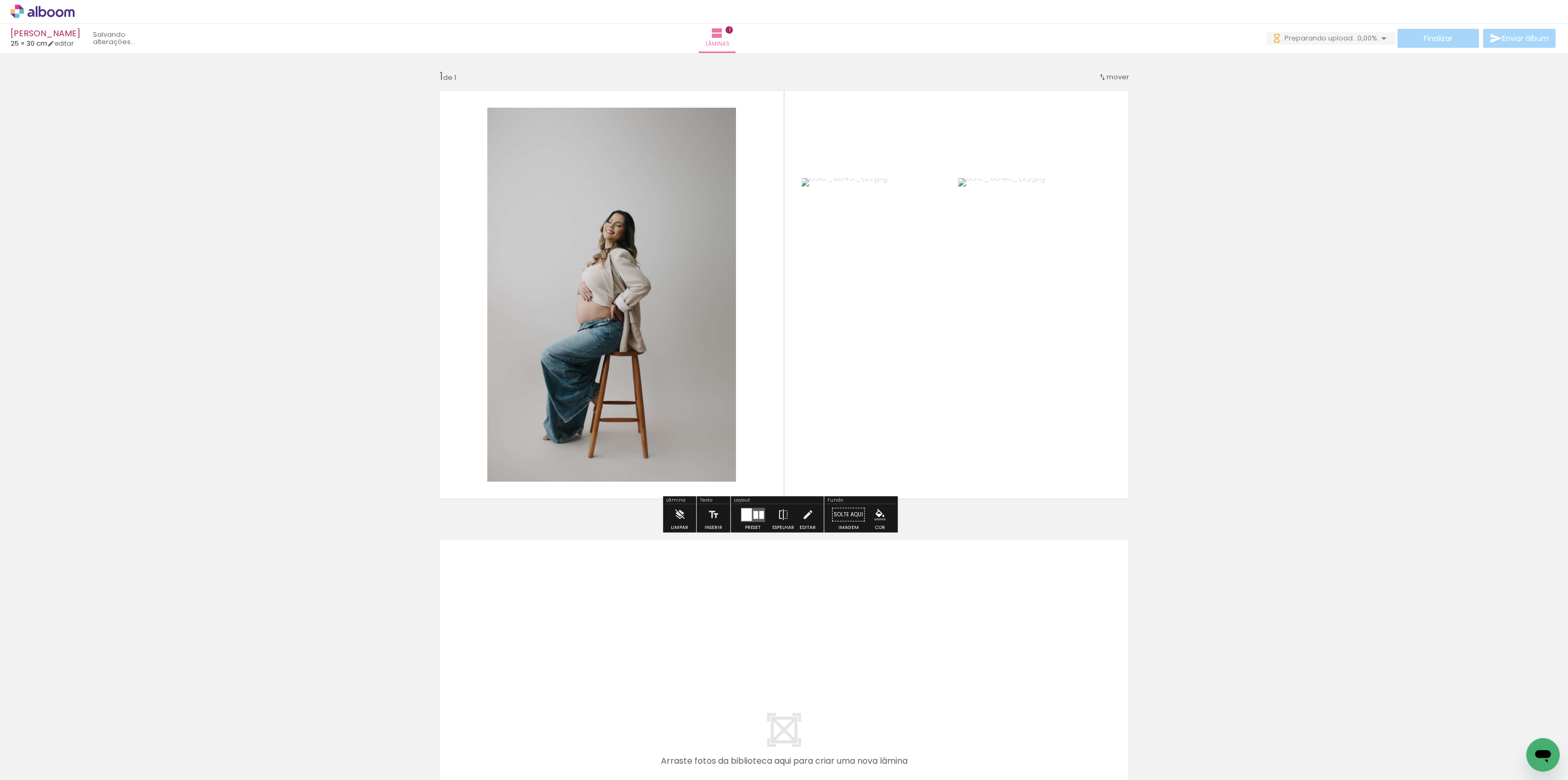
drag, startPoint x: 639, startPoint y: 740, endPoint x: 709, endPoint y: 418, distance: 329.5
click at [712, 421] on quentale-workspace at bounding box center [784, 390] width 1568 height 780
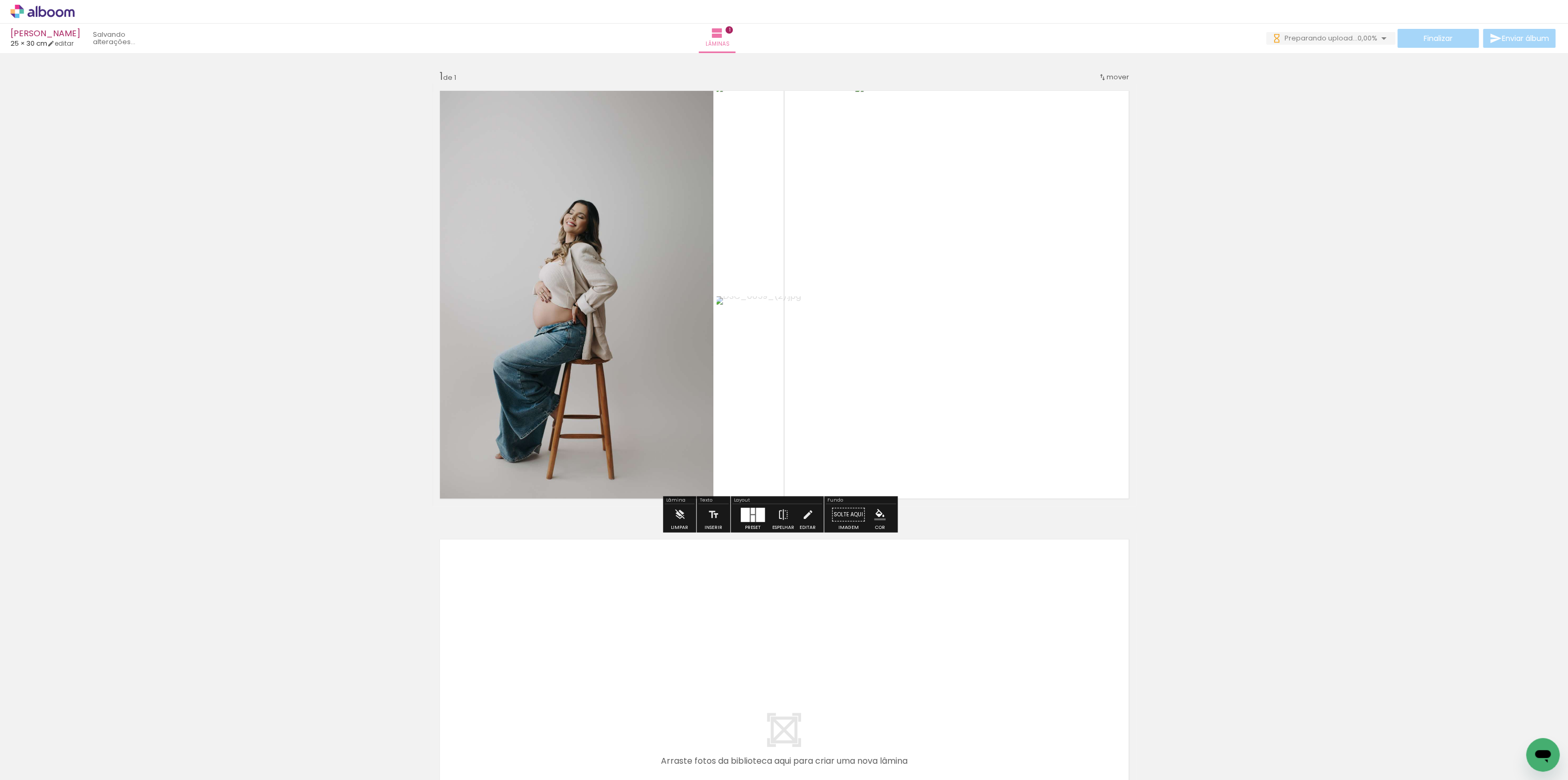
scroll to position [0, 990]
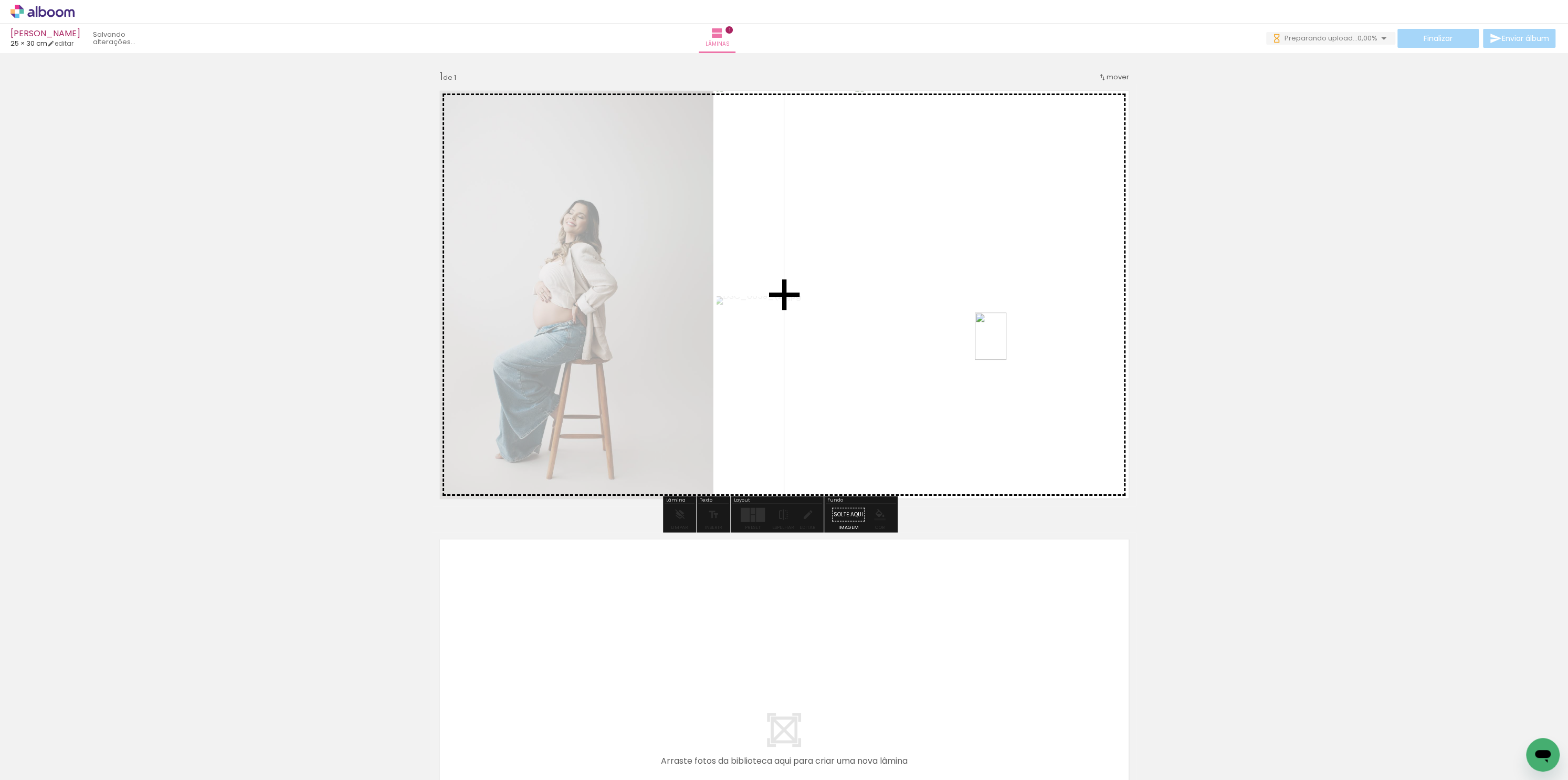
drag, startPoint x: 1356, startPoint y: 752, endPoint x: 1010, endPoint y: 335, distance: 541.9
click at [1006, 345] on quentale-workspace at bounding box center [784, 390] width 1568 height 780
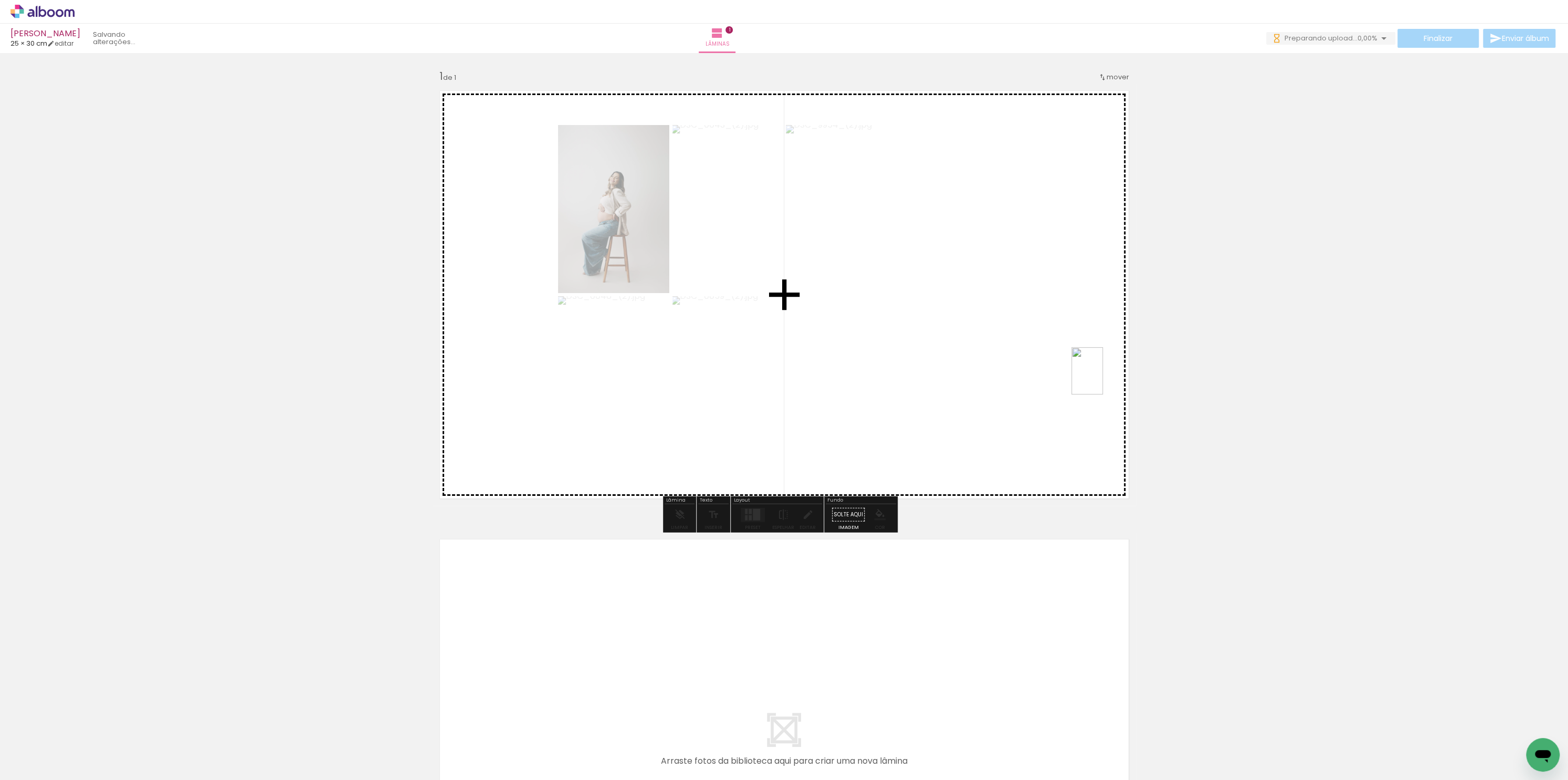
drag, startPoint x: 1418, startPoint y: 756, endPoint x: 1103, endPoint y: 370, distance: 498.2
click at [1101, 378] on quentale-workspace at bounding box center [784, 390] width 1568 height 780
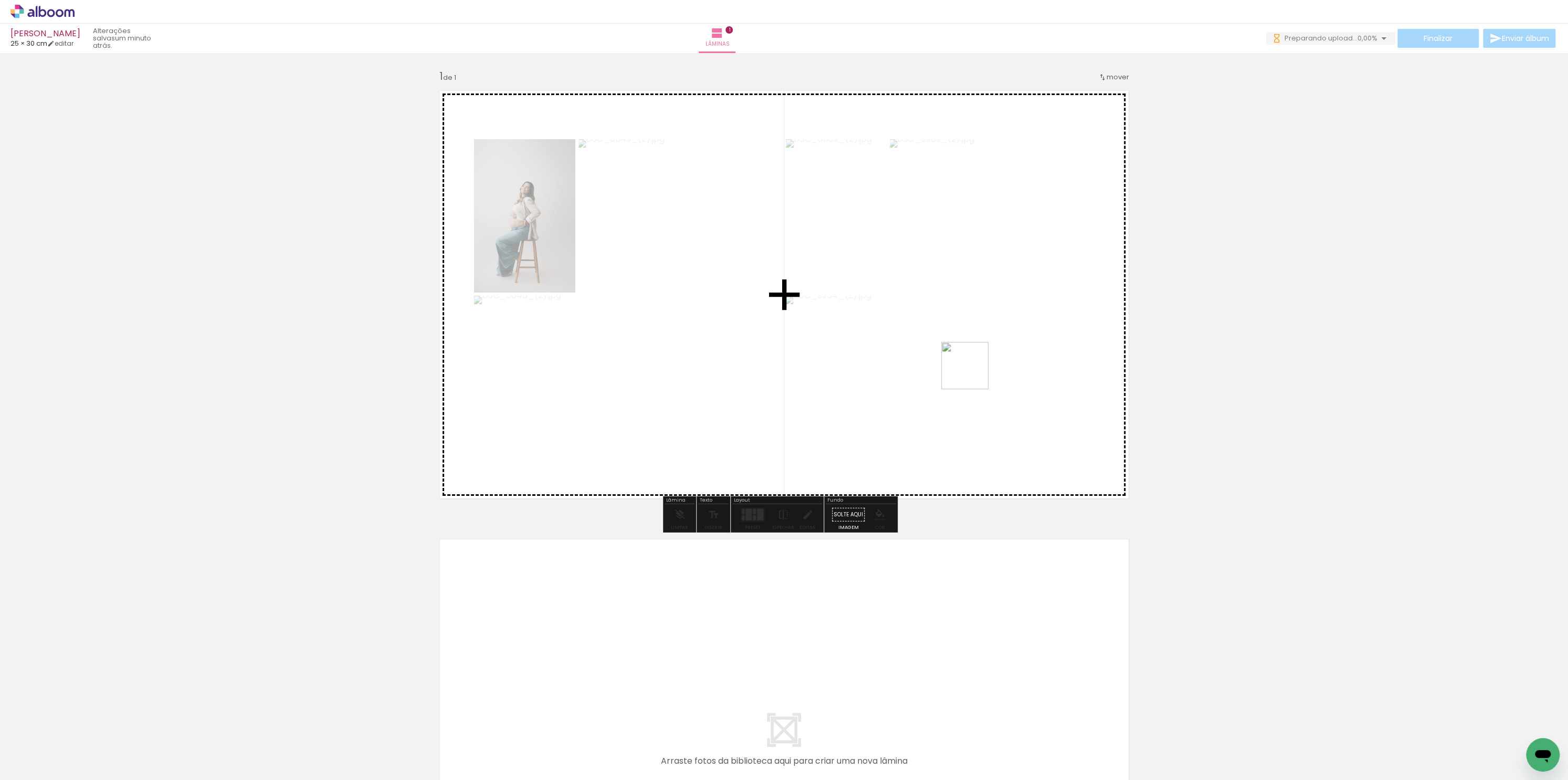
drag, startPoint x: 1454, startPoint y: 739, endPoint x: 935, endPoint y: 328, distance: 662.0
click at [934, 331] on quentale-workspace at bounding box center [784, 390] width 1568 height 780
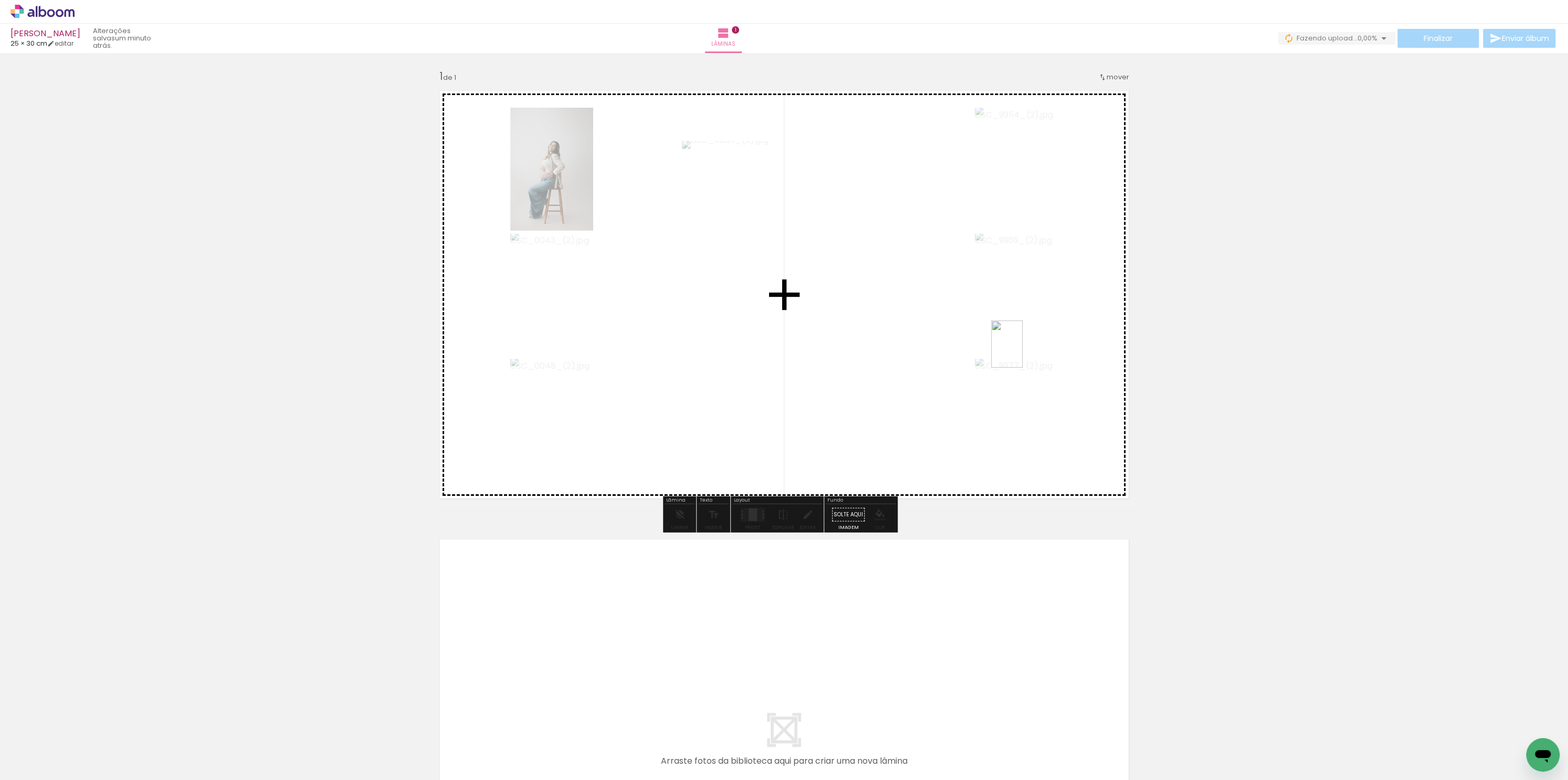
drag, startPoint x: 1522, startPoint y: 734, endPoint x: 1006, endPoint y: 348, distance: 644.4
click at [1007, 348] on quentale-workspace at bounding box center [784, 390] width 1568 height 780
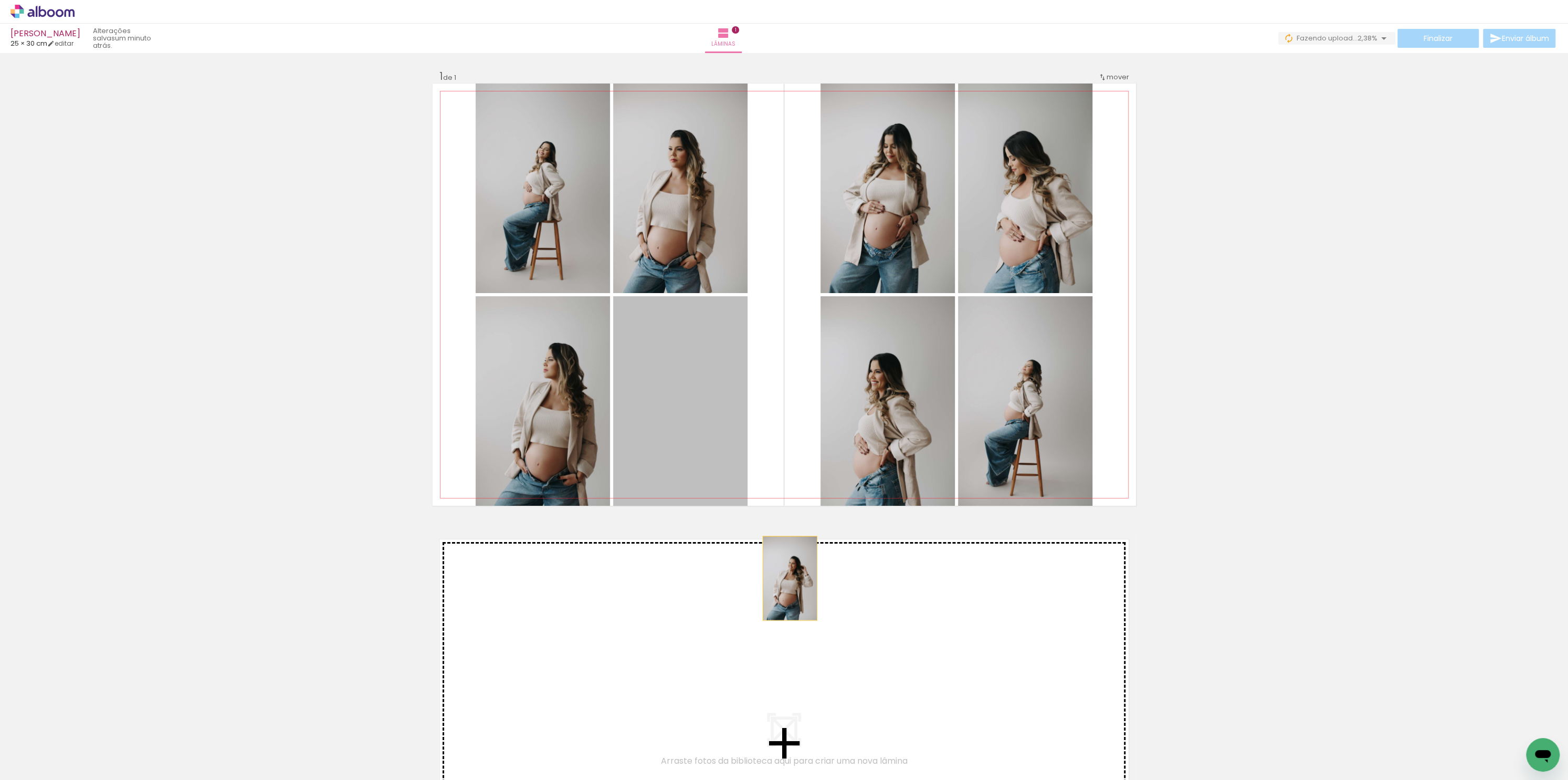
drag, startPoint x: 673, startPoint y: 395, endPoint x: 818, endPoint y: 596, distance: 247.8
click at [818, 596] on div "Inserir lâmina 1 de 1" at bounding box center [784, 505] width 1568 height 898
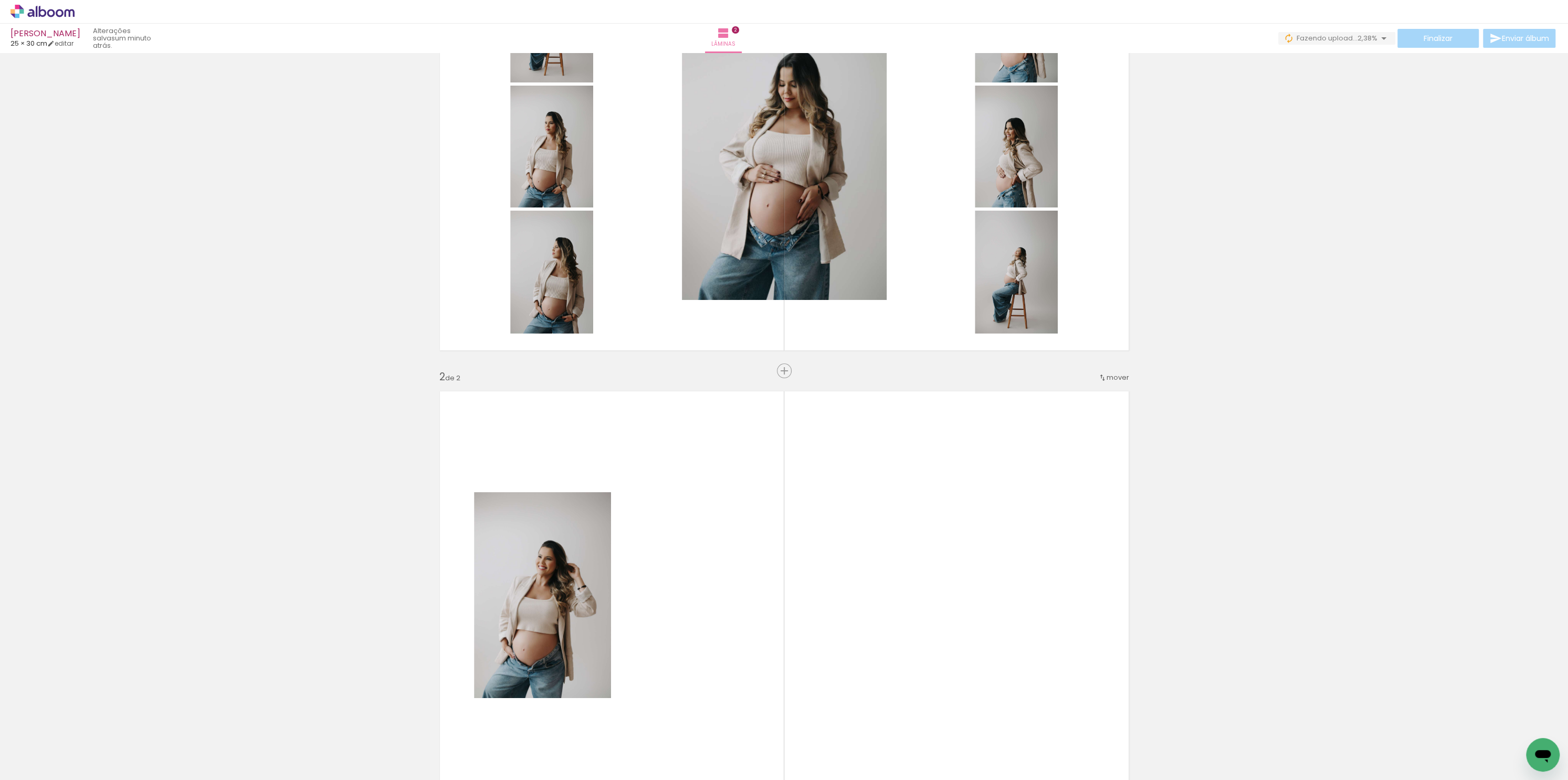
scroll to position [147, 0]
drag, startPoint x: 1567, startPoint y: 338, endPoint x: 1567, endPoint y: 242, distance: 96.0
click at [1567, 242] on div "Inserir lâmina 1 de 2 Inserir lâmina 2 de 2 Confirmar Cancelar" at bounding box center [784, 416] width 1568 height 727
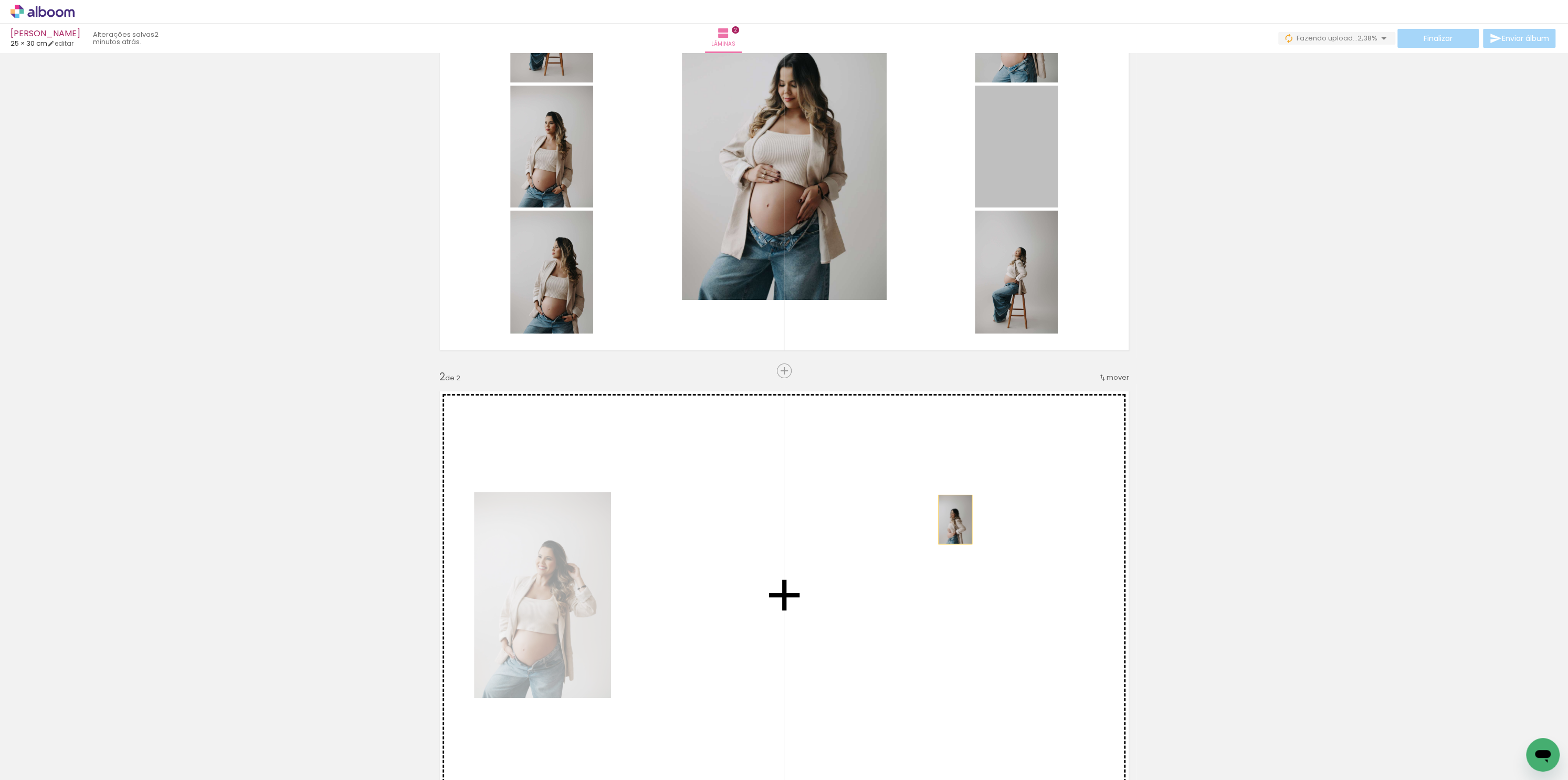
drag, startPoint x: 964, startPoint y: 368, endPoint x: 950, endPoint y: 510, distance: 142.7
click at [950, 516] on div "Inserir lâmina 1 de 2 Inserir lâmina 2 de 2" at bounding box center [784, 581] width 1568 height 1346
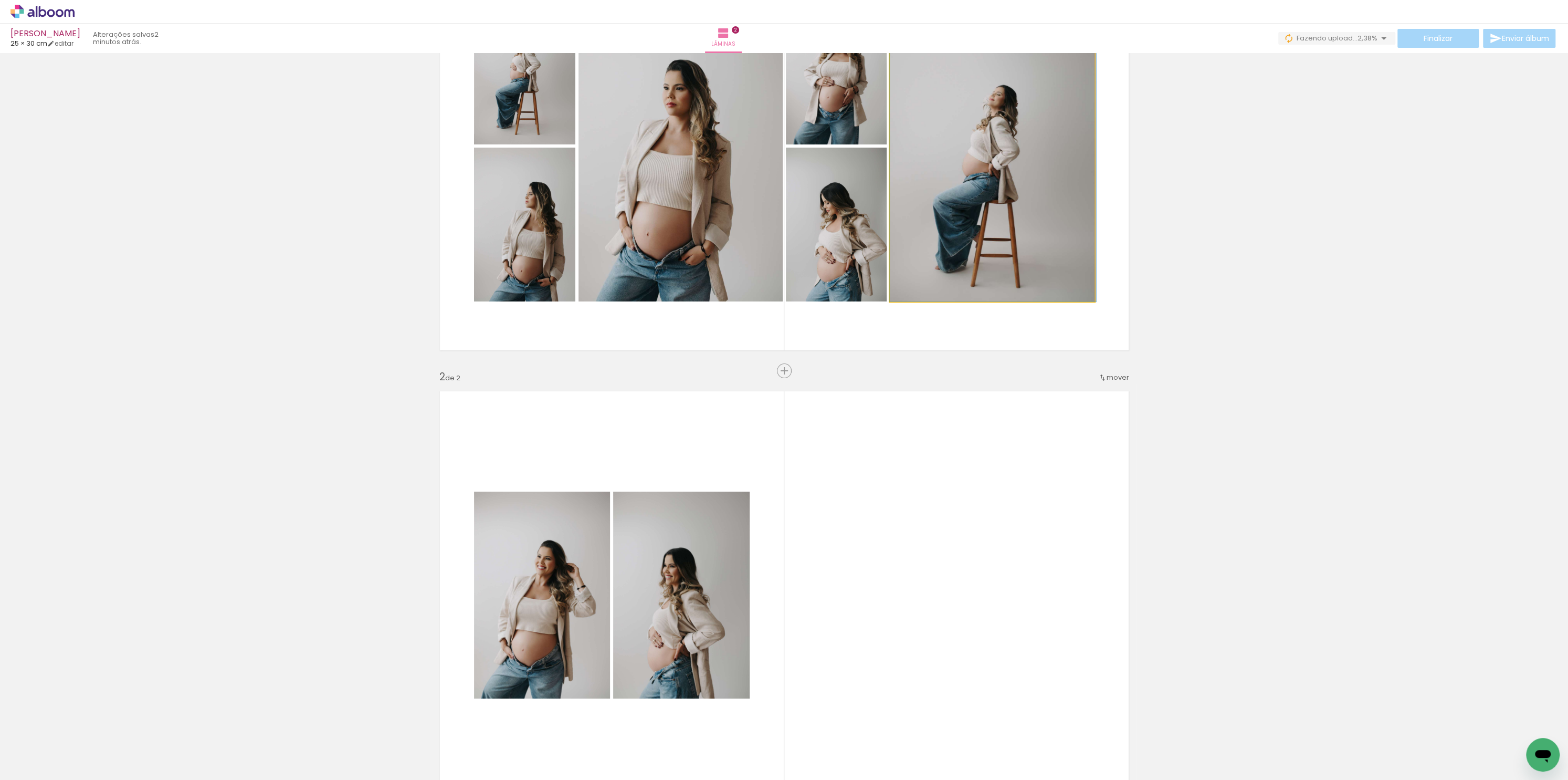
drag, startPoint x: 989, startPoint y: 208, endPoint x: 1010, endPoint y: 521, distance: 313.7
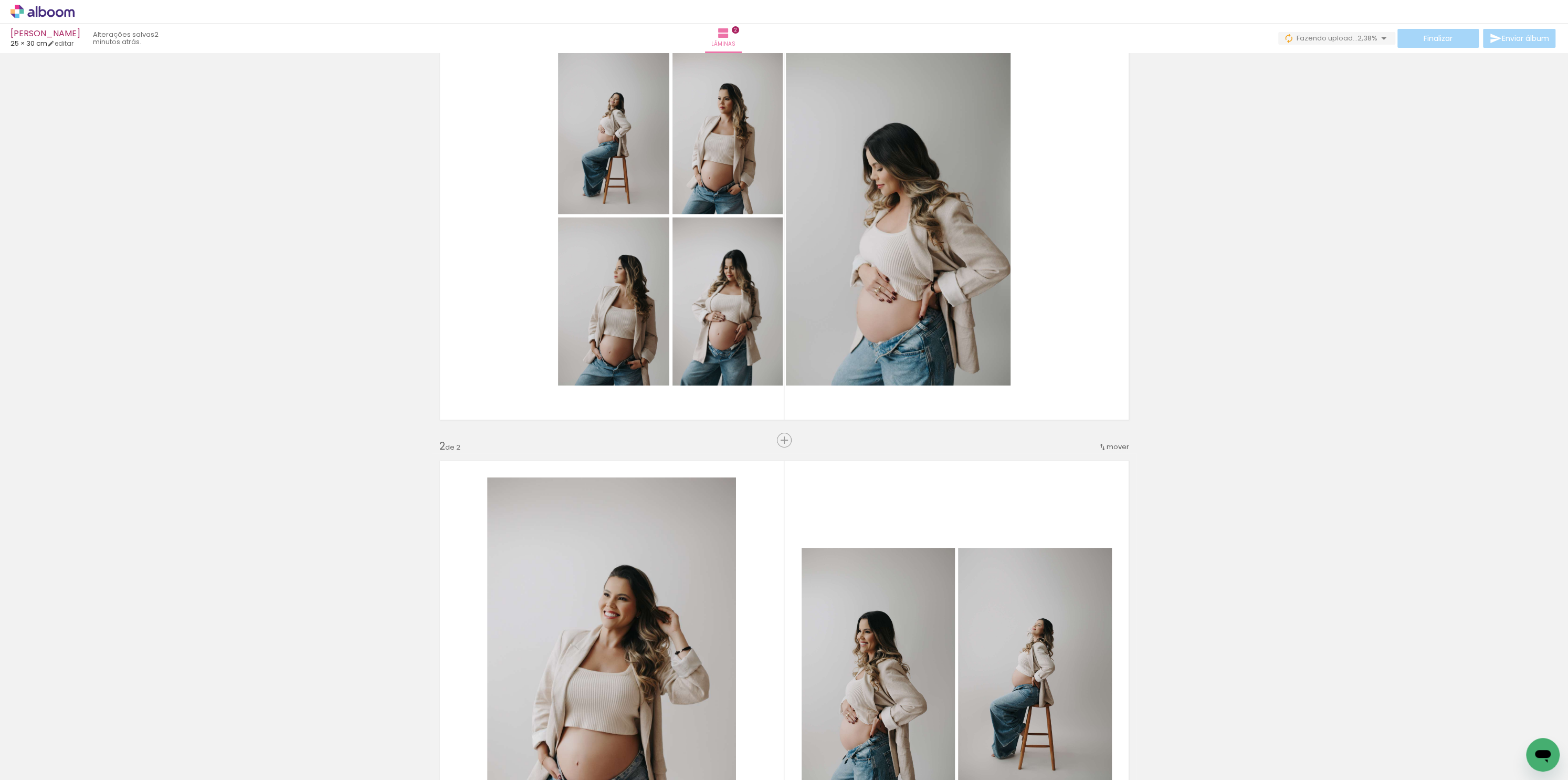
scroll to position [77, 0]
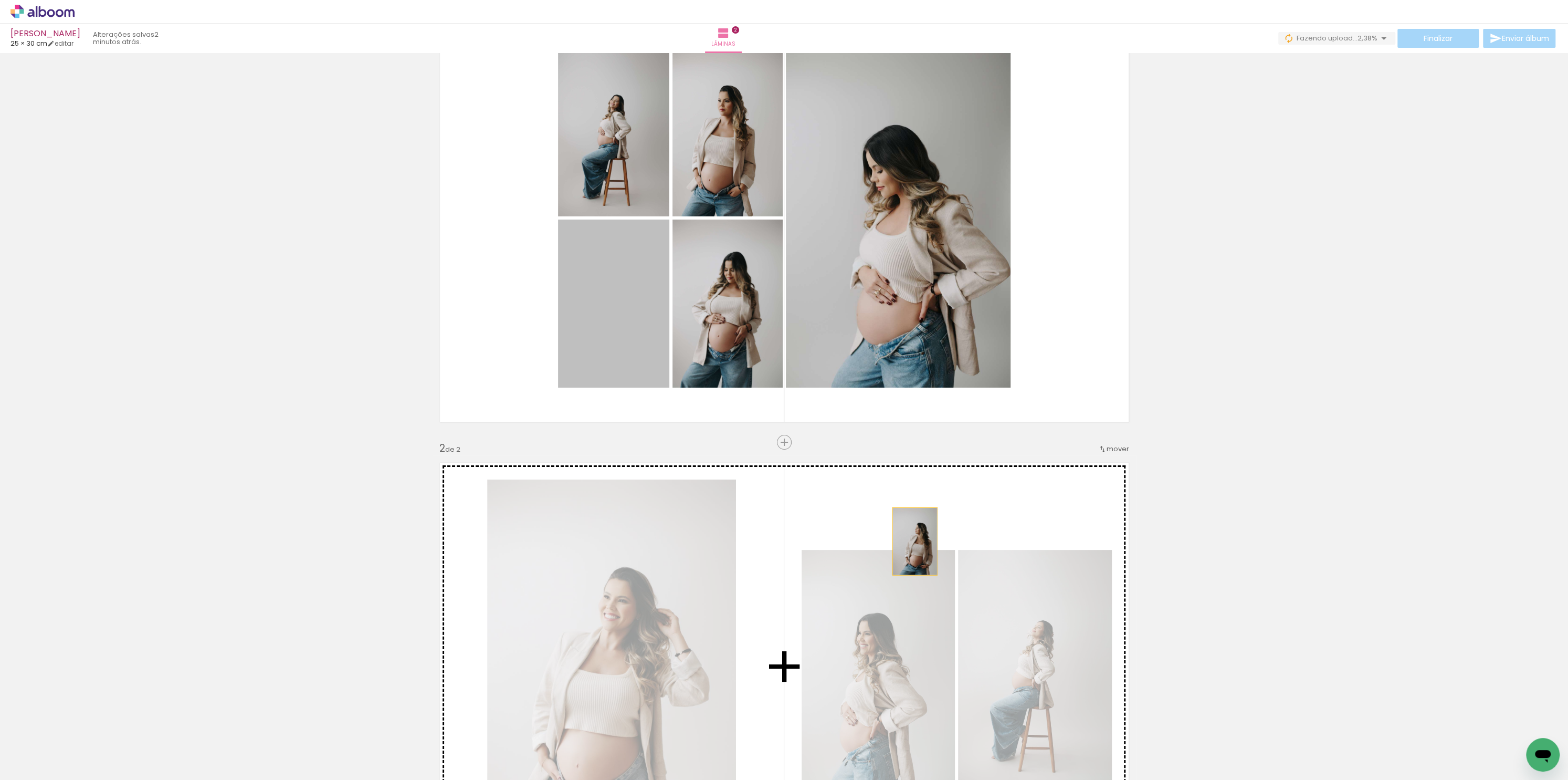
drag, startPoint x: 625, startPoint y: 307, endPoint x: 907, endPoint y: 532, distance: 360.8
click at [910, 542] on div "Inserir lâmina 1 de 2 Inserir lâmina 2 de 2" at bounding box center [784, 653] width 1568 height 1346
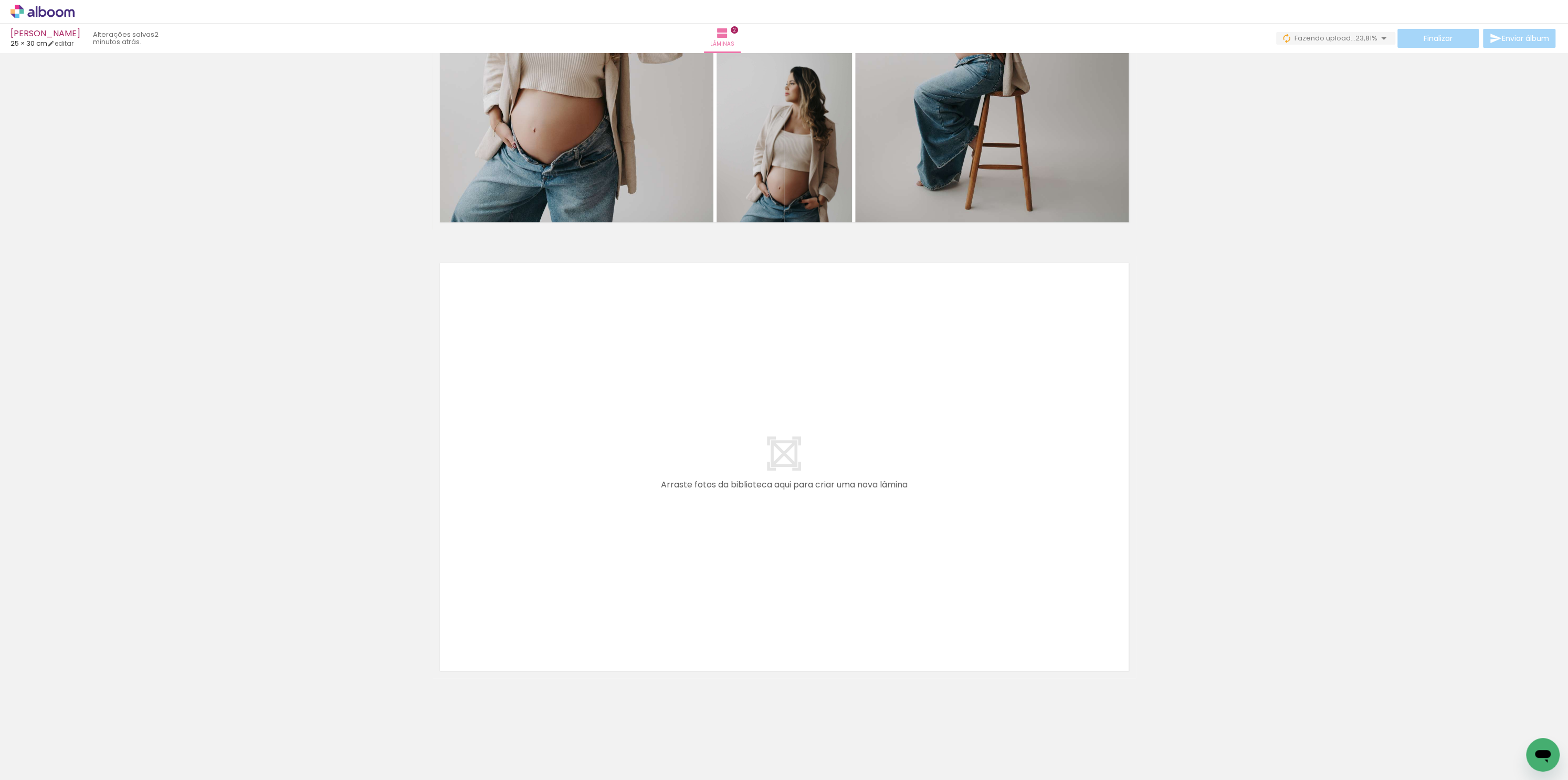
scroll to position [0, 0]
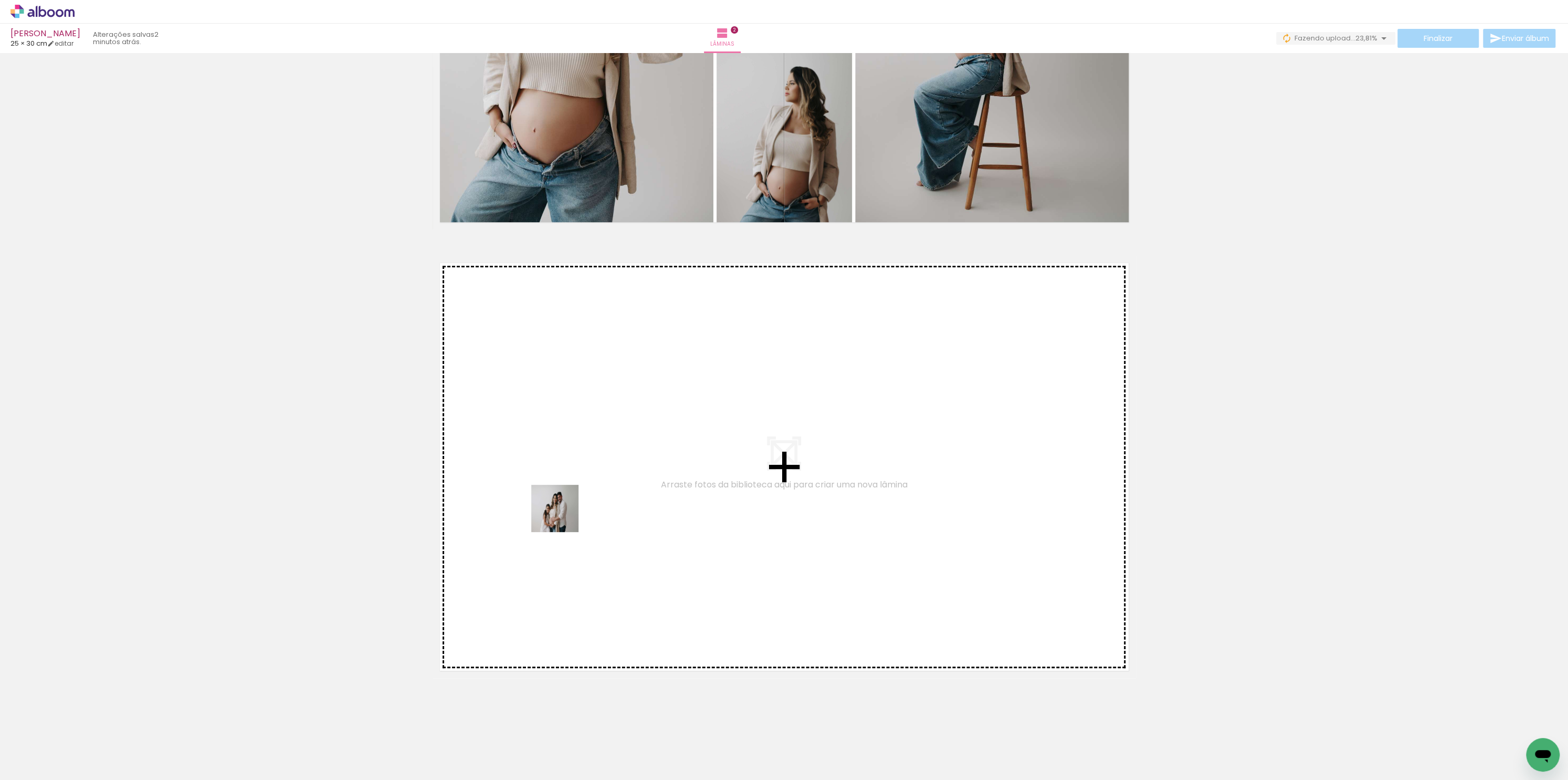
drag, startPoint x: 170, startPoint y: 752, endPoint x: 560, endPoint y: 516, distance: 455.8
click at [560, 516] on quentale-workspace at bounding box center [784, 390] width 1568 height 780
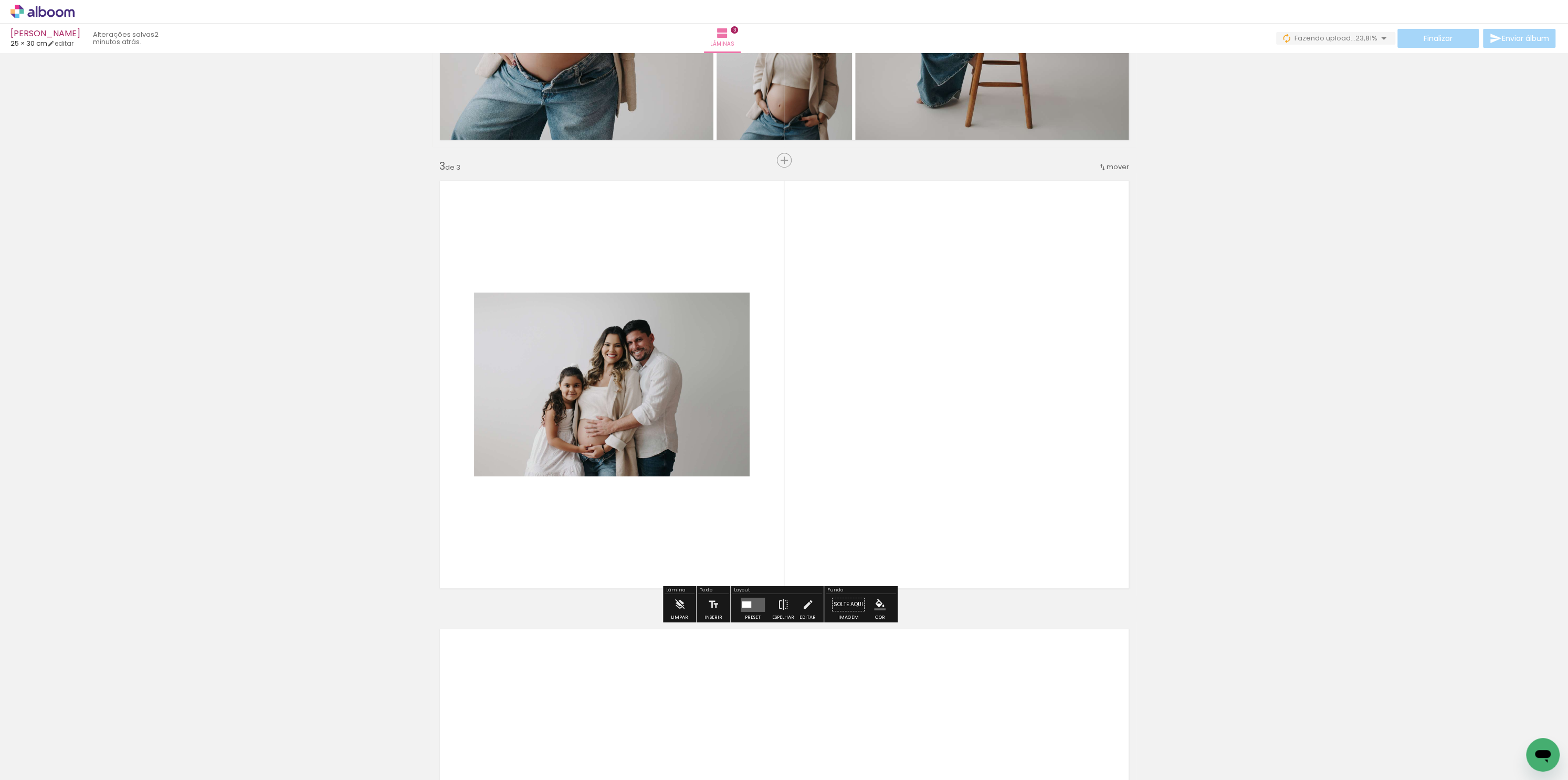
scroll to position [807, 0]
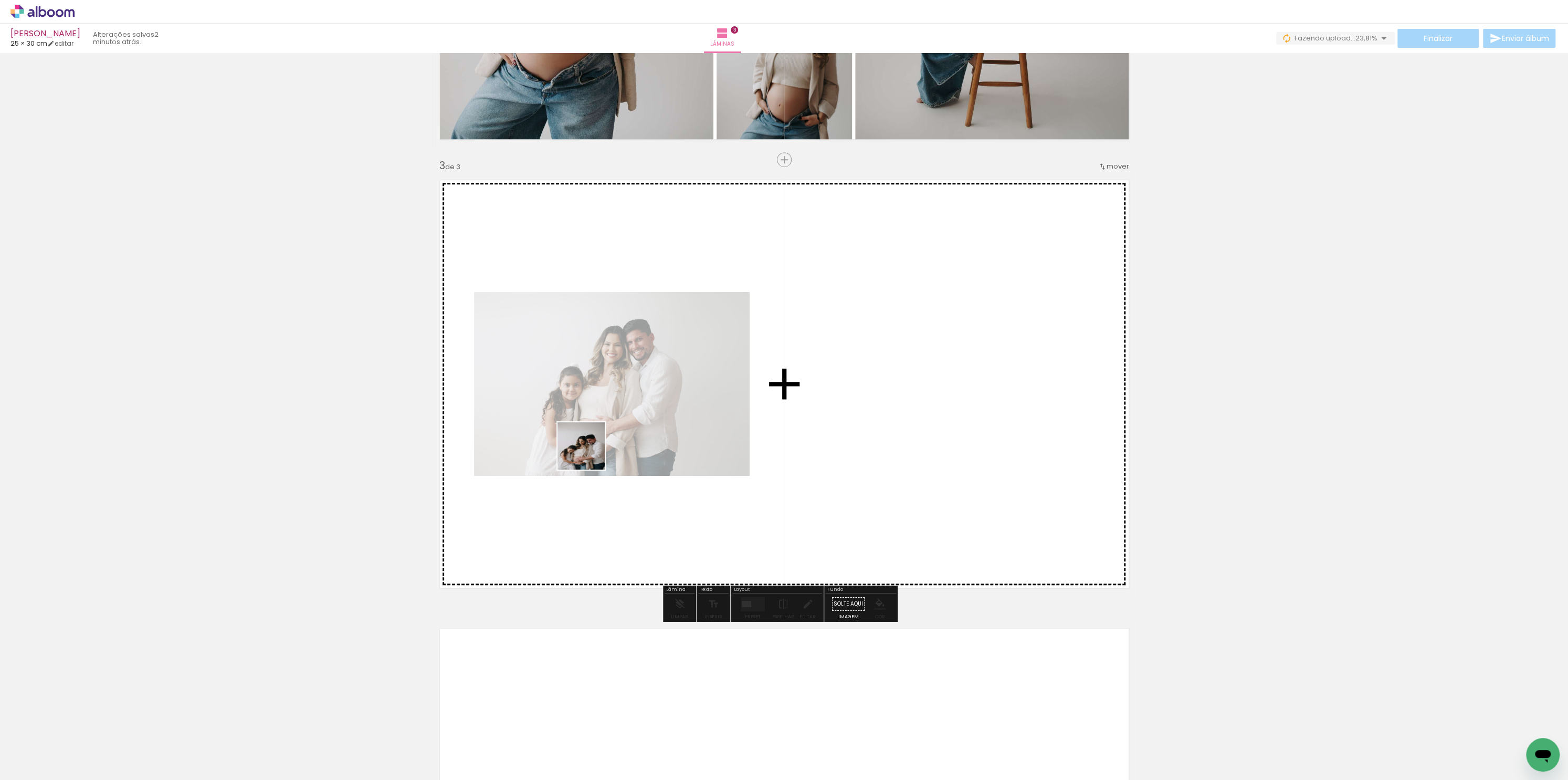
drag, startPoint x: 228, startPoint y: 750, endPoint x: 670, endPoint y: 409, distance: 558.3
click at [681, 419] on quentale-workspace at bounding box center [784, 390] width 1568 height 780
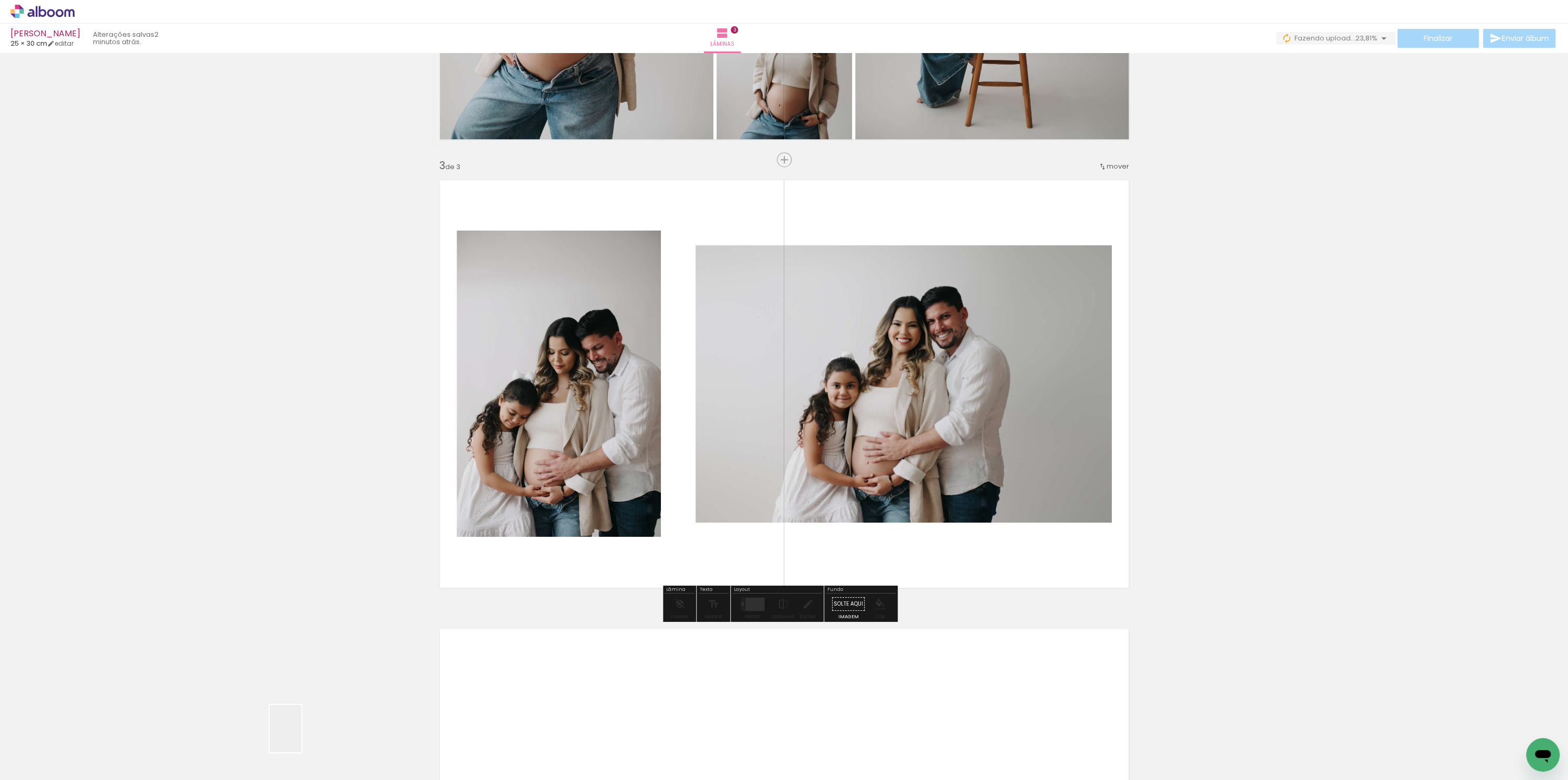
drag, startPoint x: 301, startPoint y: 736, endPoint x: 637, endPoint y: 446, distance: 443.8
click at [637, 452] on quentale-workspace at bounding box center [784, 390] width 1568 height 780
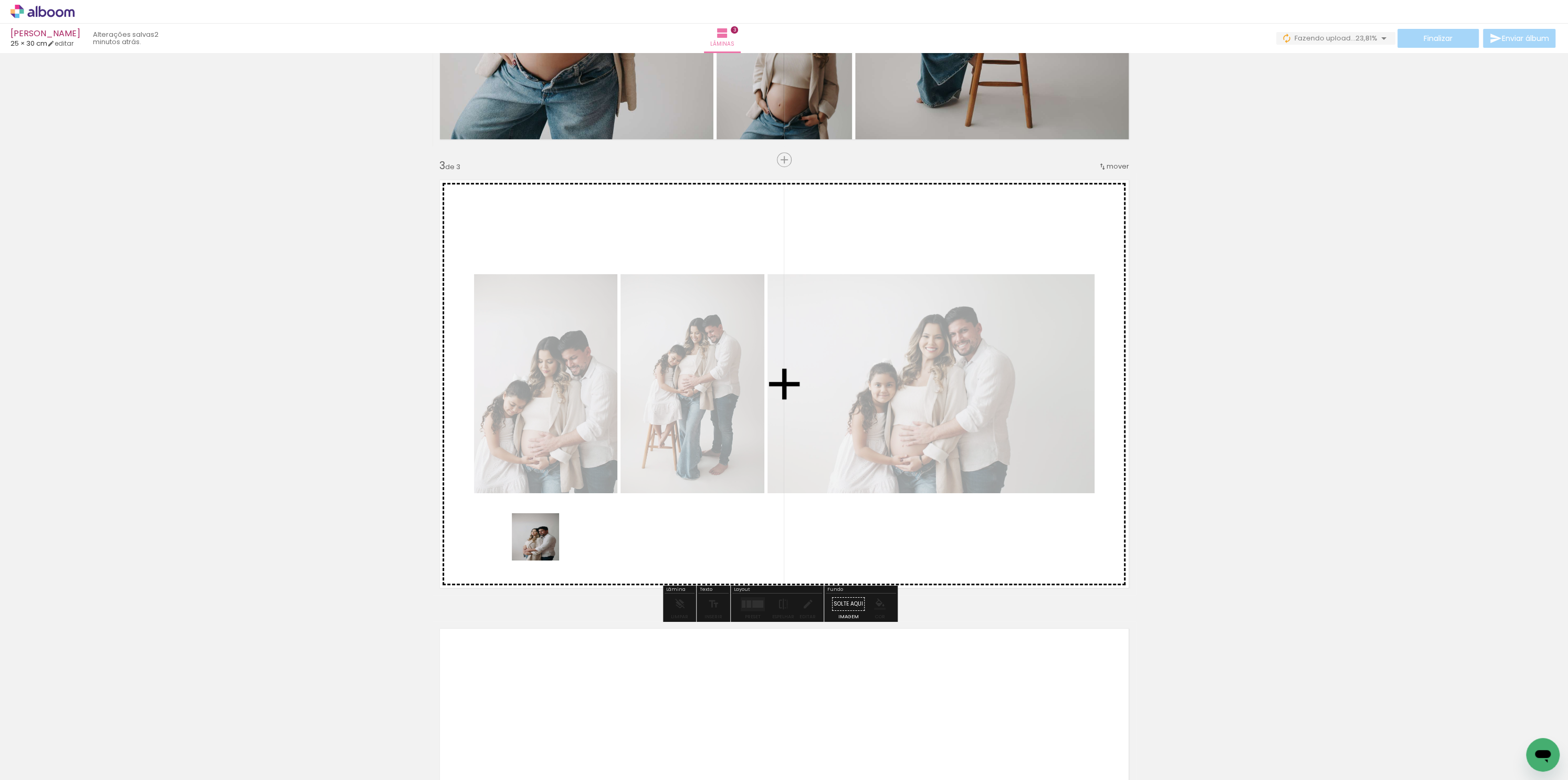
drag, startPoint x: 345, startPoint y: 761, endPoint x: 628, endPoint y: 468, distance: 407.4
click at [631, 476] on quentale-workspace at bounding box center [784, 390] width 1568 height 780
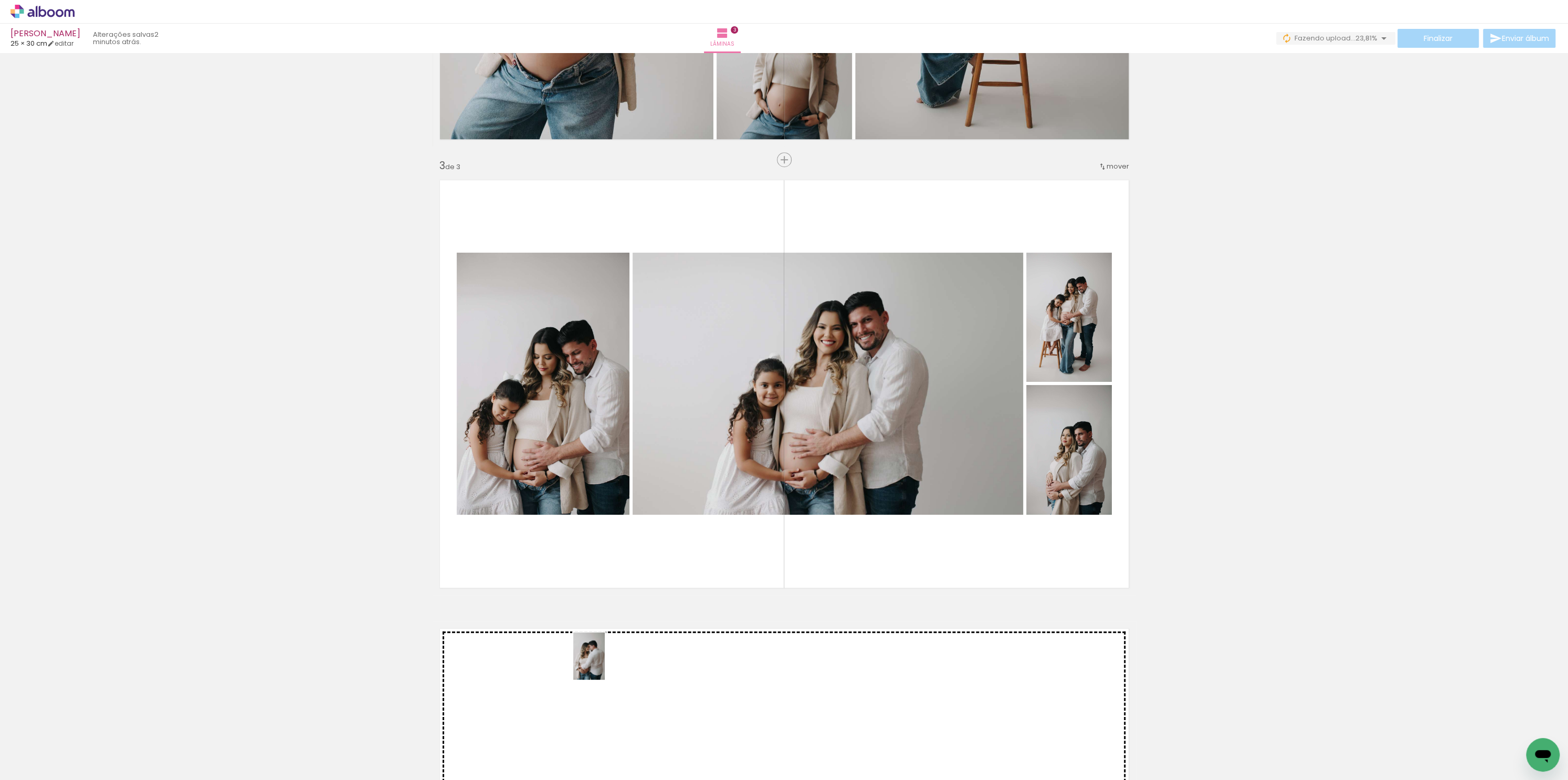
drag, startPoint x: 416, startPoint y: 751, endPoint x: 604, endPoint y: 664, distance: 207.2
click at [604, 664] on quentale-workspace at bounding box center [784, 390] width 1568 height 780
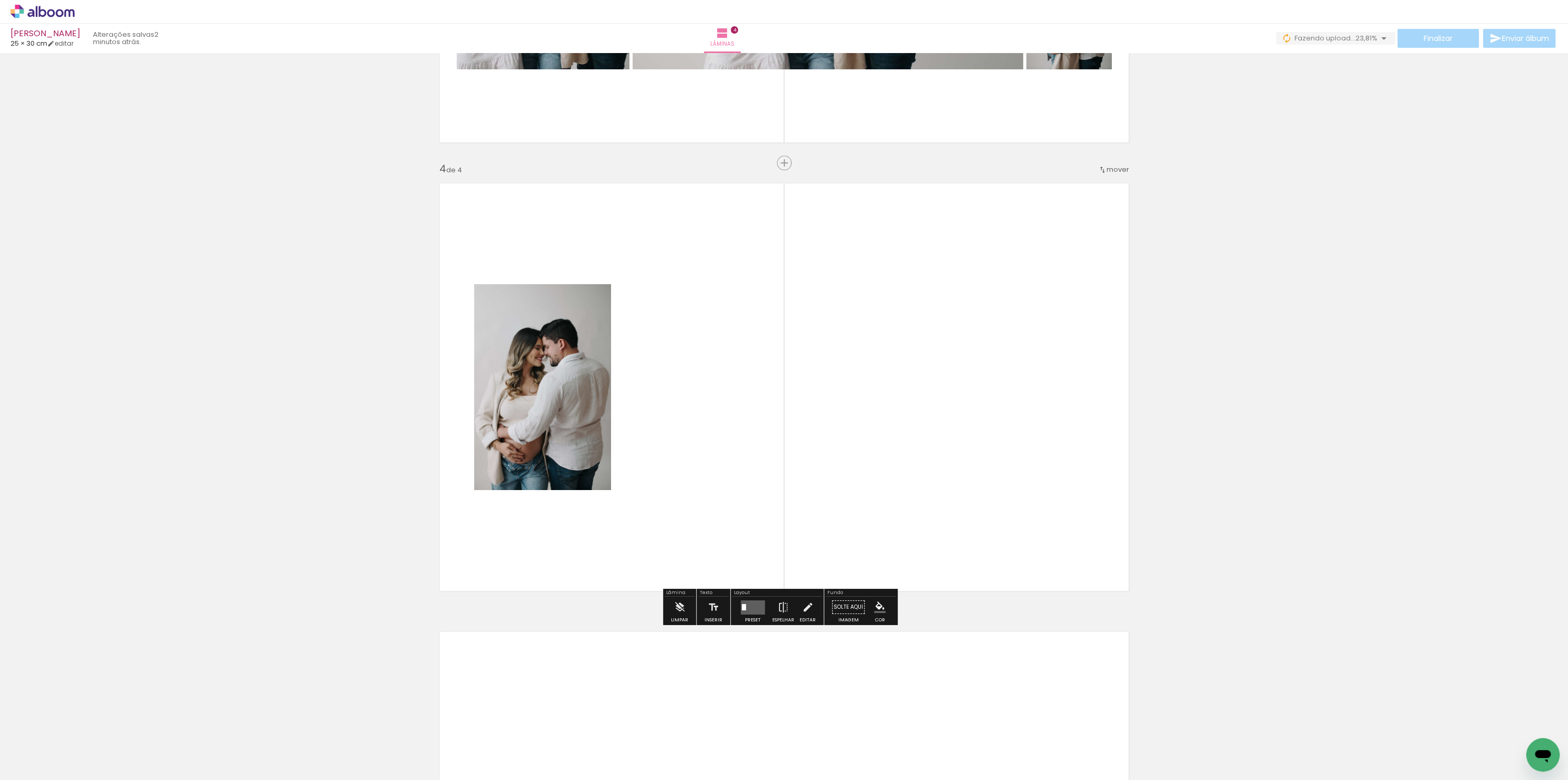
scroll to position [1256, 0]
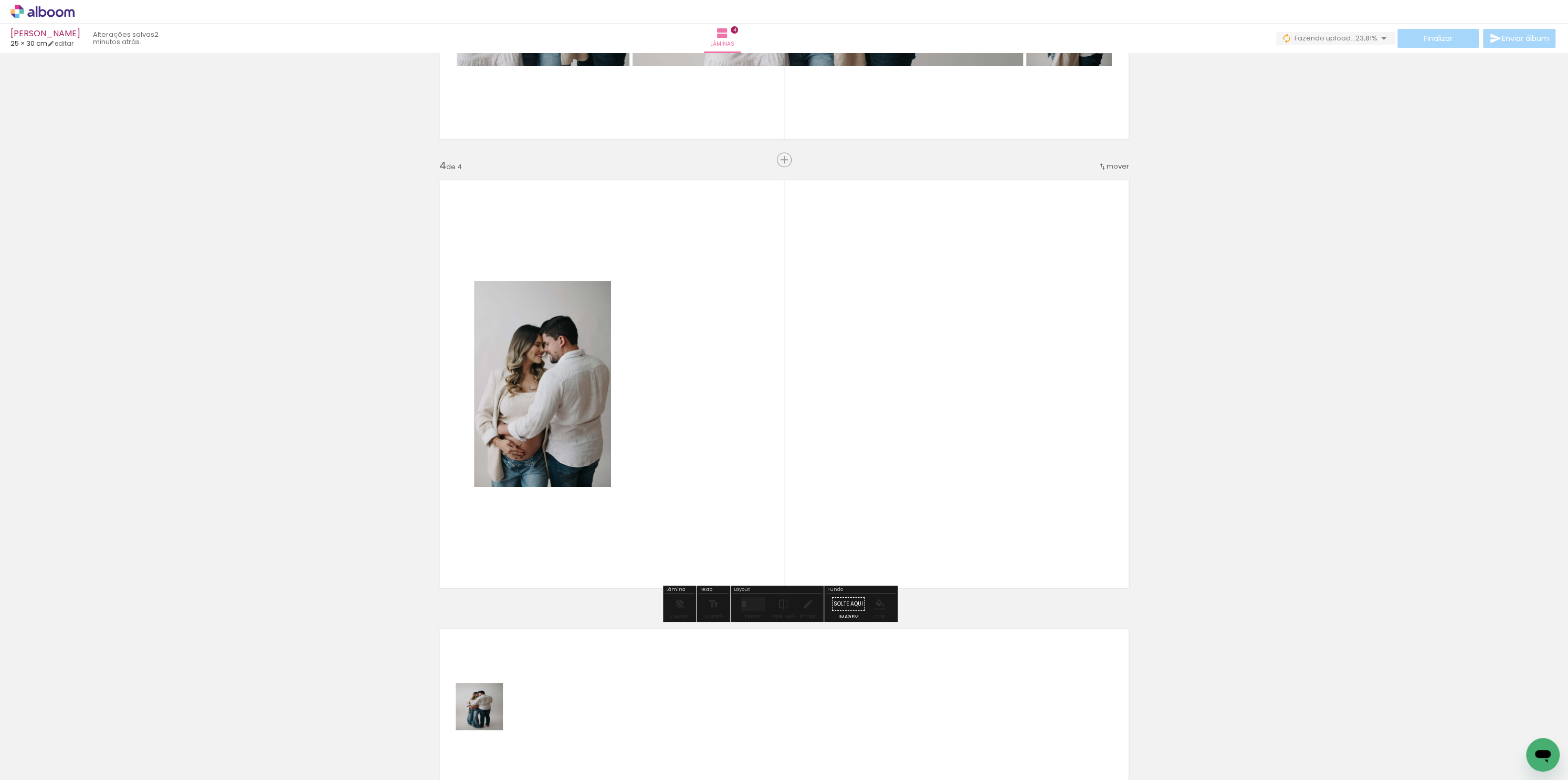
drag, startPoint x: 460, startPoint y: 754, endPoint x: 778, endPoint y: 435, distance: 450.4
click at [783, 442] on quentale-workspace at bounding box center [784, 390] width 1568 height 780
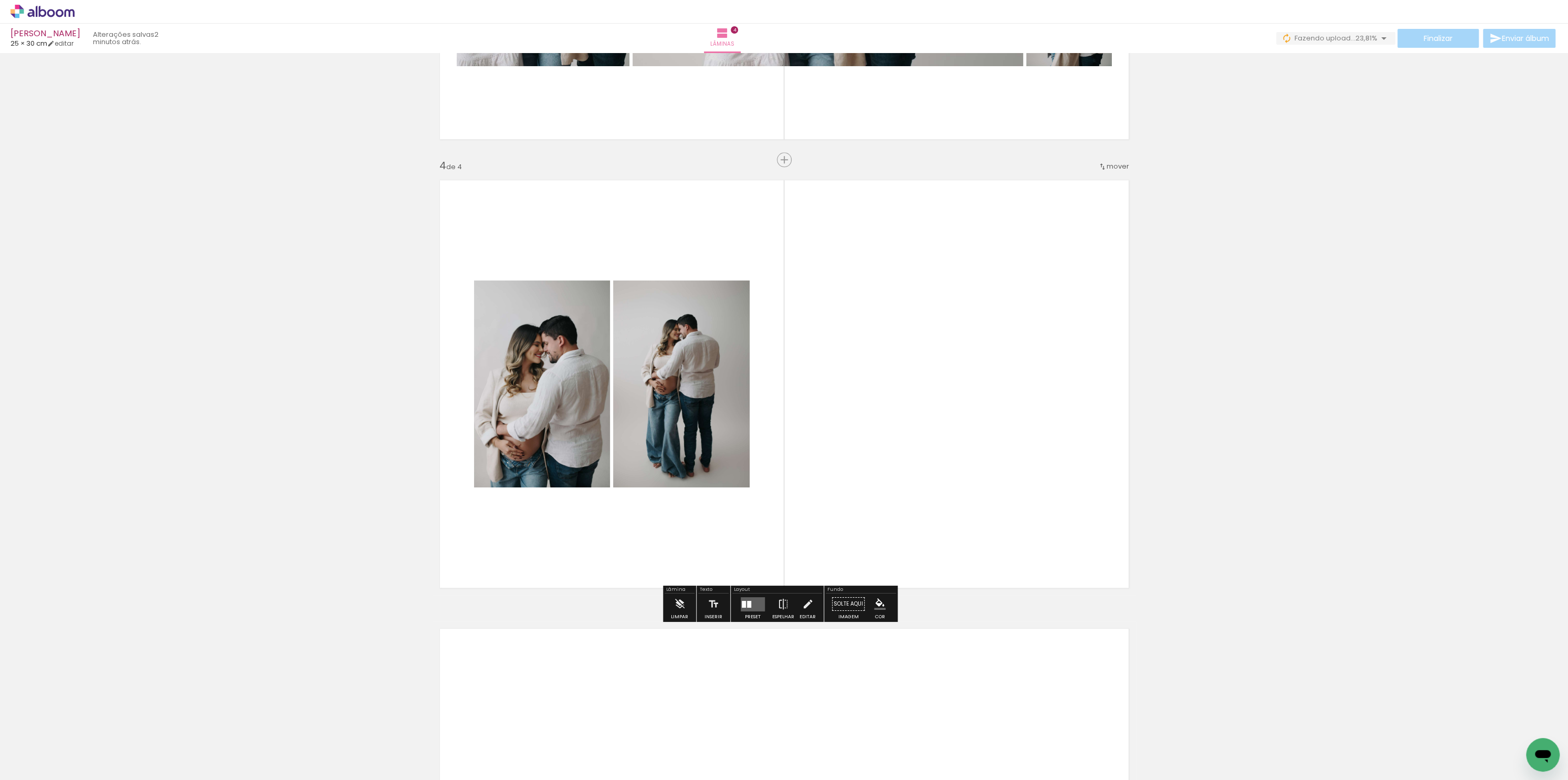
scroll to position [989, 0]
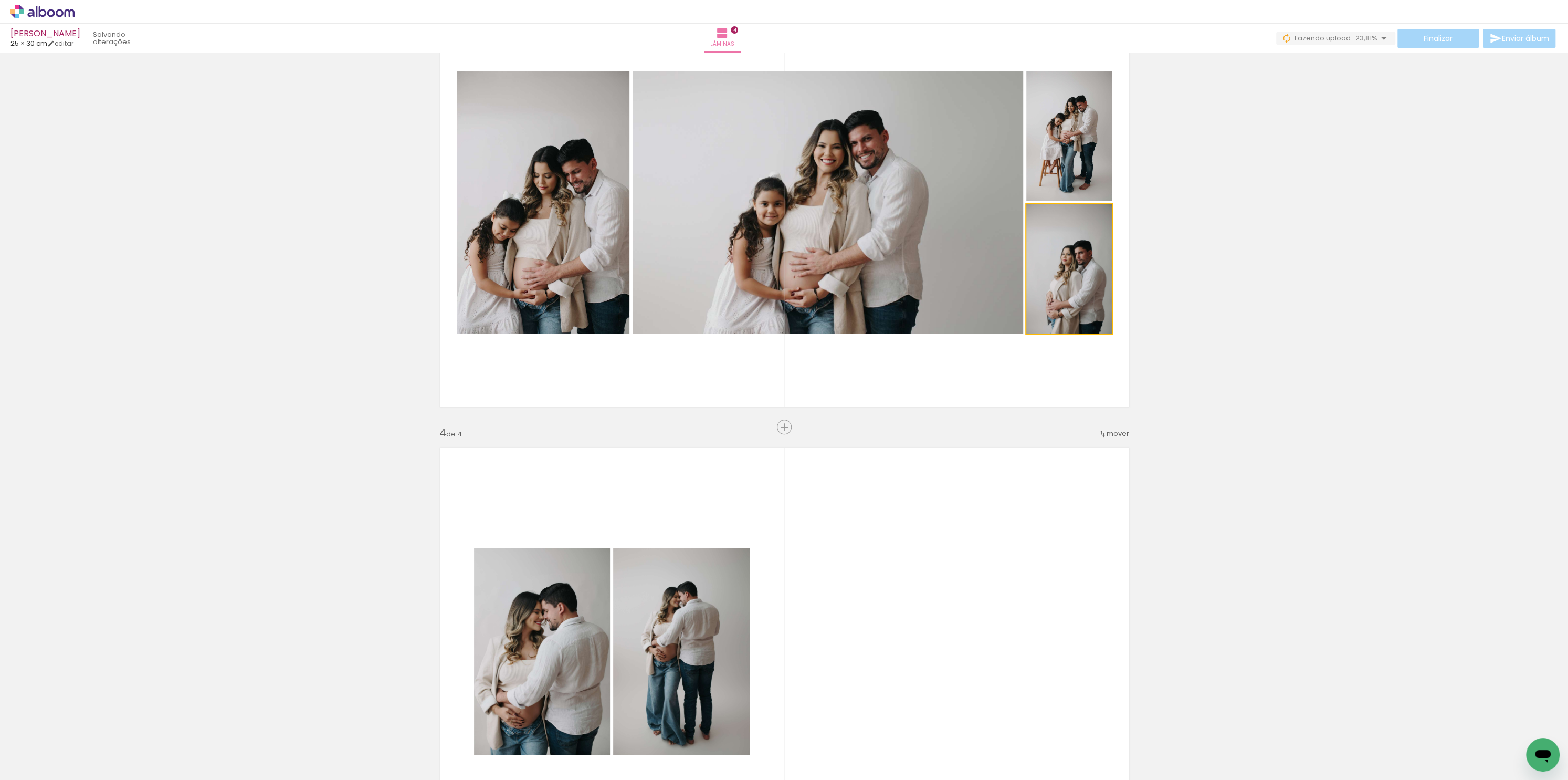
drag, startPoint x: 1077, startPoint y: 366, endPoint x: 1044, endPoint y: 501, distance: 139.0
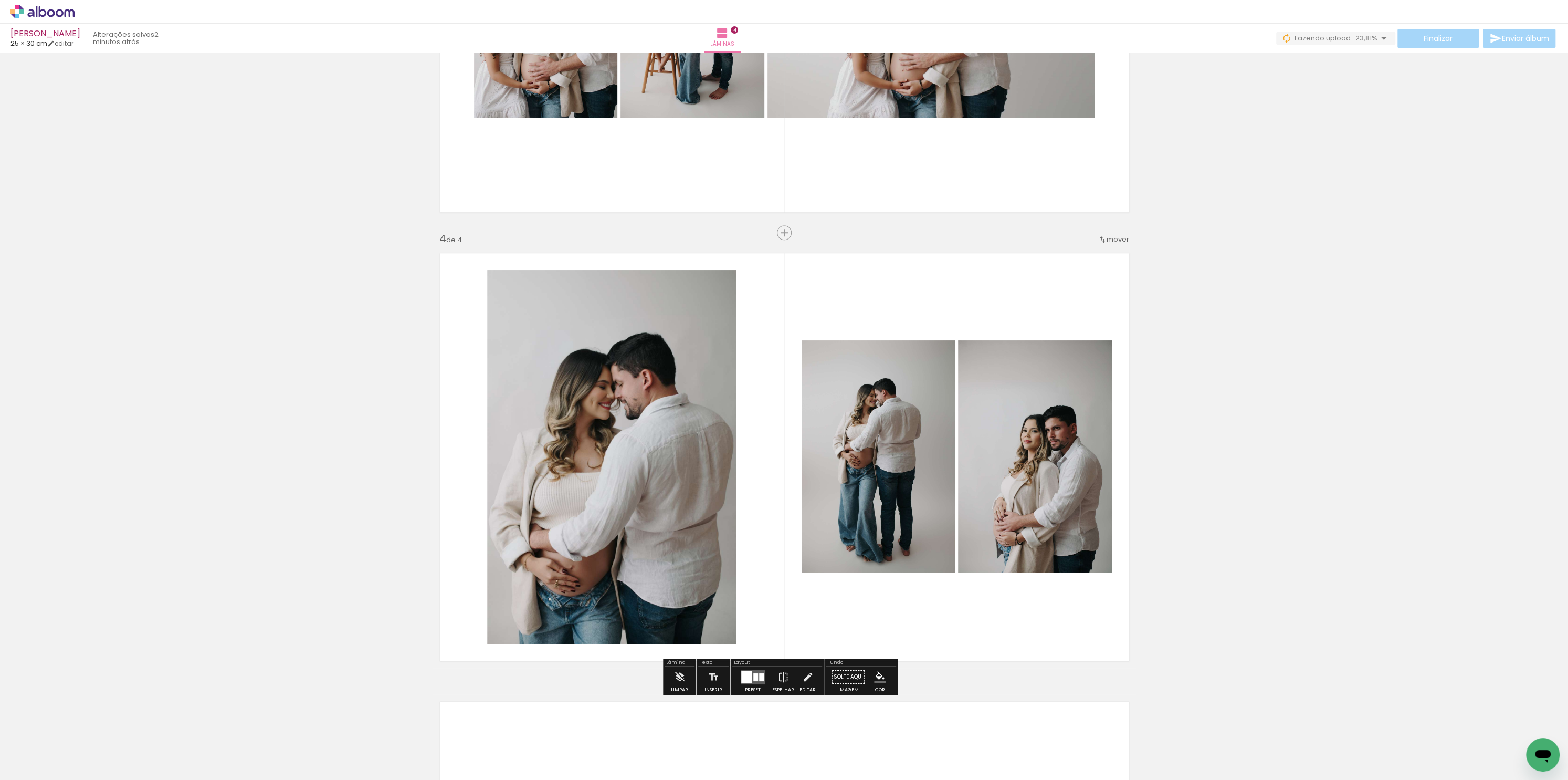
drag, startPoint x: 1567, startPoint y: 390, endPoint x: 1567, endPoint y: 456, distance: 66.0
click at [1567, 456] on div "Inserir lâmina 1 de 4 Inserir lâmina 2 de 4 Inserir lâmina 3 de 4 Inserir lâmin…" at bounding box center [784, 416] width 1568 height 727
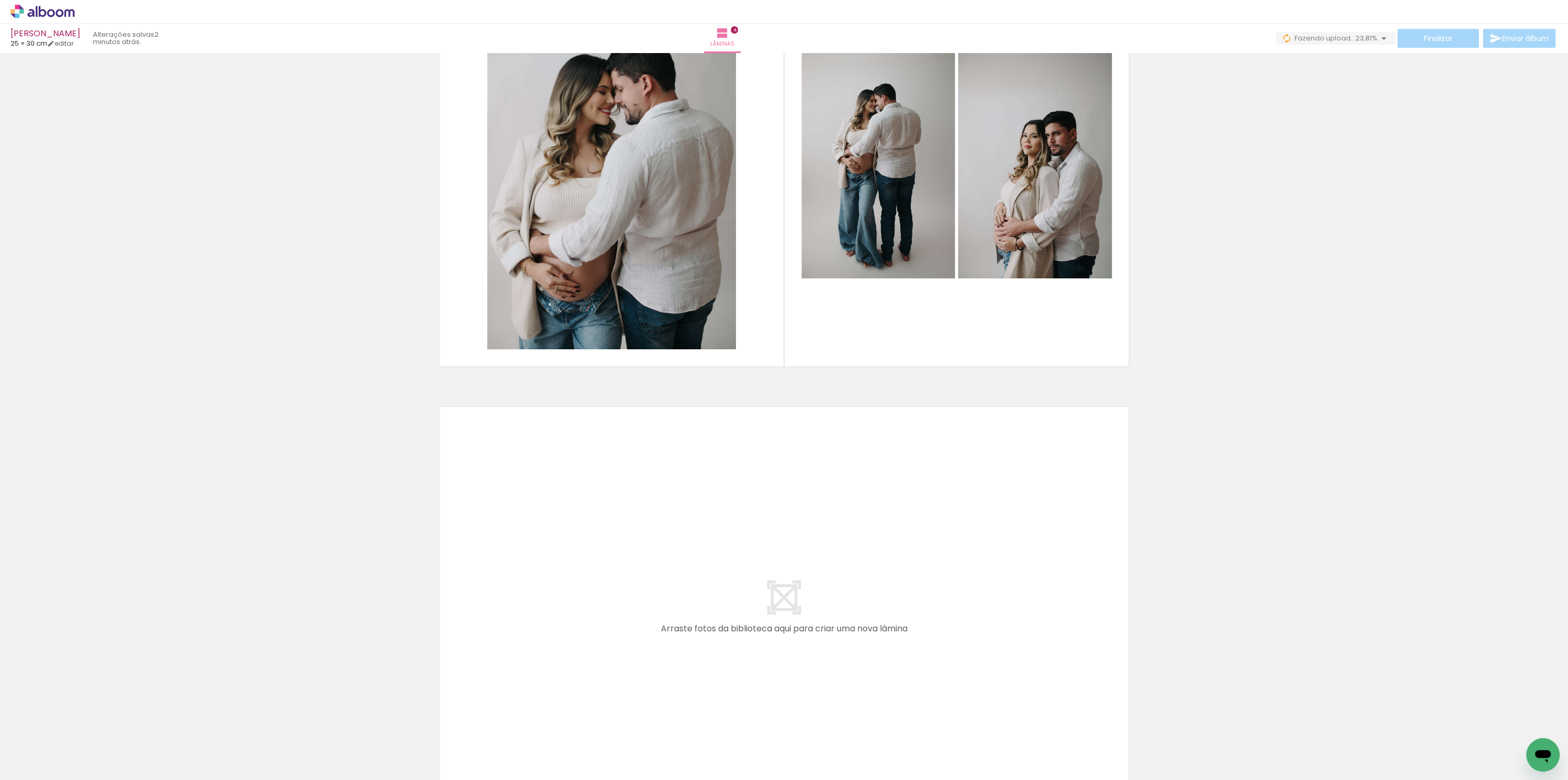
scroll to position [1550, 0]
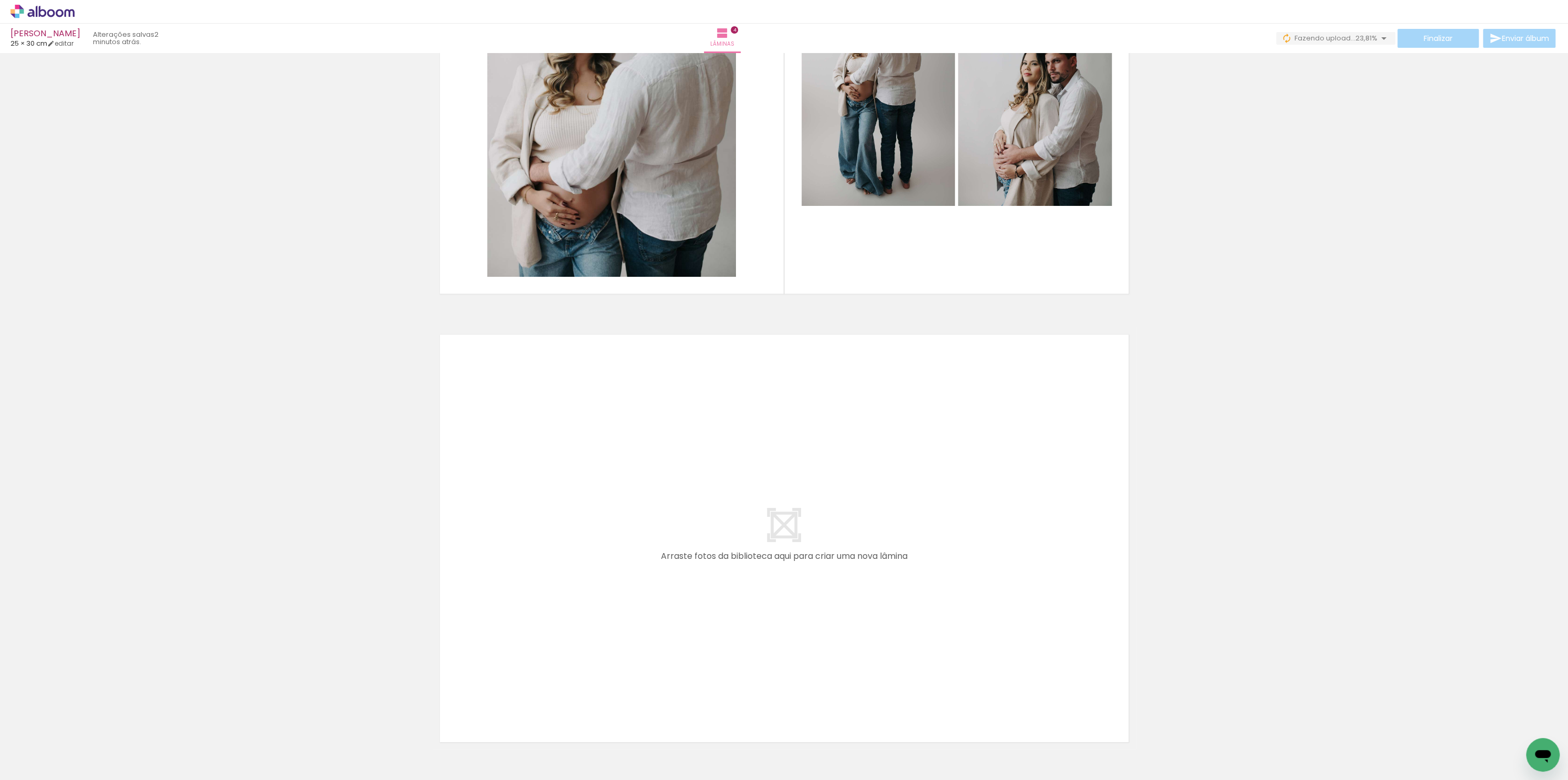
drag, startPoint x: 1567, startPoint y: 479, endPoint x: 1567, endPoint y: 563, distance: 84.0
click at [1567, 583] on div "Inserir lâmina 1 de 4 Inserir lâmina 2 de 4 Inserir lâmina 3 de 4 Inserir lâmin…" at bounding box center [784, 416] width 1568 height 727
drag, startPoint x: 677, startPoint y: 658, endPoint x: 675, endPoint y: 631, distance: 27.1
click at [675, 631] on quentale-workspace at bounding box center [784, 390] width 1568 height 780
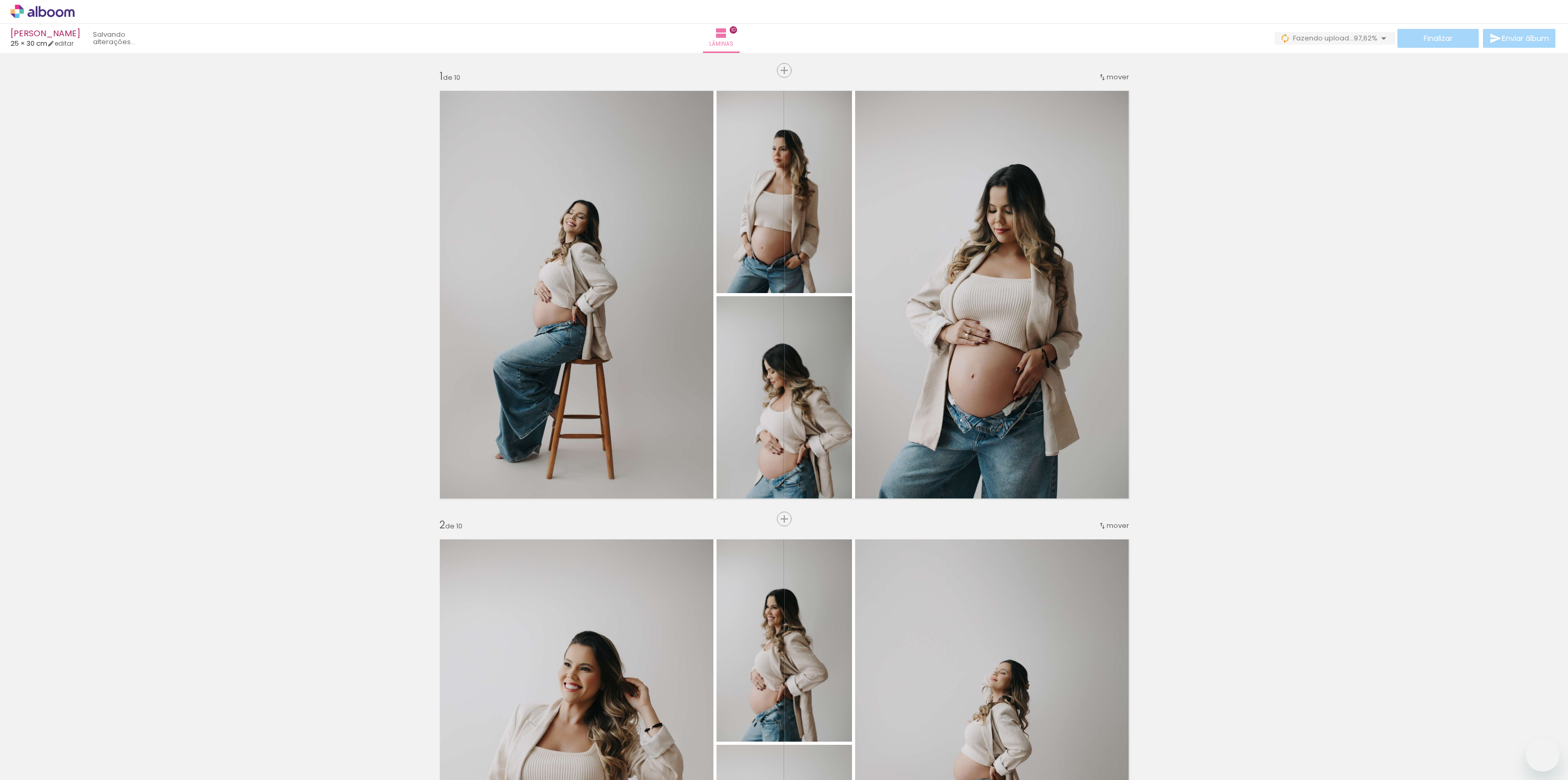
click at [979, 536] on quentale-workspace at bounding box center [784, 390] width 1568 height 780
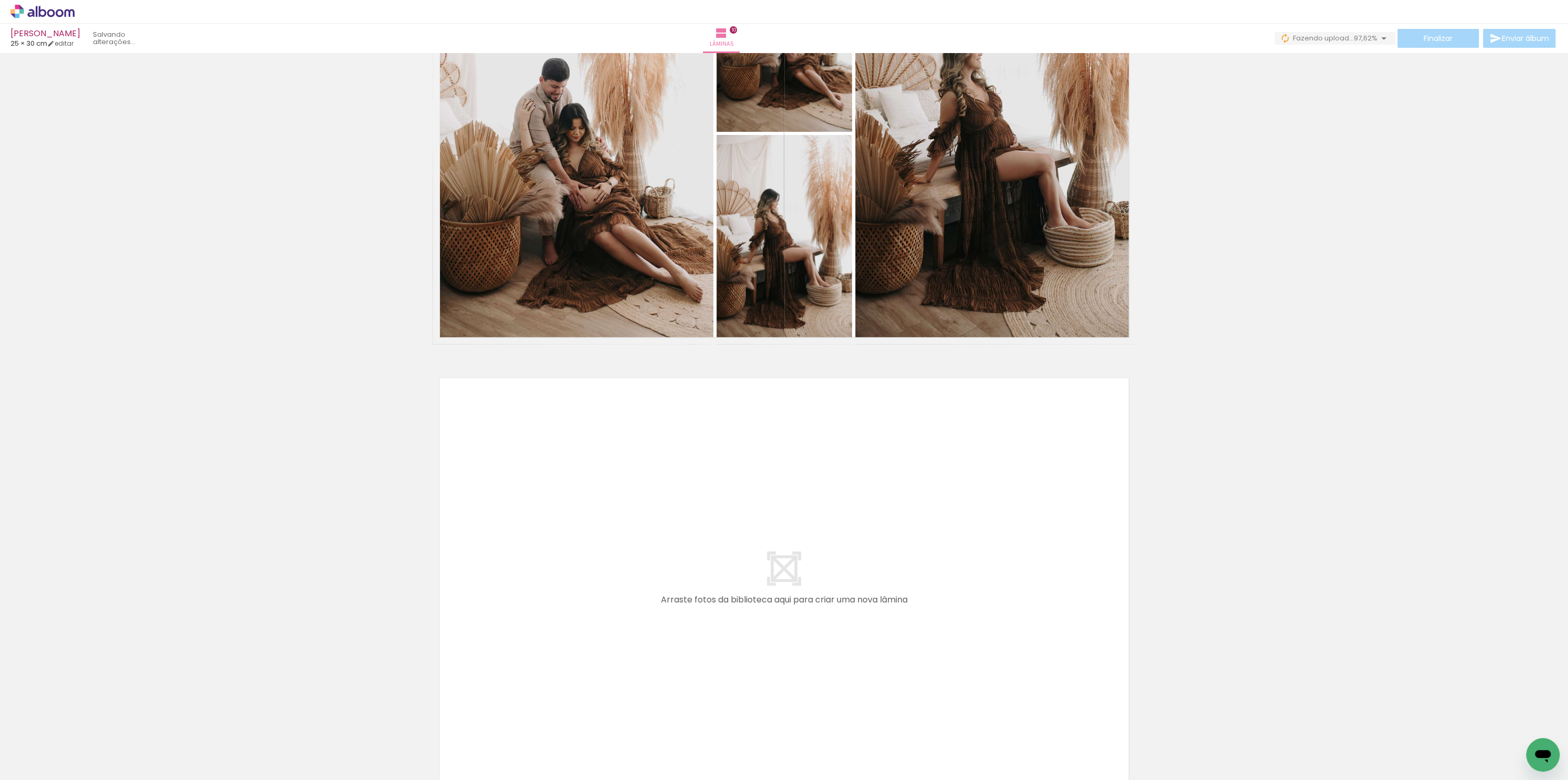
drag, startPoint x: 1047, startPoint y: 751, endPoint x: 963, endPoint y: 519, distance: 246.7
click at [963, 519] on quentale-workspace at bounding box center [784, 390] width 1568 height 780
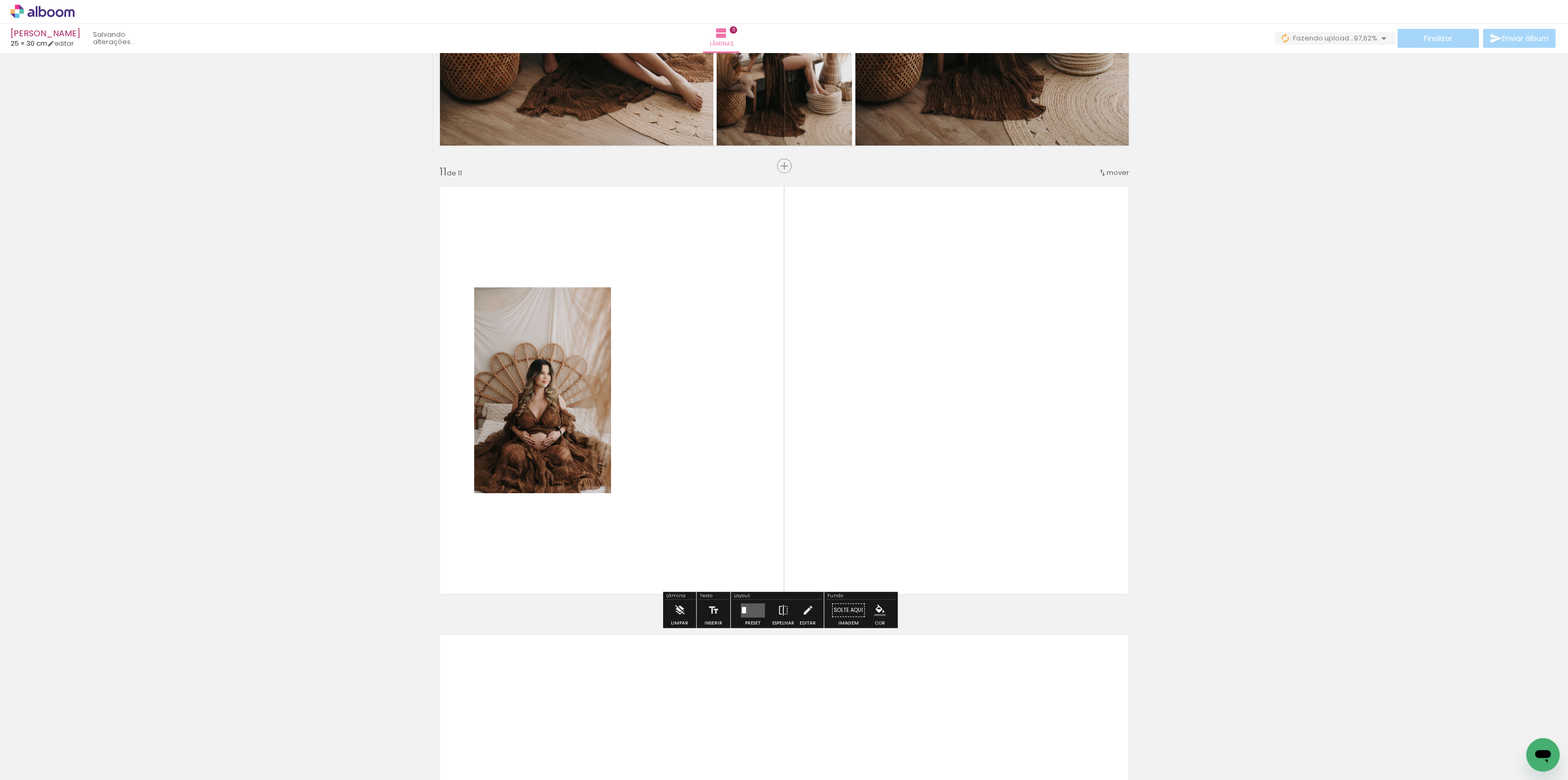
scroll to position [4395, 0]
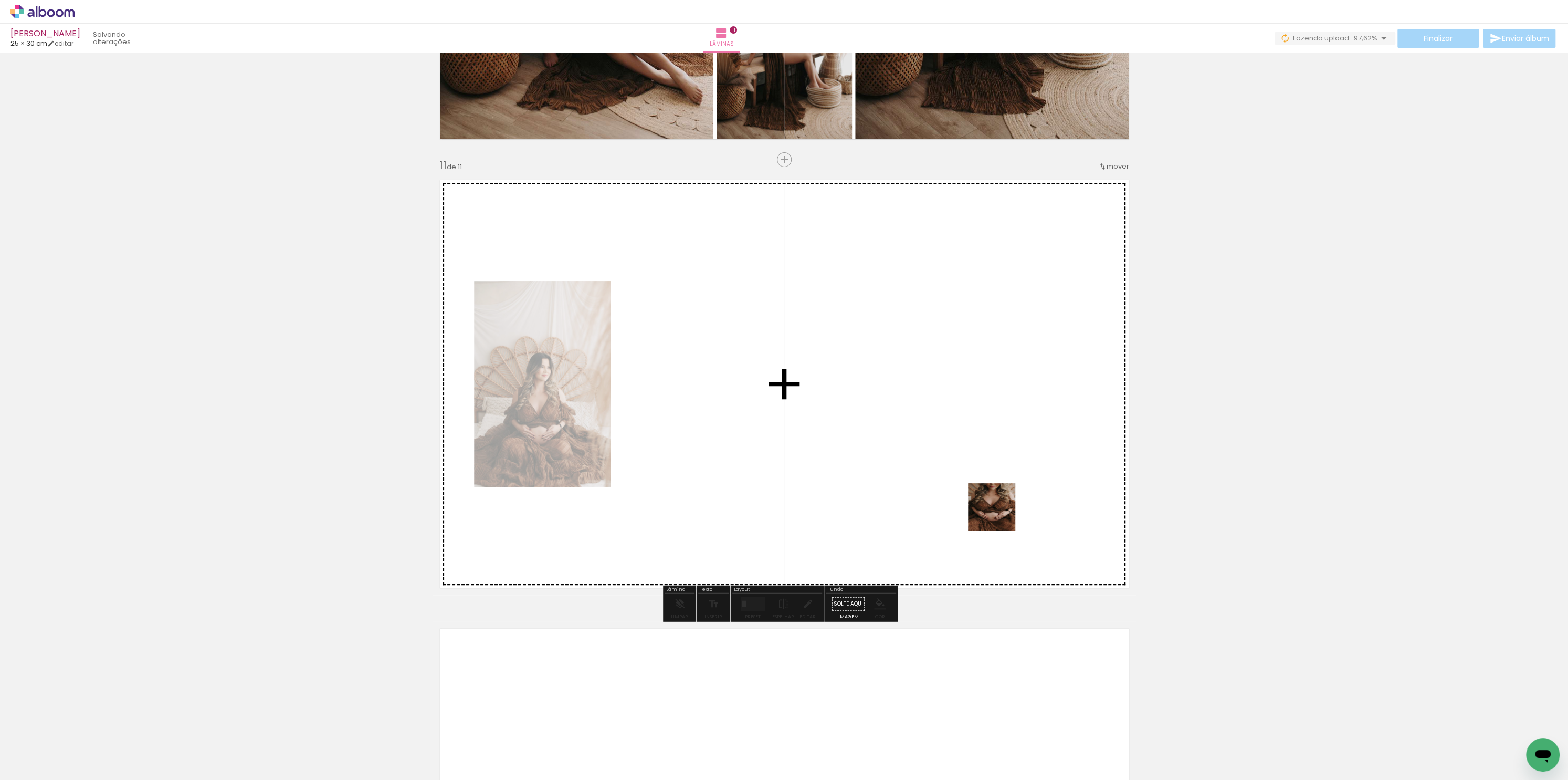
drag, startPoint x: 1101, startPoint y: 746, endPoint x: 981, endPoint y: 477, distance: 294.6
click at [981, 480] on quentale-workspace at bounding box center [784, 390] width 1568 height 780
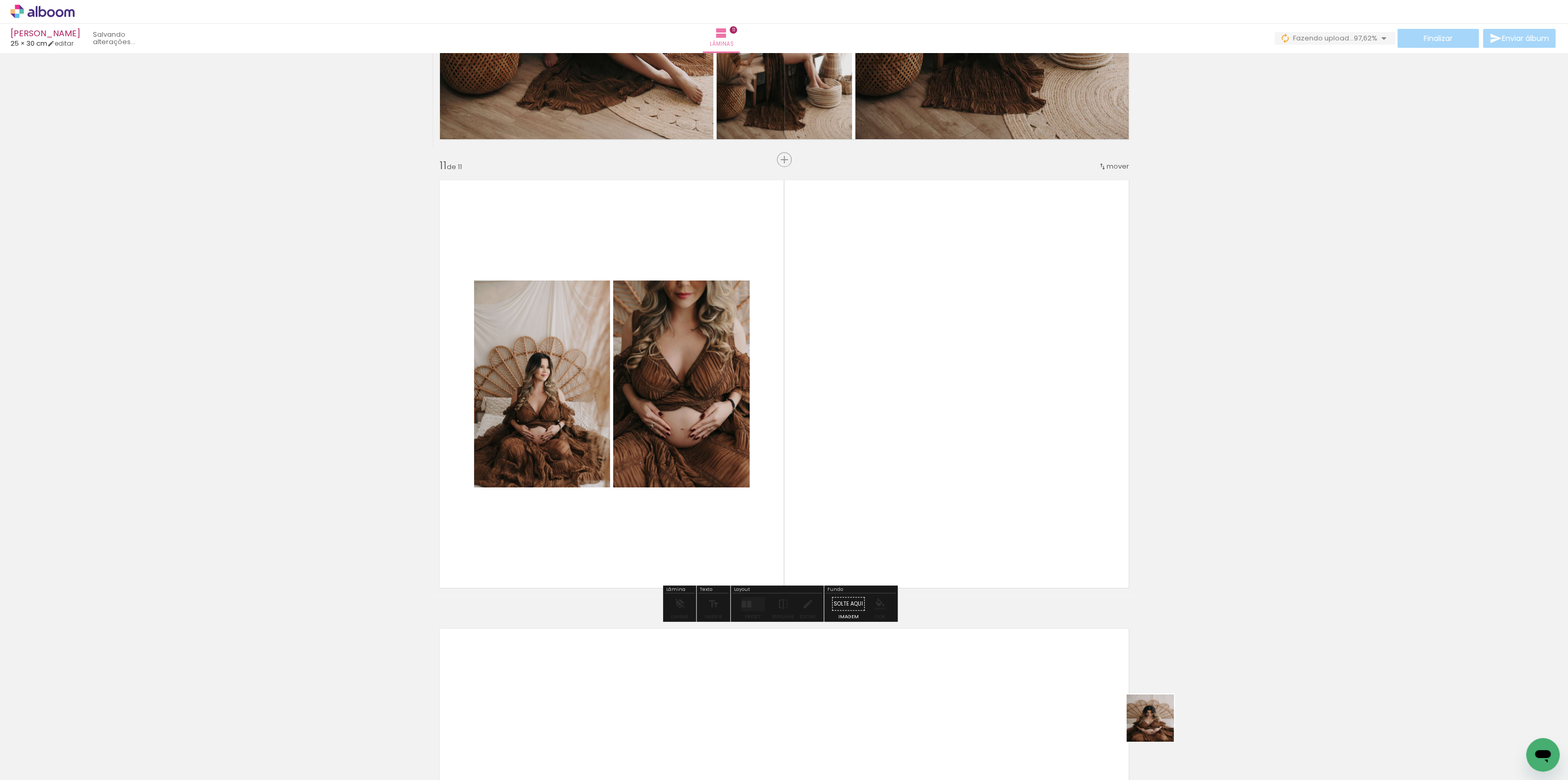
drag, startPoint x: 1158, startPoint y: 726, endPoint x: 1046, endPoint y: 537, distance: 219.7
click at [966, 469] on quentale-workspace at bounding box center [784, 390] width 1568 height 780
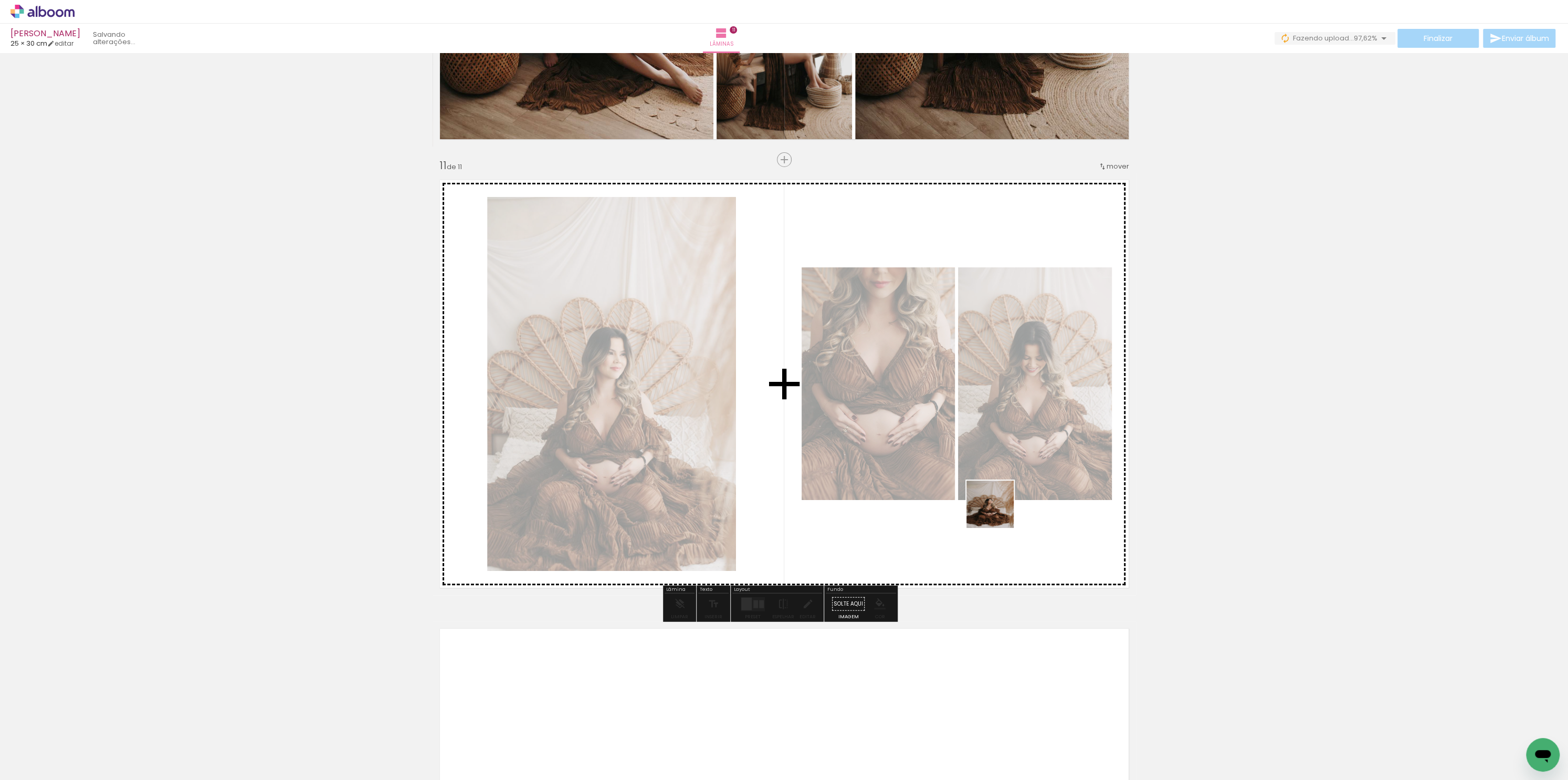
drag, startPoint x: 1217, startPoint y: 727, endPoint x: 958, endPoint y: 427, distance: 396.3
click at [971, 482] on quentale-workspace at bounding box center [784, 390] width 1568 height 780
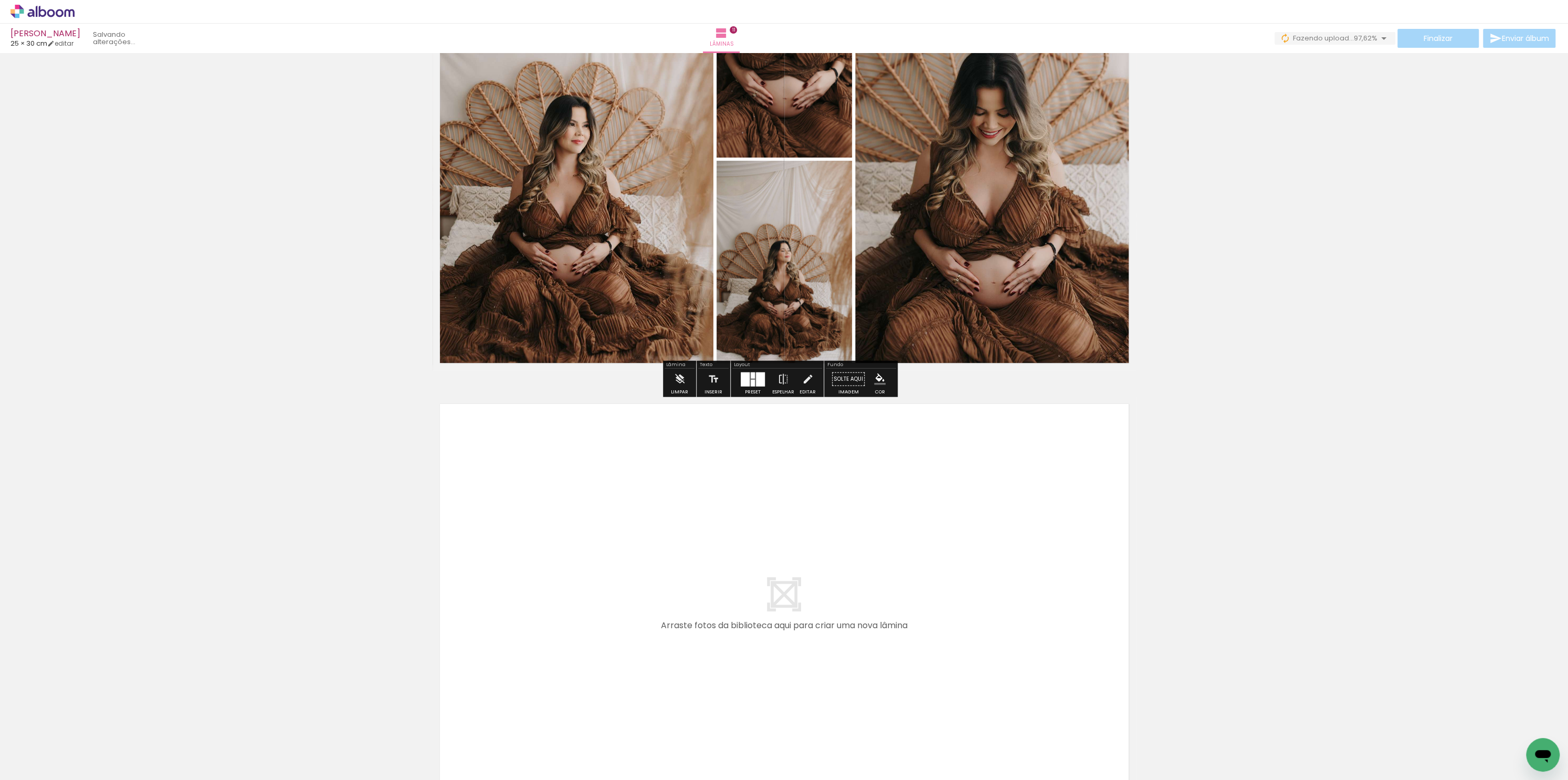
scroll to position [4707, 0]
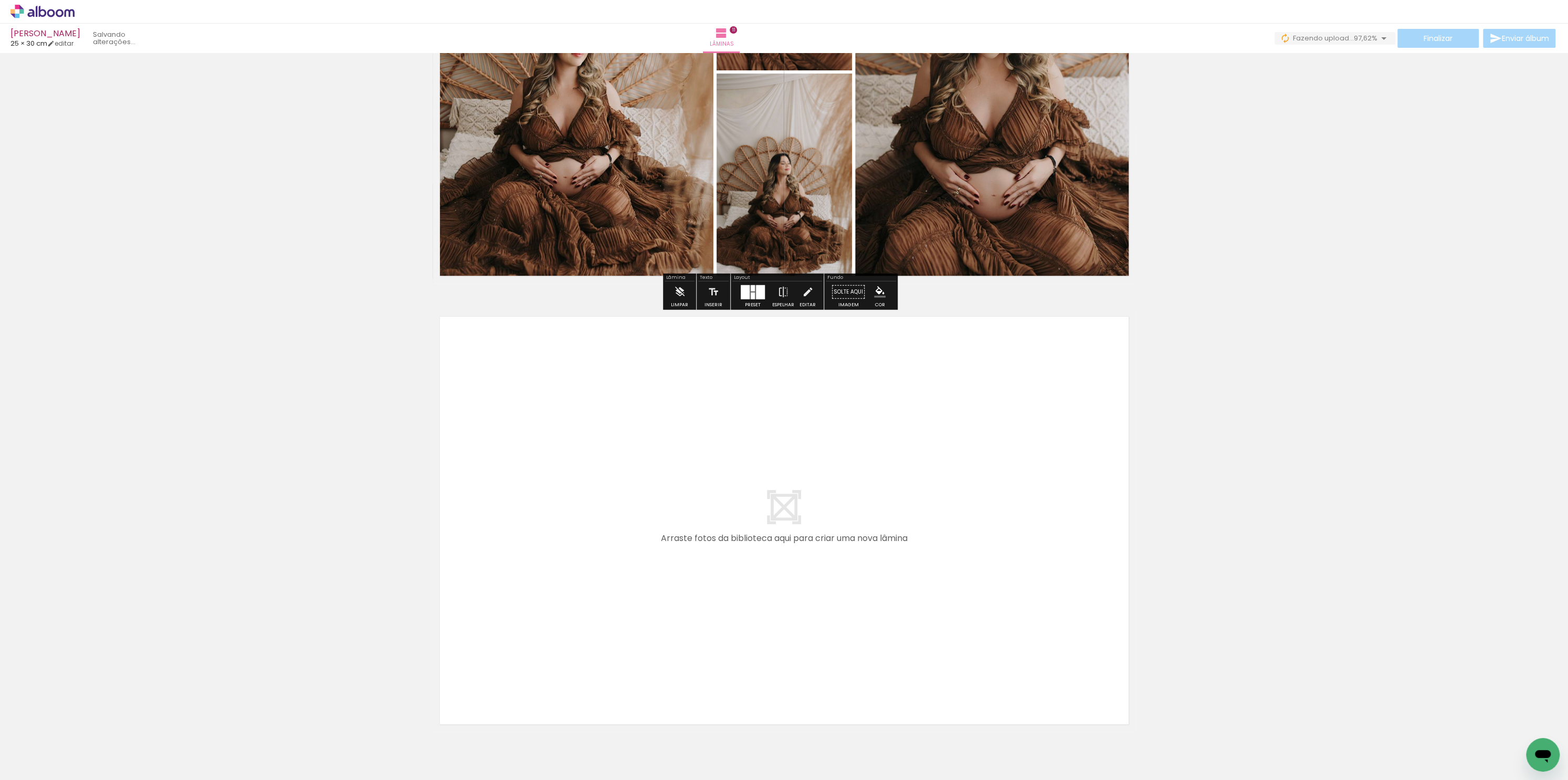
drag, startPoint x: 1567, startPoint y: 662, endPoint x: 1567, endPoint y: 704, distance: 42.0
click at [1567, 704] on div "Inserir lâmina 1 de 11 Inserir lâmina 2 de 11 Inserir lâmina 3 de 11 Inserir lâ…" at bounding box center [784, 416] width 1568 height 727
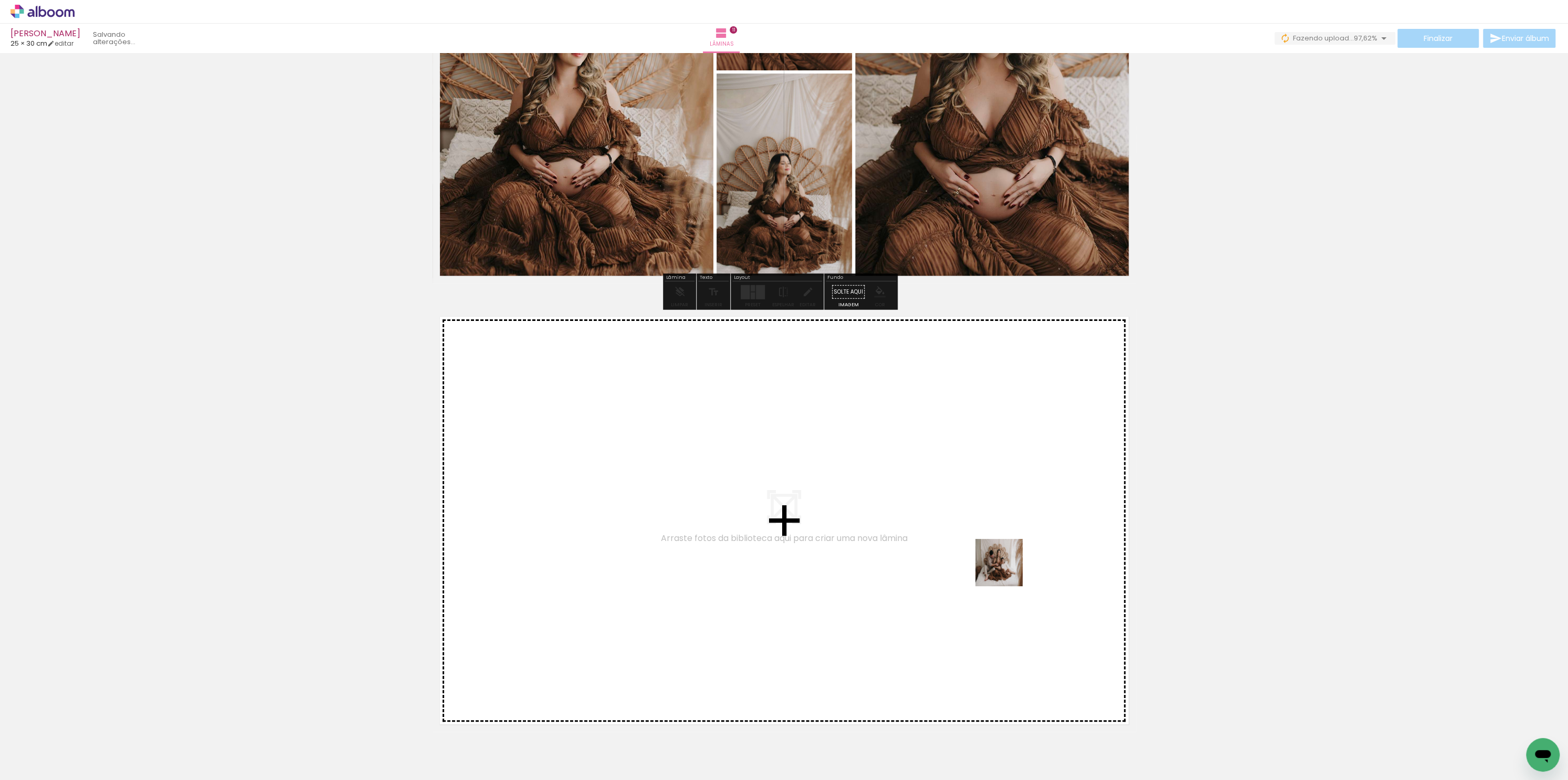
drag, startPoint x: 1274, startPoint y: 742, endPoint x: 963, endPoint y: 552, distance: 364.4
click at [963, 552] on quentale-workspace at bounding box center [784, 390] width 1568 height 780
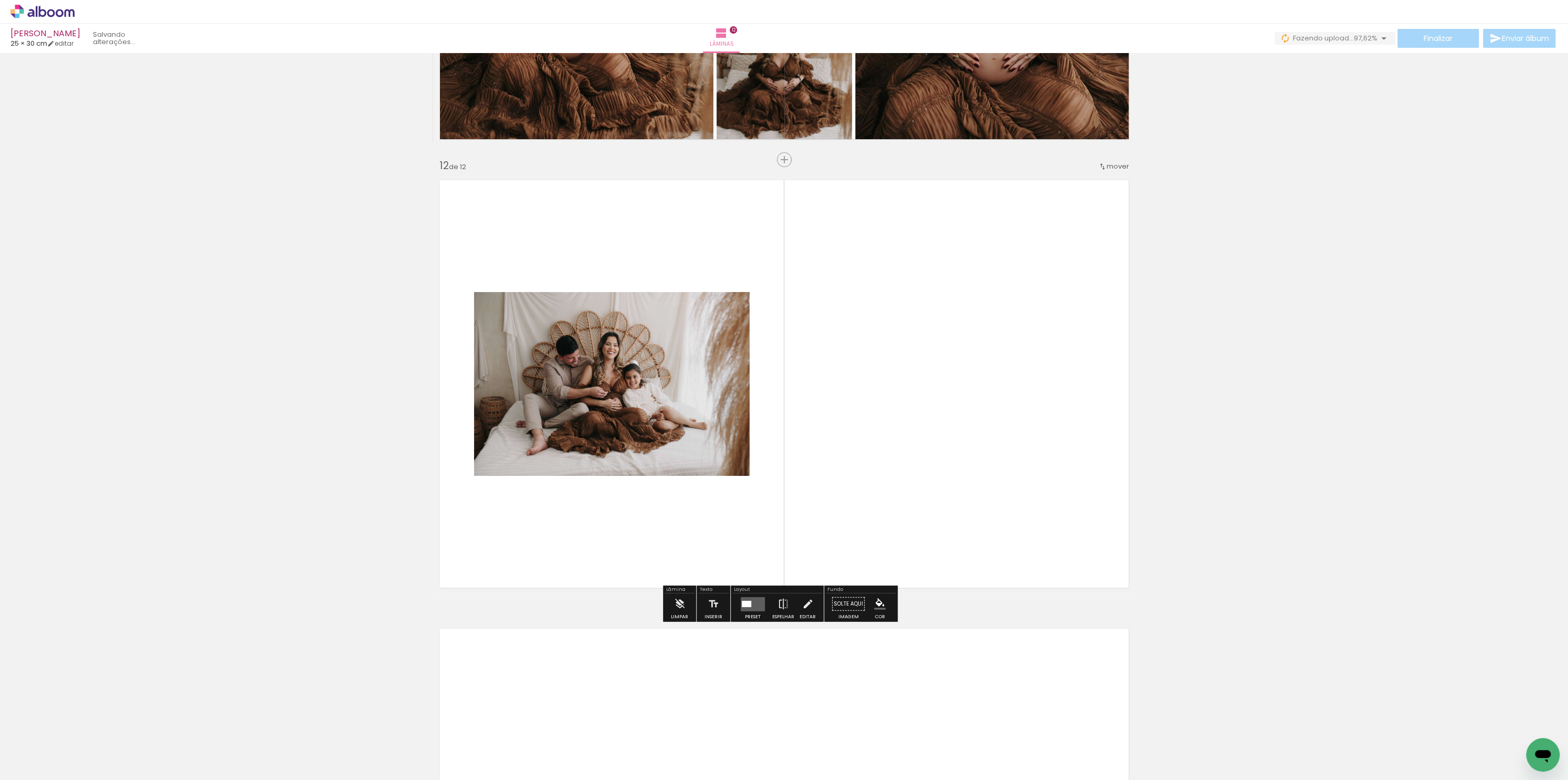
scroll to position [4844, 0]
drag, startPoint x: 1281, startPoint y: 714, endPoint x: 906, endPoint y: 508, distance: 427.9
click at [901, 507] on quentale-workspace at bounding box center [784, 390] width 1568 height 780
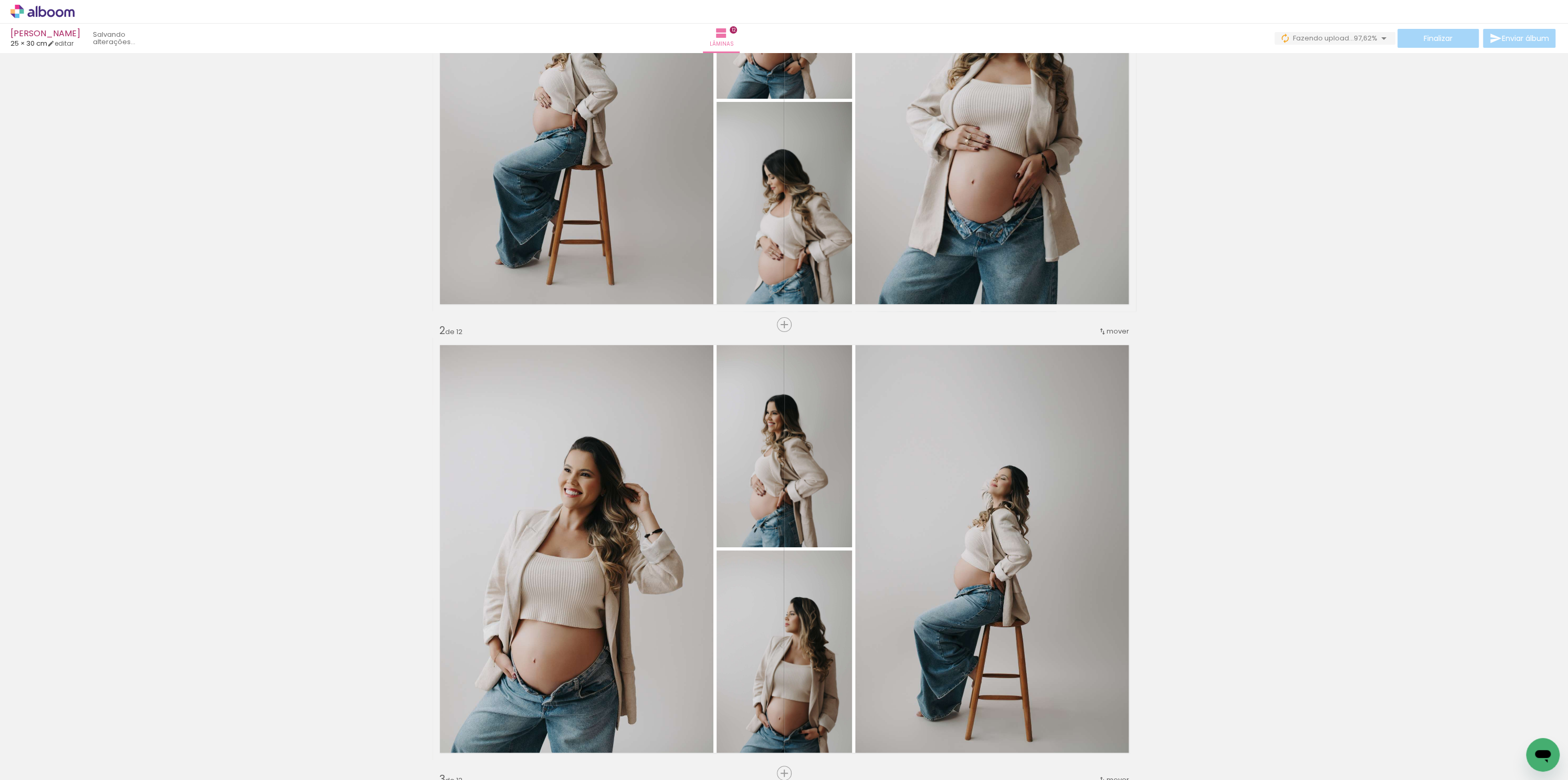
scroll to position [0, 0]
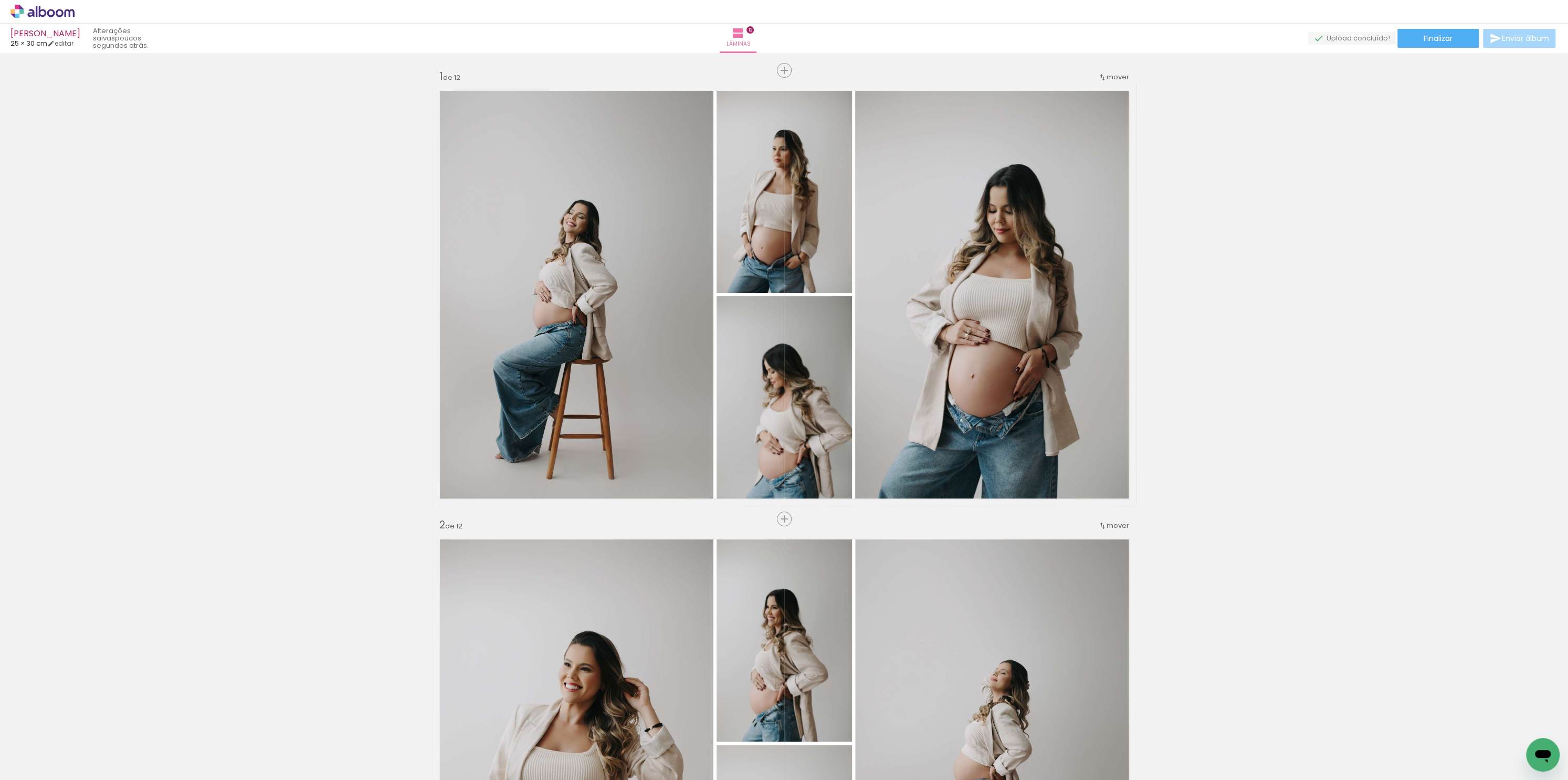
drag, startPoint x: 1567, startPoint y: 79, endPoint x: 1567, endPoint y: 67, distance: 12.0
click at [1567, 67] on div "Inserir lâmina 1 de 12 Inserir lâmina 2 de 12 Inserir lâmina 3 de 12 Inserir lâ…" at bounding box center [784, 416] width 1568 height 727
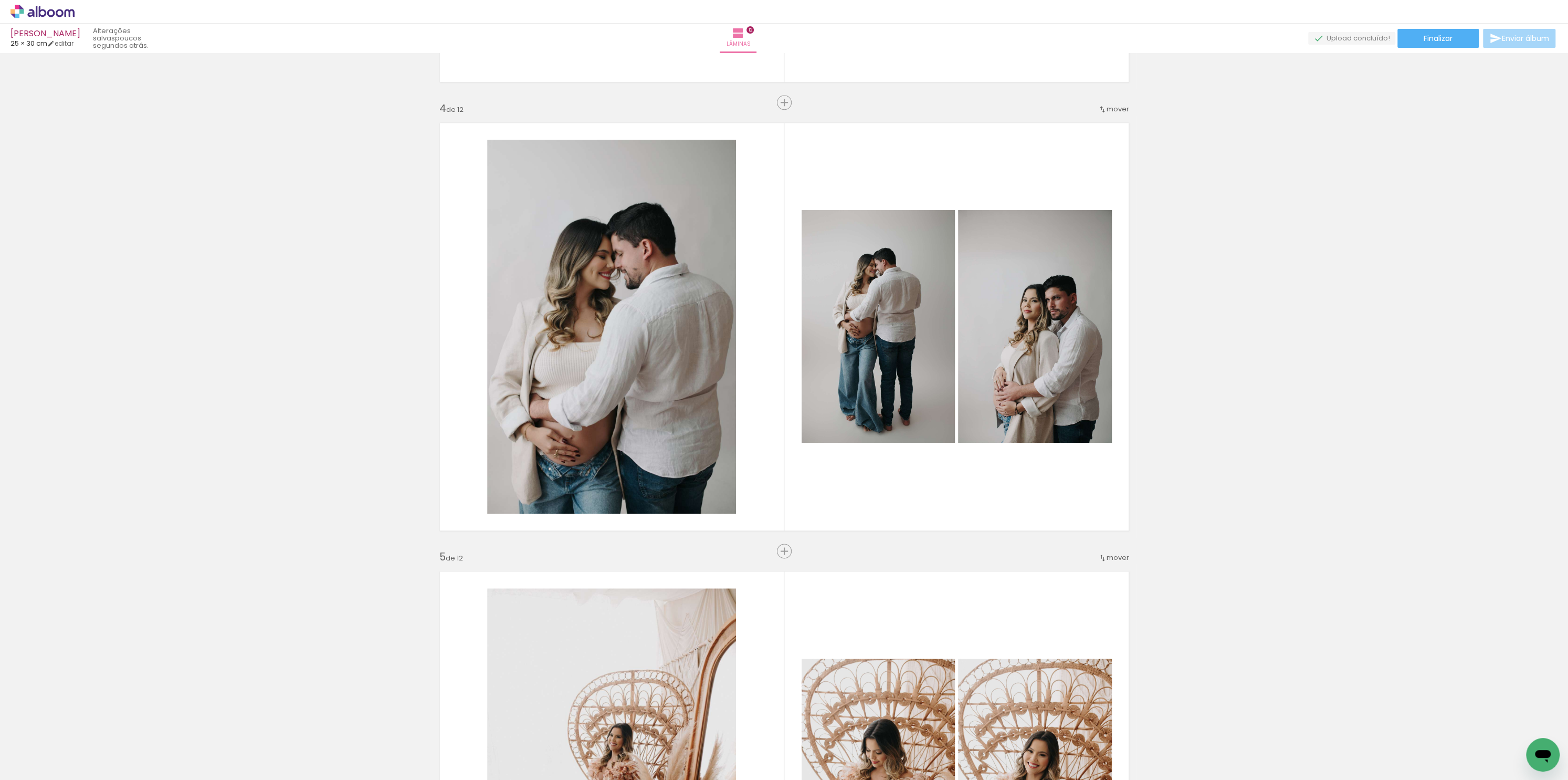
drag, startPoint x: 1567, startPoint y: 83, endPoint x: 1567, endPoint y: 241, distance: 158.0
click at [1567, 242] on div "Inserir lâmina 1 de 12 Inserir lâmina 2 de 12 Inserir lâmina 3 de 12 Inserir lâ…" at bounding box center [784, 416] width 1568 height 727
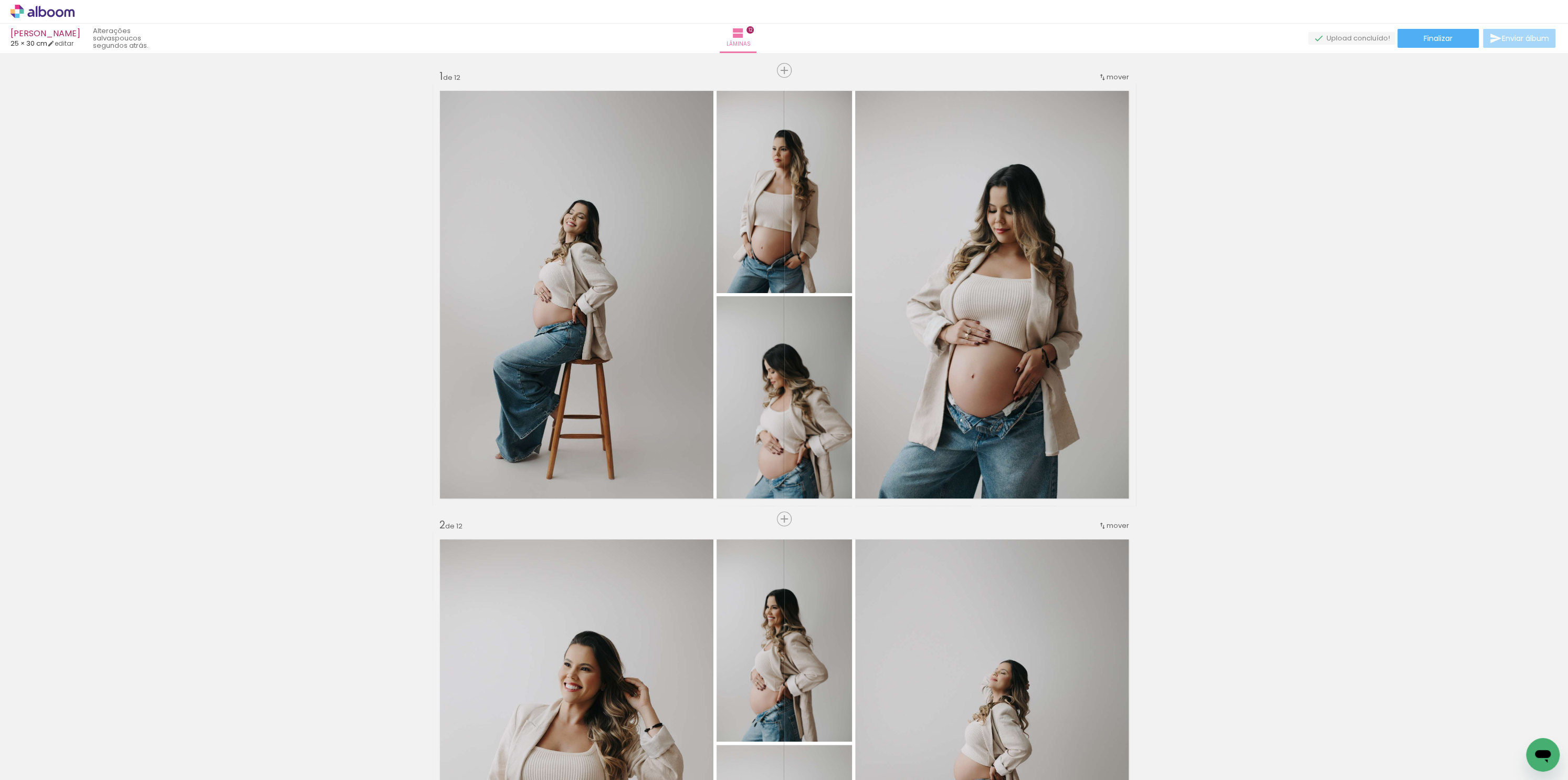
drag, startPoint x: 1567, startPoint y: 295, endPoint x: 1559, endPoint y: 61, distance: 234.1
click at [1559, 64] on div "Inserir lâmina 1 de 12 Inserir lâmina 2 de 12 Inserir lâmina 3 de 12 Inserir lâ…" at bounding box center [784, 416] width 1568 height 727
